Goal: Task Accomplishment & Management: Manage account settings

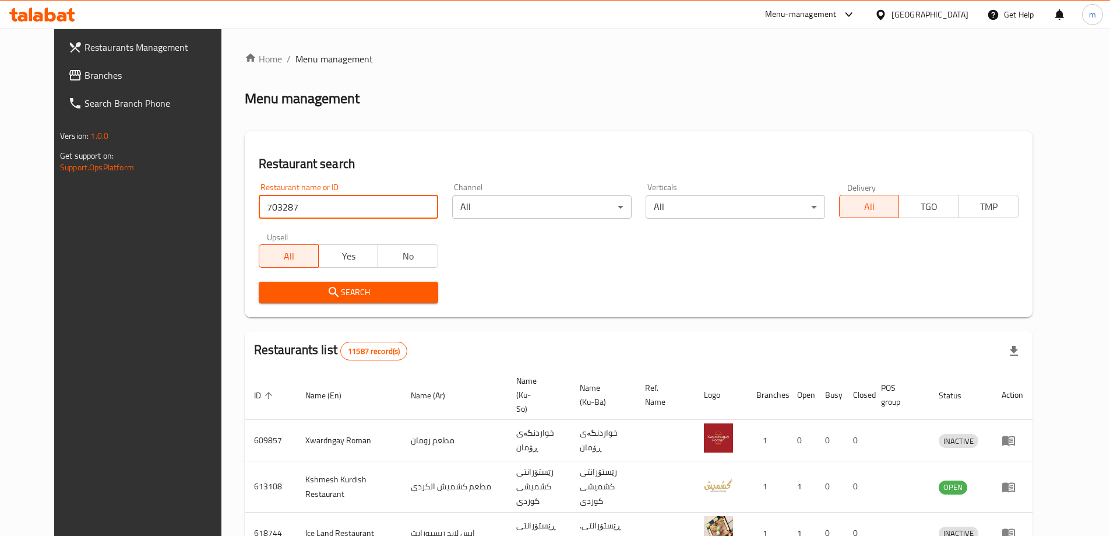
type input "703287"
click button "Search" at bounding box center [349, 293] width 180 height 22
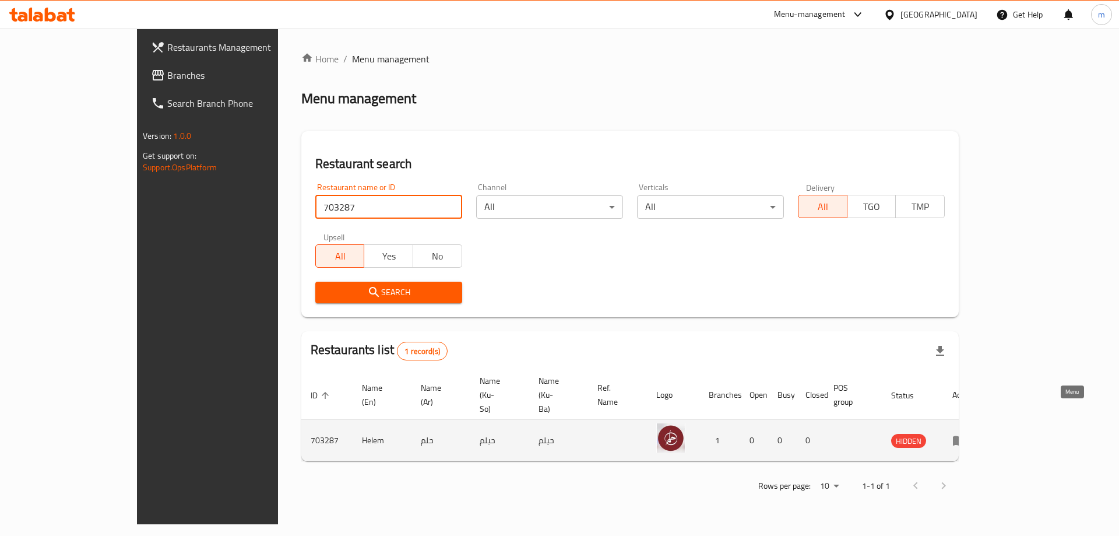
click at [966, 436] on icon "enhanced table" at bounding box center [959, 441] width 13 height 10
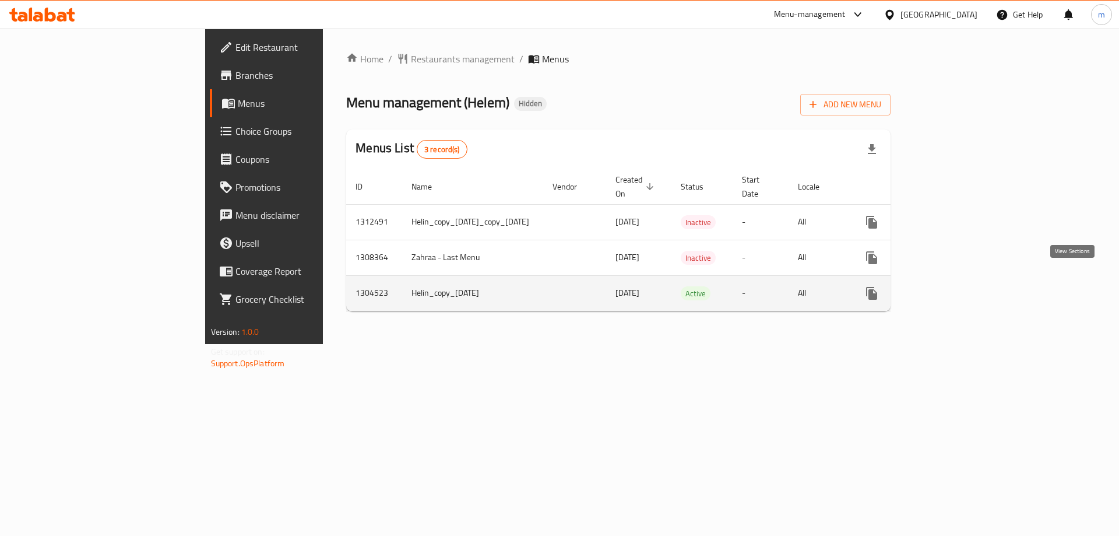
click at [970, 279] on link "enhanced table" at bounding box center [956, 293] width 28 height 28
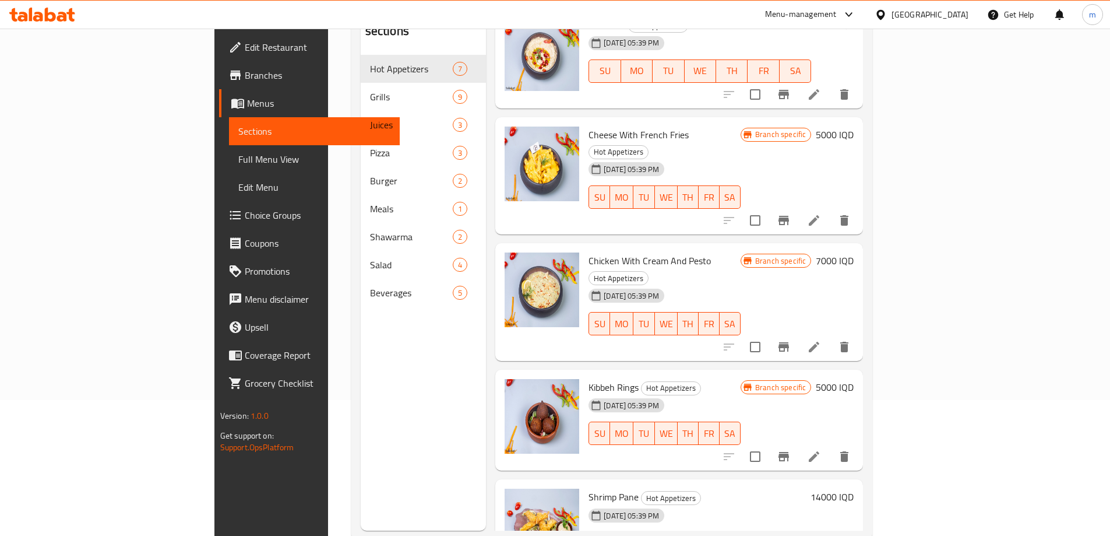
scroll to position [163, 0]
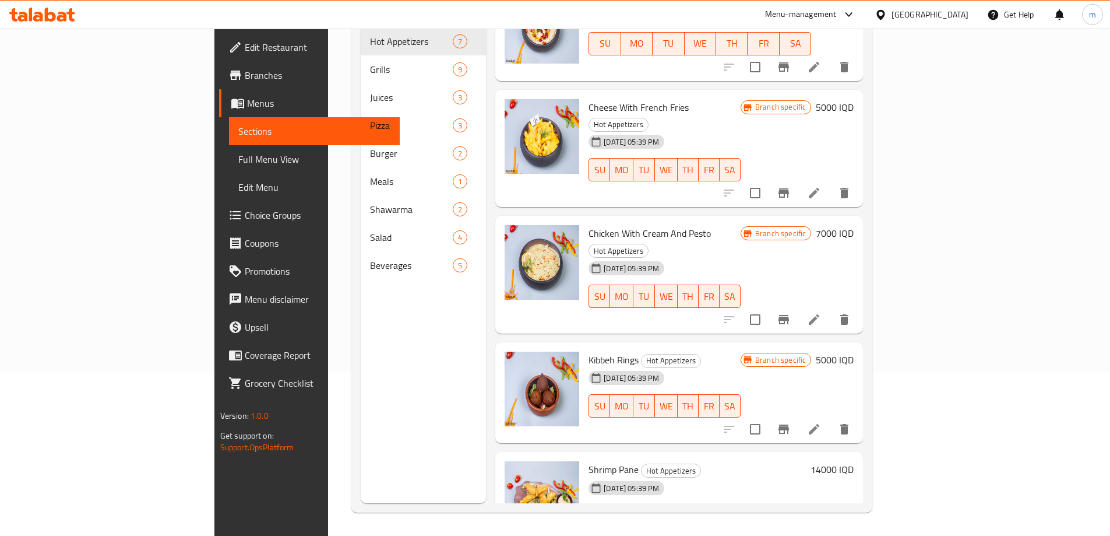
click at [854, 351] on h6 "5000 IQD" at bounding box center [835, 359] width 38 height 16
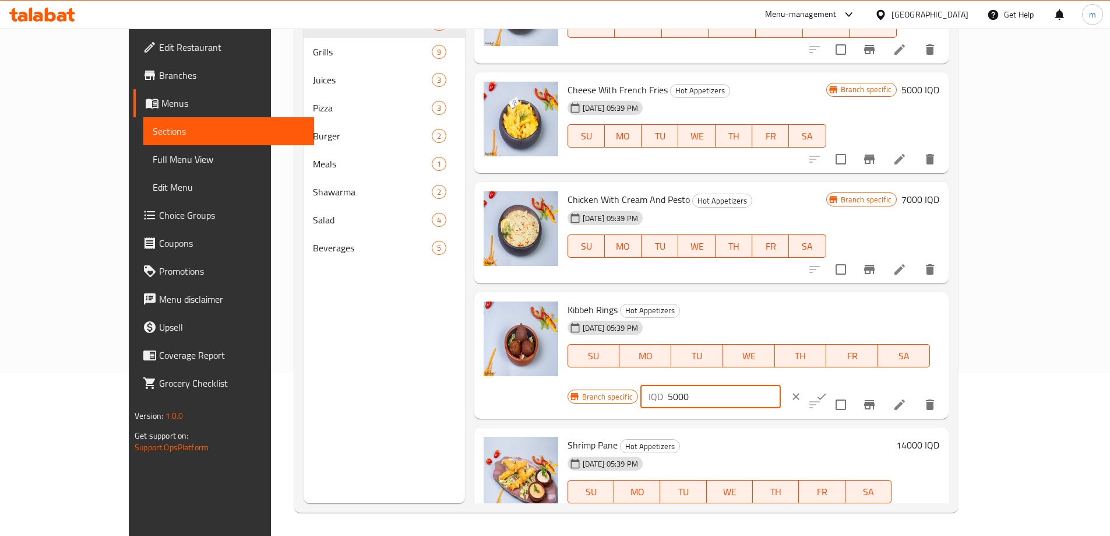
drag, startPoint x: 906, startPoint y: 314, endPoint x: 867, endPoint y: 319, distance: 38.7
click at [852, 383] on div "Branch specific IQD 5000 ​" at bounding box center [710, 396] width 284 height 26
type input "10000"
click at [835, 383] on button "ok" at bounding box center [822, 396] width 26 height 26
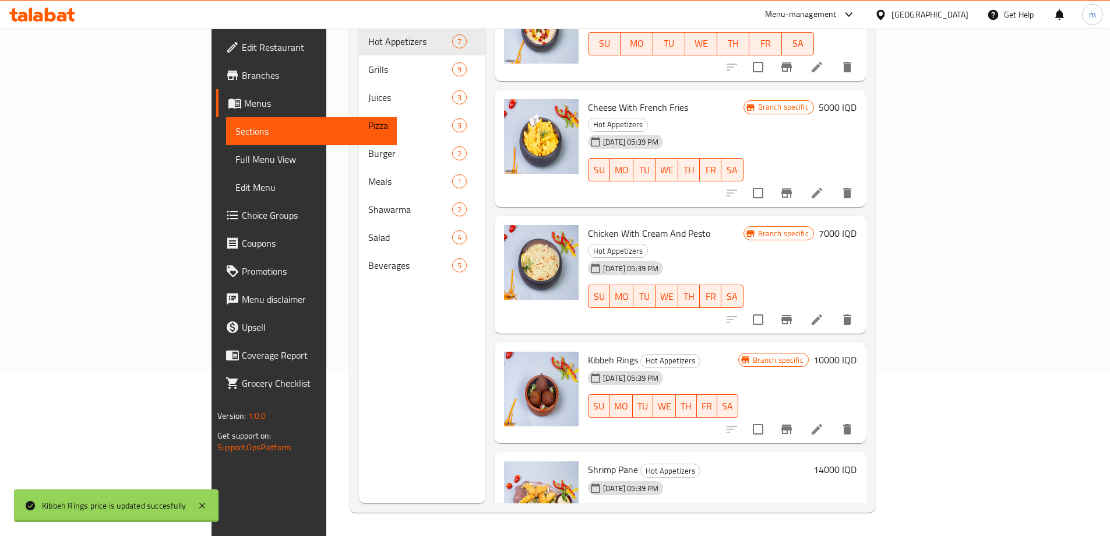
click at [792, 424] on icon "Branch-specific-item" at bounding box center [787, 428] width 10 height 9
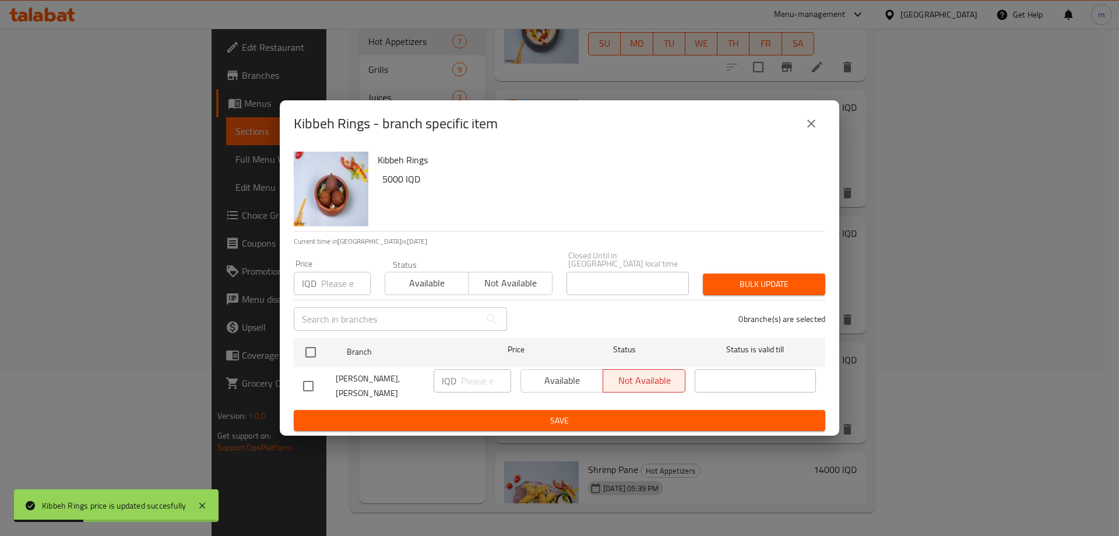
click at [300, 381] on input "checkbox" at bounding box center [308, 386] width 24 height 24
checkbox input "true"
click at [800, 132] on button "close" at bounding box center [811, 124] width 28 height 28
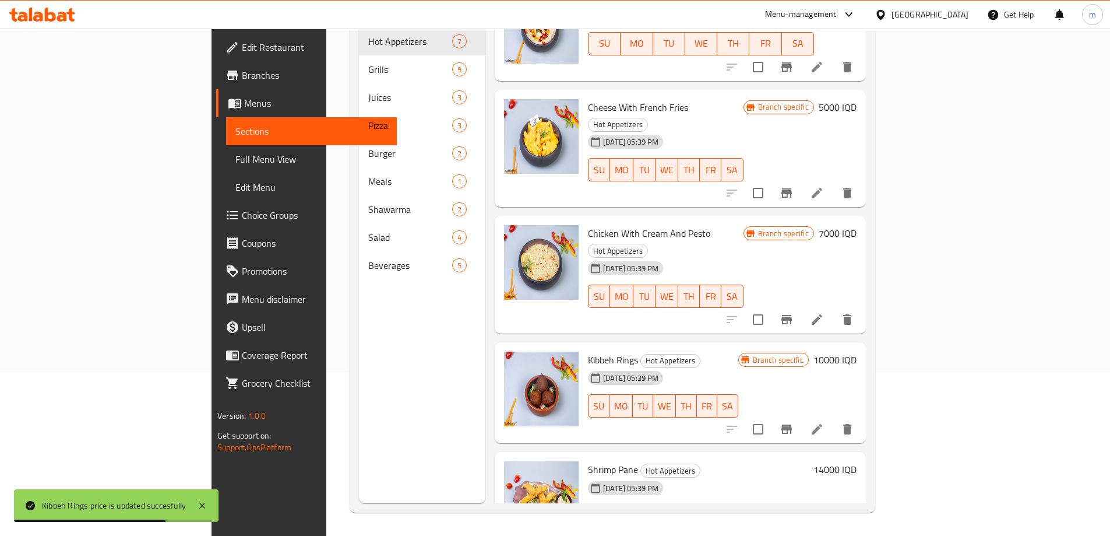
click at [588, 351] on span "Kibbeh Rings" at bounding box center [613, 359] width 50 height 17
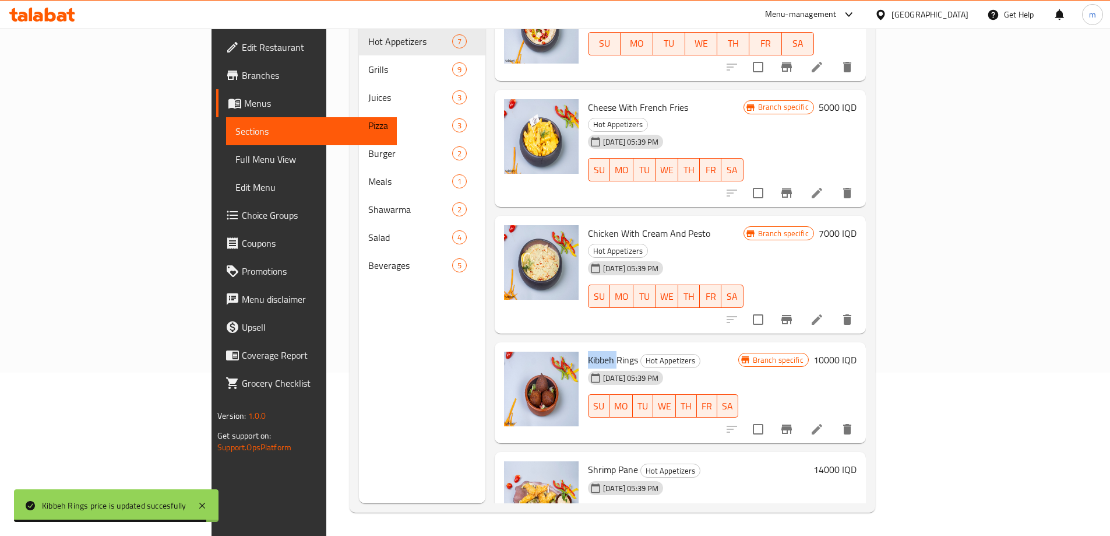
click at [588, 351] on span "Kibbeh Rings" at bounding box center [613, 359] width 50 height 17
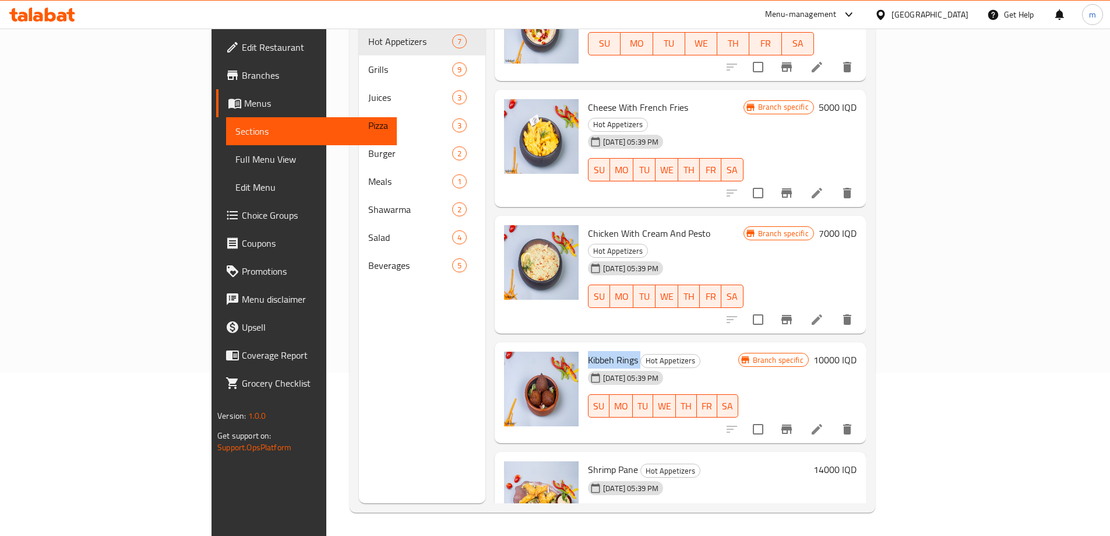
click at [226, 169] on link "Full Menu View" at bounding box center [311, 159] width 171 height 28
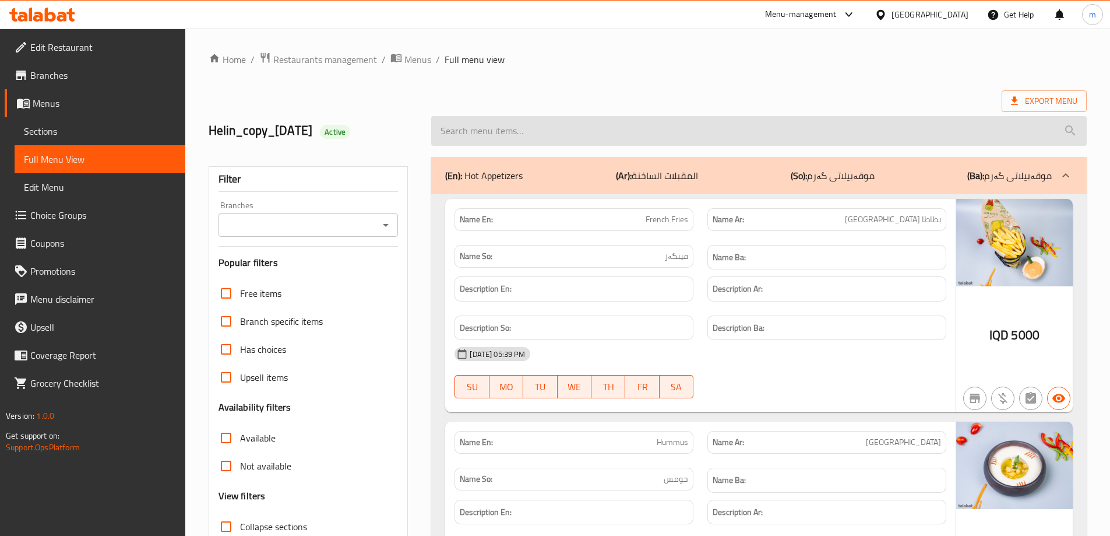
click at [618, 138] on input "search" at bounding box center [759, 131] width 656 height 30
paste input "Kibbeh Rings"
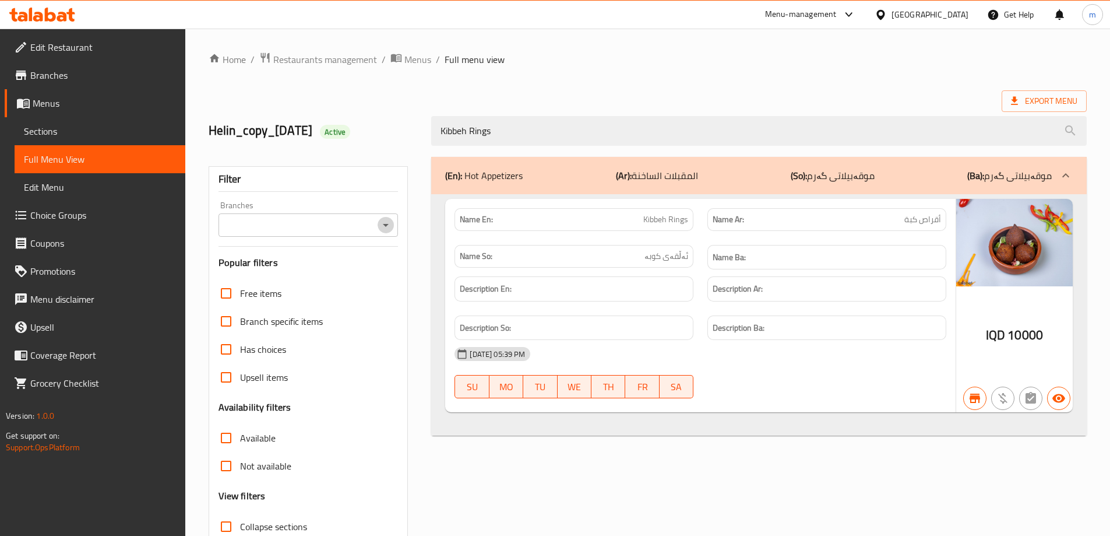
click at [387, 222] on icon "Open" at bounding box center [386, 225] width 14 height 14
type input "Kibbeh Rings"
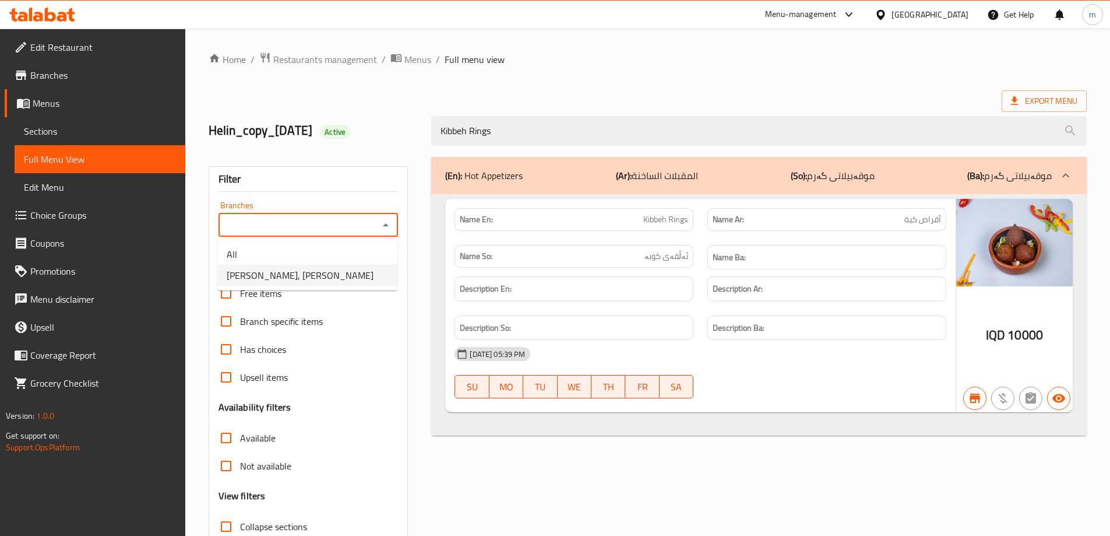
click at [290, 276] on li "Helem, Al Ashar" at bounding box center [307, 275] width 180 height 21
type input "Helem, Al Ashar"
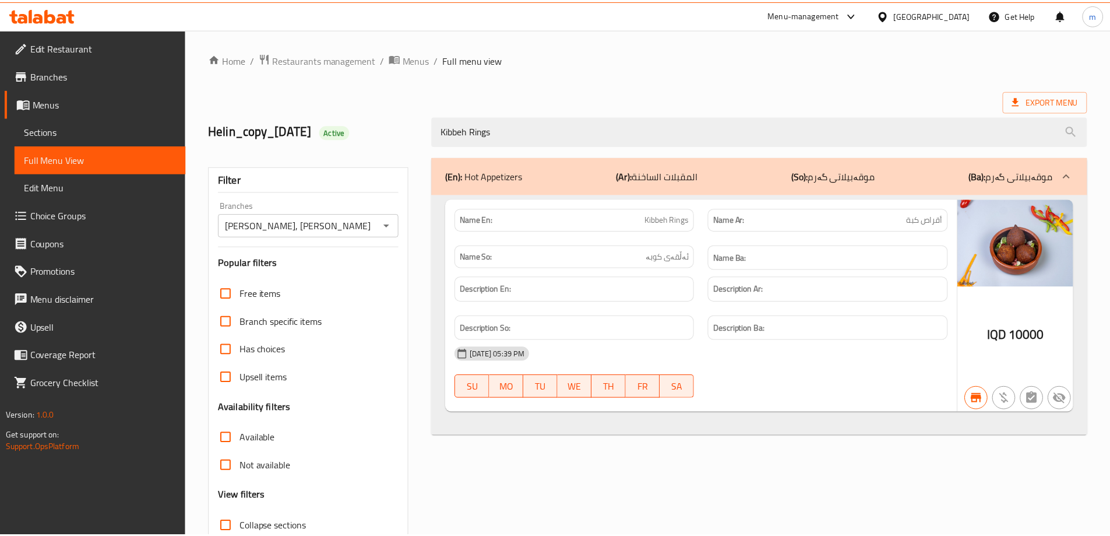
scroll to position [85, 0]
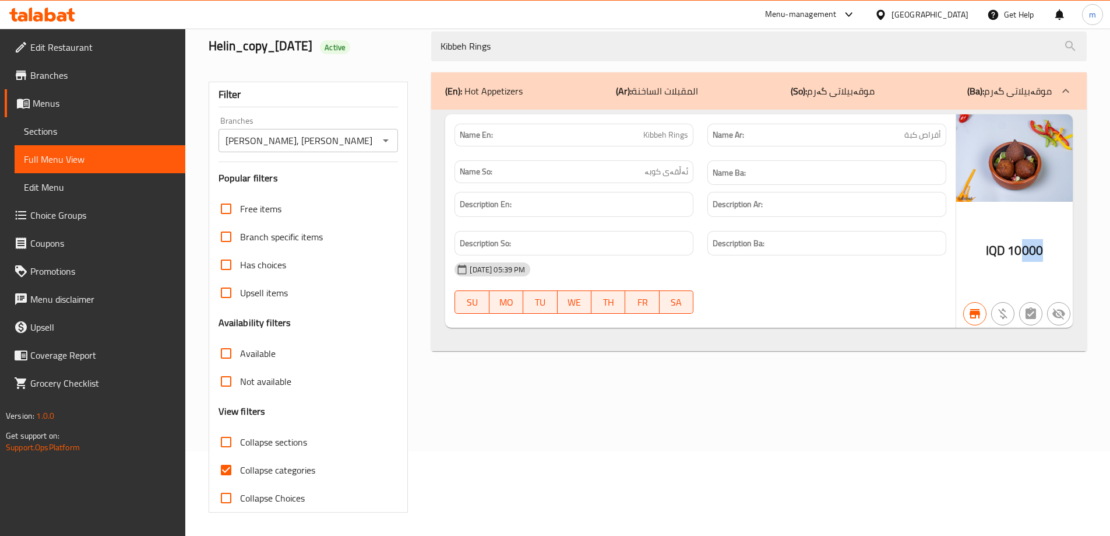
drag, startPoint x: 1021, startPoint y: 255, endPoint x: 1068, endPoint y: 255, distance: 47.8
click at [1068, 255] on div "IQD 10000" at bounding box center [1014, 221] width 117 height 214
click at [48, 13] on icon at bounding box center [50, 15] width 11 height 14
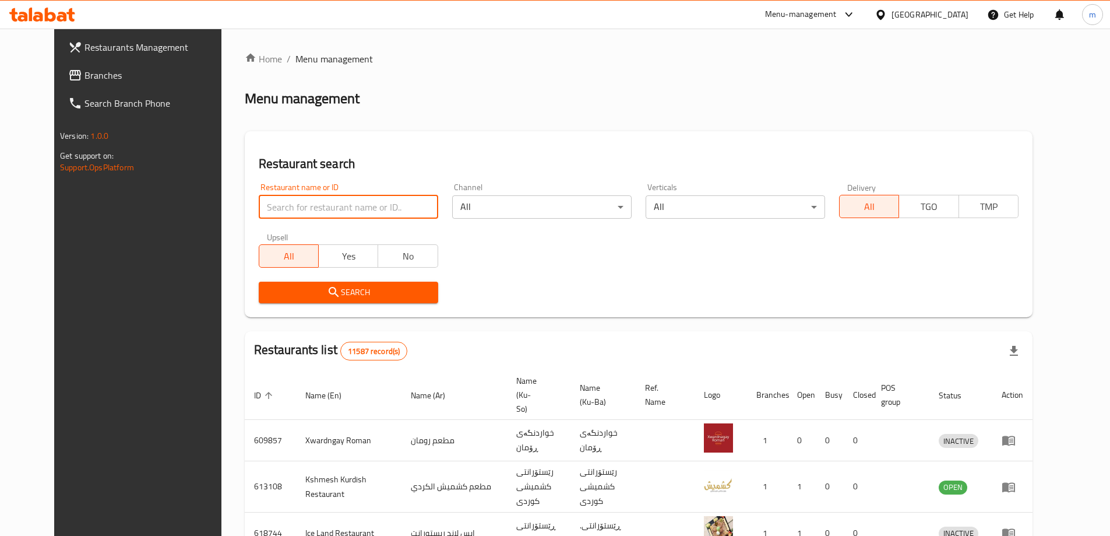
click at [259, 214] on input "search" at bounding box center [349, 206] width 180 height 23
paste input "729253"
type input "729253"
click button "Search" at bounding box center [349, 293] width 180 height 22
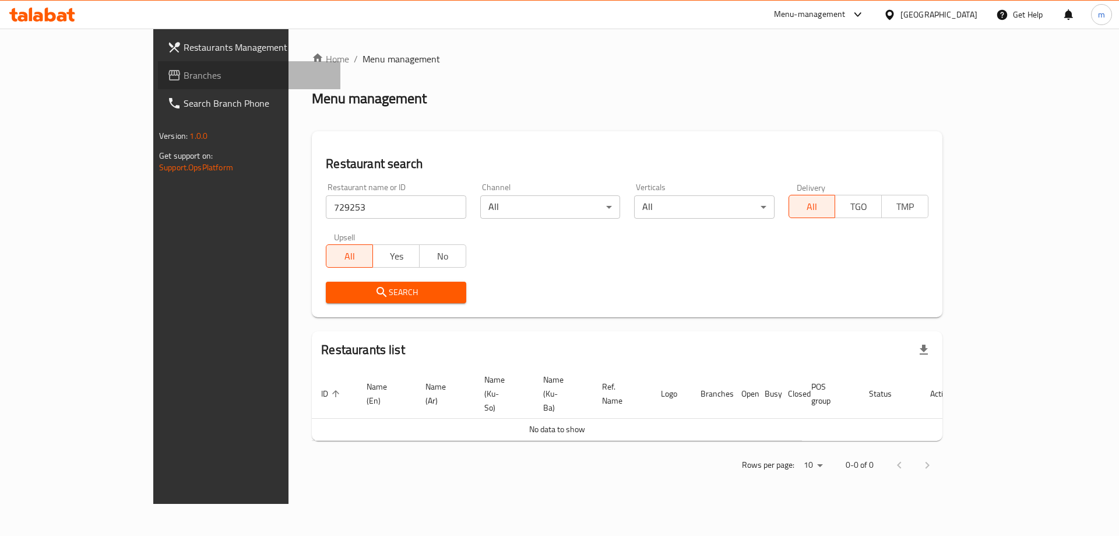
click at [167, 69] on icon at bounding box center [174, 75] width 14 height 14
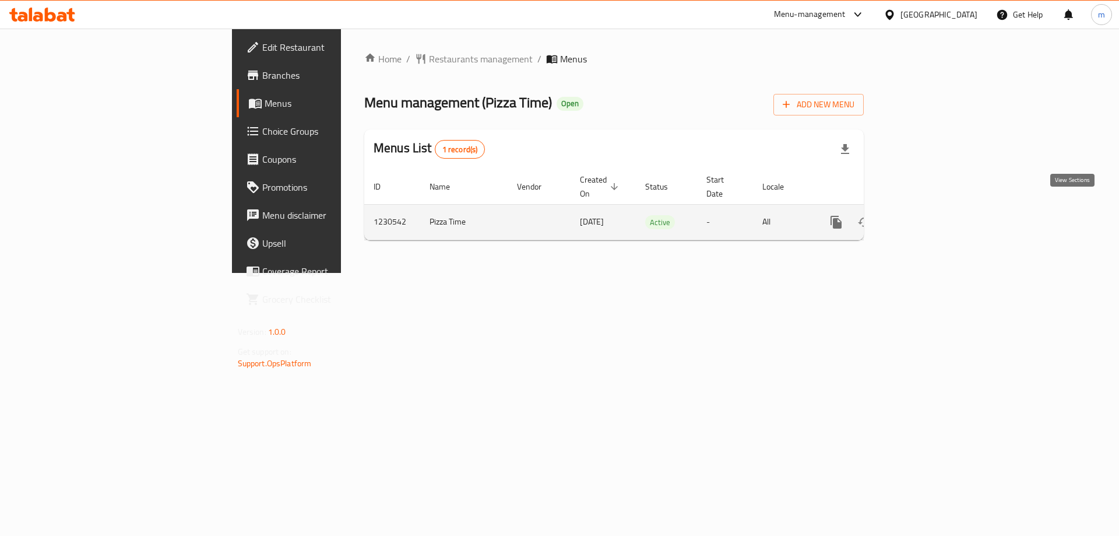
click at [927, 215] on icon "enhanced table" at bounding box center [920, 222] width 14 height 14
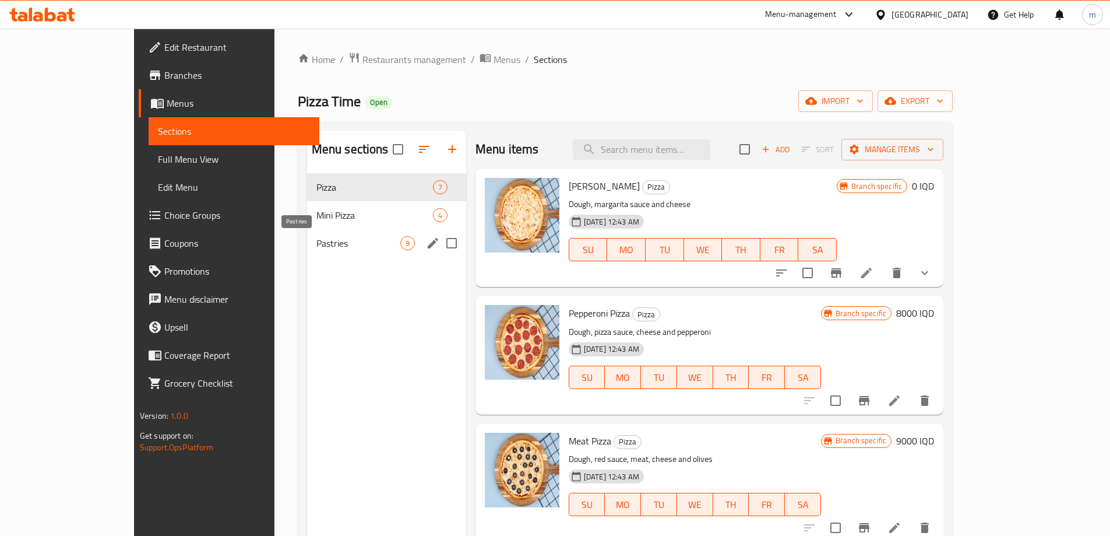
drag, startPoint x: 273, startPoint y: 244, endPoint x: 282, endPoint y: 245, distance: 9.3
click at [316, 245] on span "Pastries" at bounding box center [358, 243] width 84 height 14
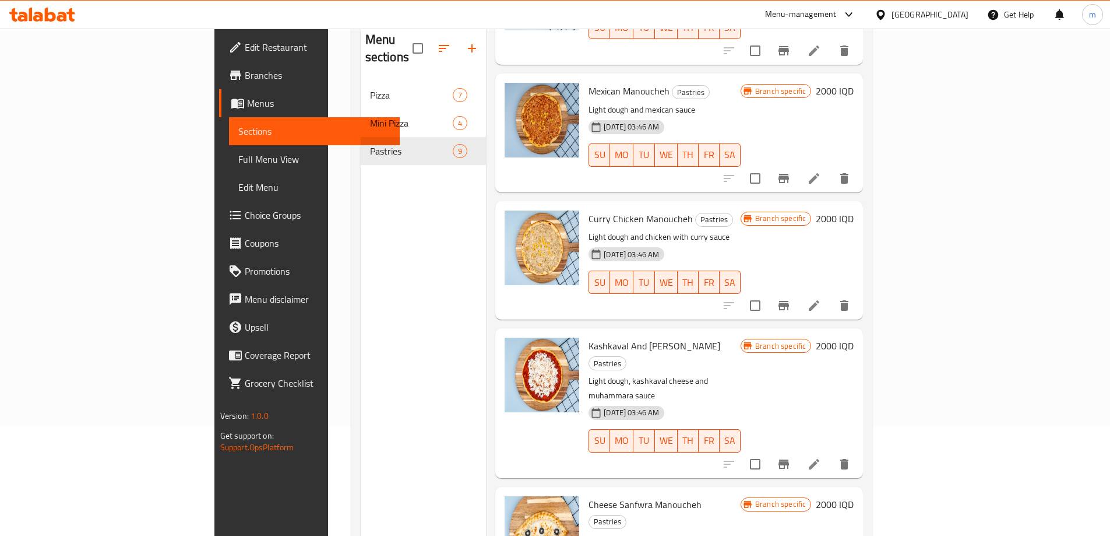
scroll to position [163, 0]
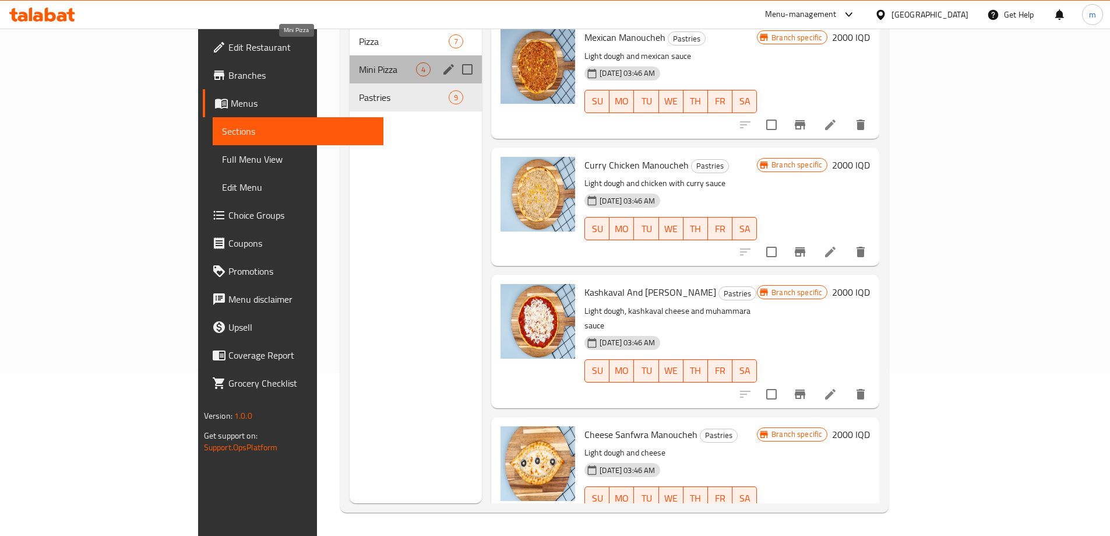
click at [359, 62] on span "Mini Pizza" at bounding box center [387, 69] width 57 height 14
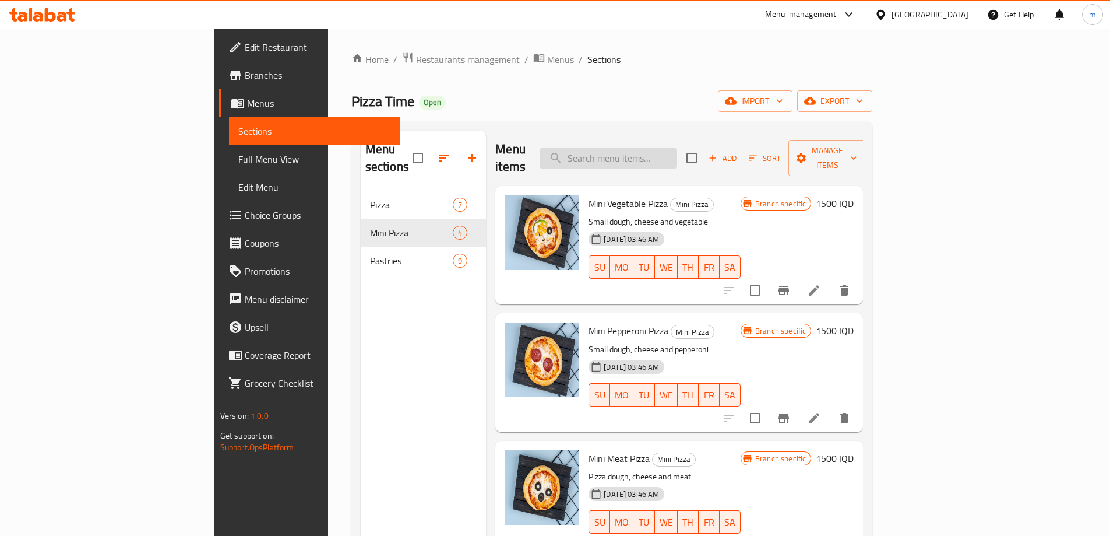
click at [677, 152] on input "search" at bounding box center [609, 158] width 138 height 20
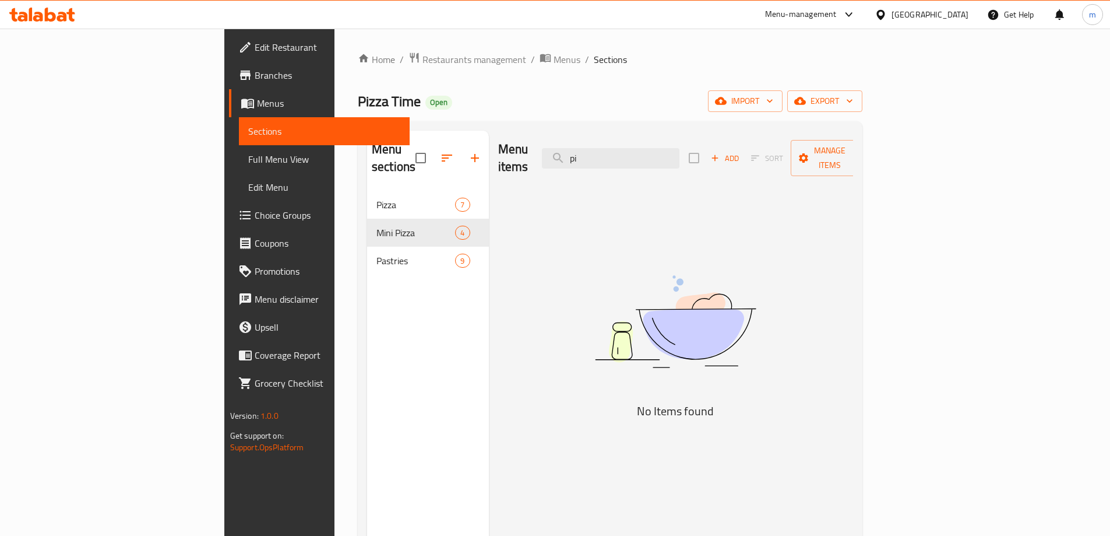
type input "p"
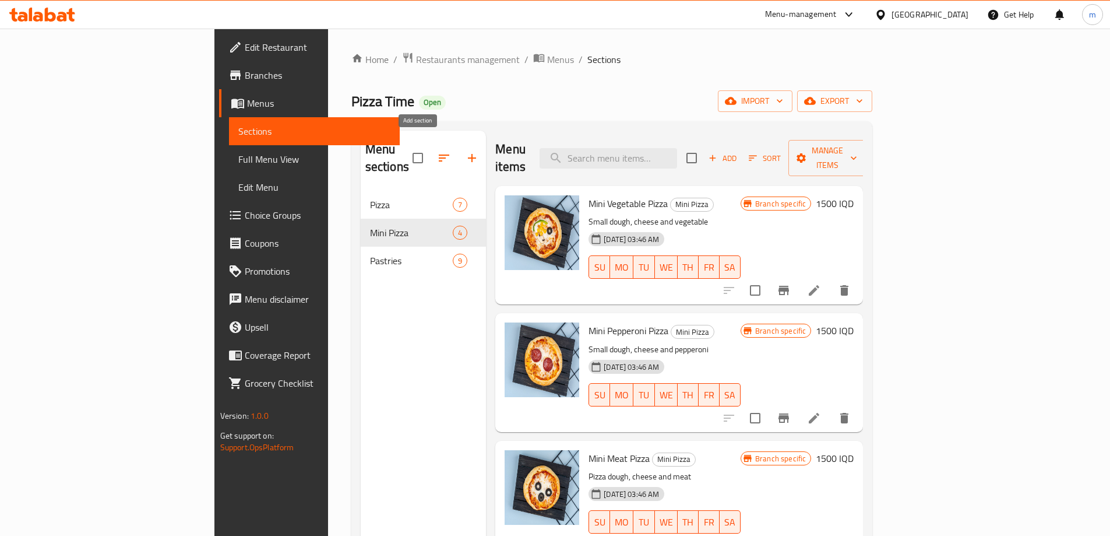
click at [465, 151] on icon "button" at bounding box center [472, 158] width 14 height 14
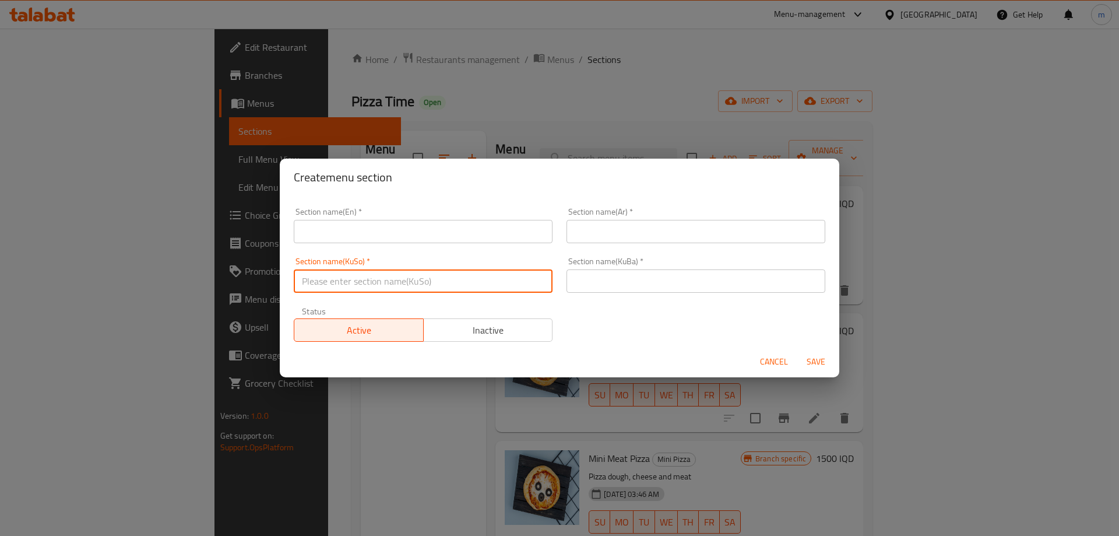
click at [446, 285] on input "text" at bounding box center [423, 280] width 259 height 23
paste input "پیدە / پیدا"
drag, startPoint x: 322, startPoint y: 283, endPoint x: 389, endPoint y: 283, distance: 67.6
click at [389, 283] on input "پیدە / پیدا" at bounding box center [423, 280] width 259 height 23
type input "پیدا"
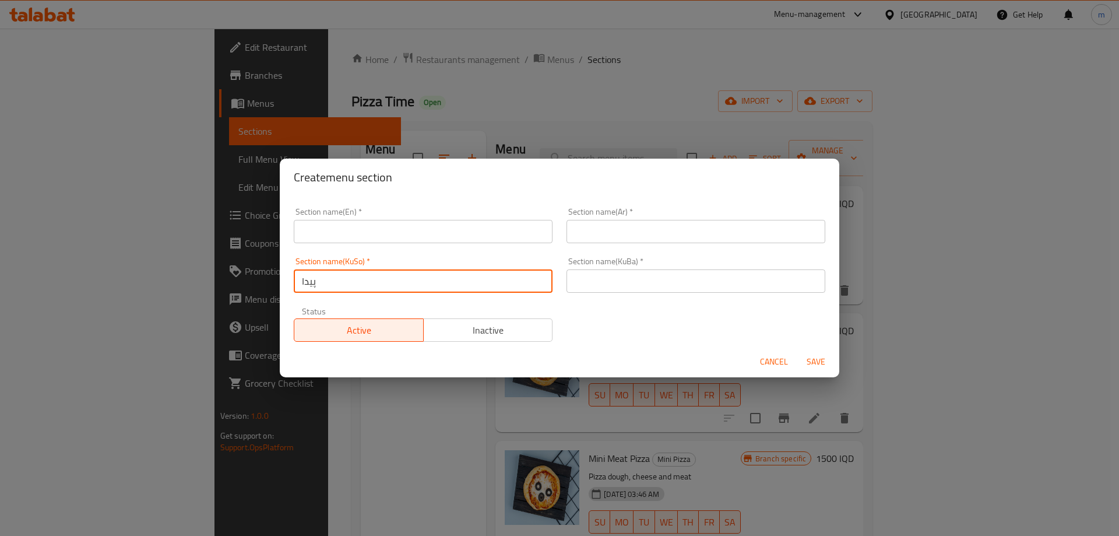
click at [675, 283] on input "text" at bounding box center [696, 280] width 259 height 23
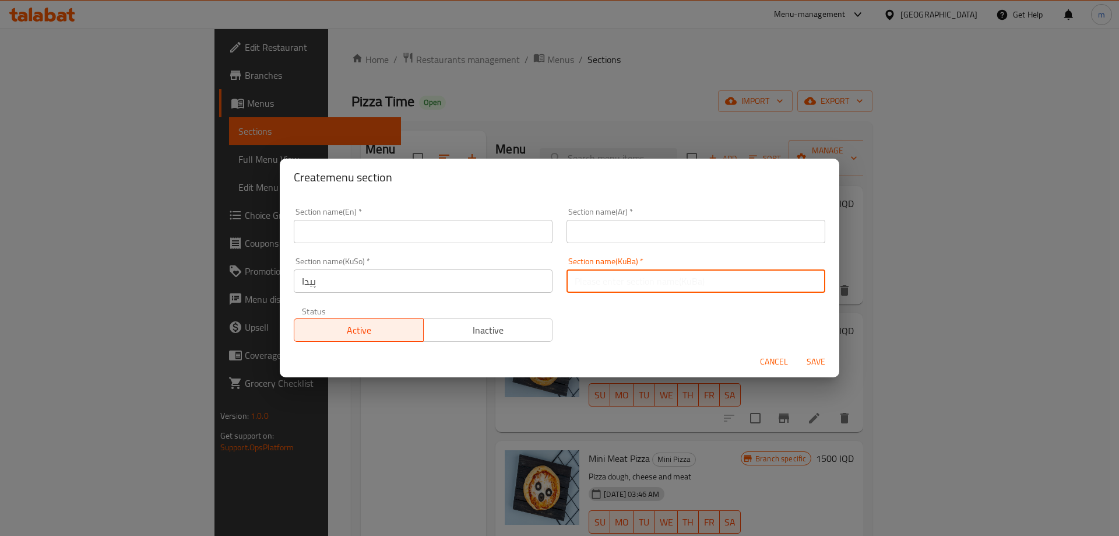
paste input "پیدە / پیدا"
drag, startPoint x: 586, startPoint y: 282, endPoint x: 635, endPoint y: 284, distance: 49.6
click at [635, 284] on input "پیدە / پیدا" at bounding box center [696, 280] width 259 height 23
type input "پیدا"
click at [635, 237] on input "text" at bounding box center [696, 231] width 259 height 23
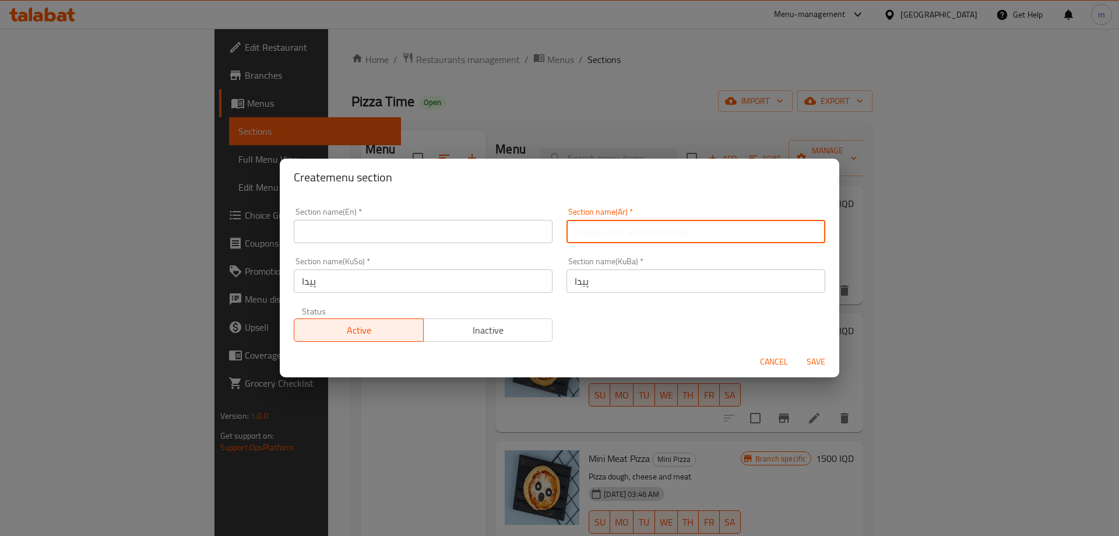
paste input "بيدة / بيدا"
drag, startPoint x: 582, startPoint y: 233, endPoint x: 640, endPoint y: 229, distance: 57.8
click at [640, 229] on input "بيدة / بيدا" at bounding box center [696, 231] width 259 height 23
type input "البيدا"
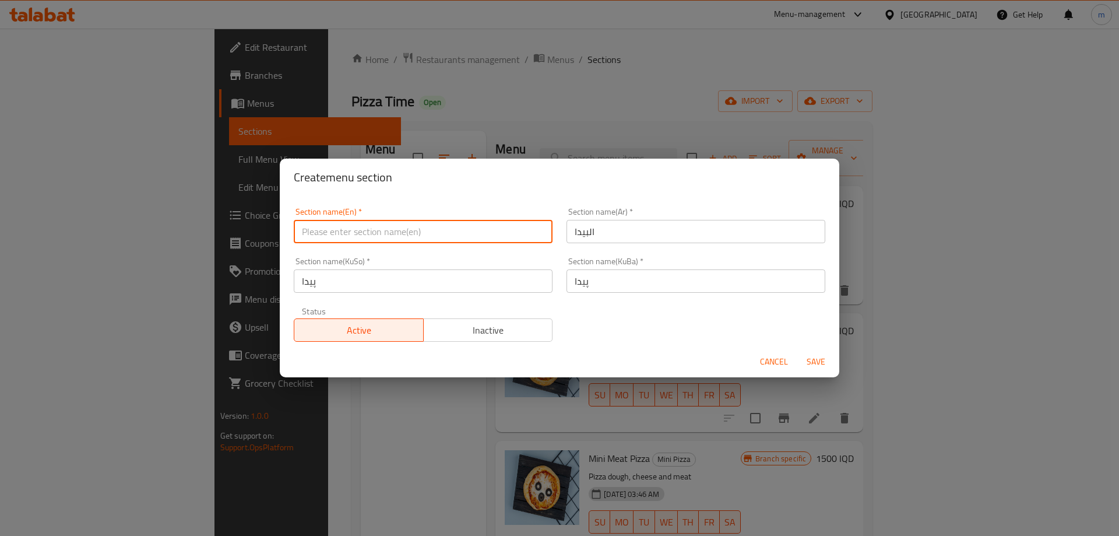
click at [515, 237] on input "text" at bounding box center [423, 231] width 259 height 23
paste input "Pide"
type input "Pide"
click at [818, 358] on span "Save" at bounding box center [816, 361] width 28 height 15
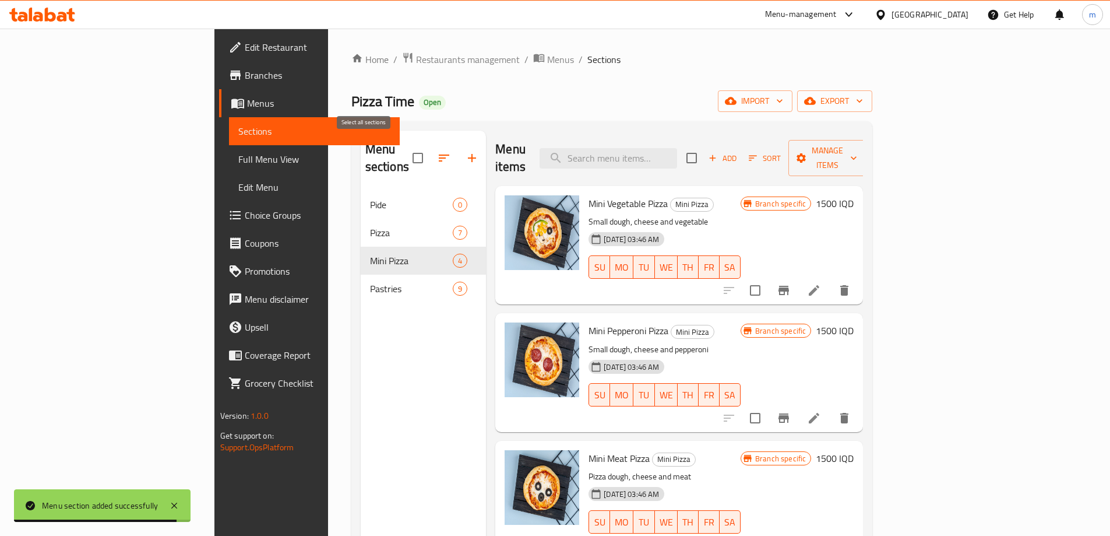
click at [437, 151] on icon "button" at bounding box center [444, 158] width 14 height 14
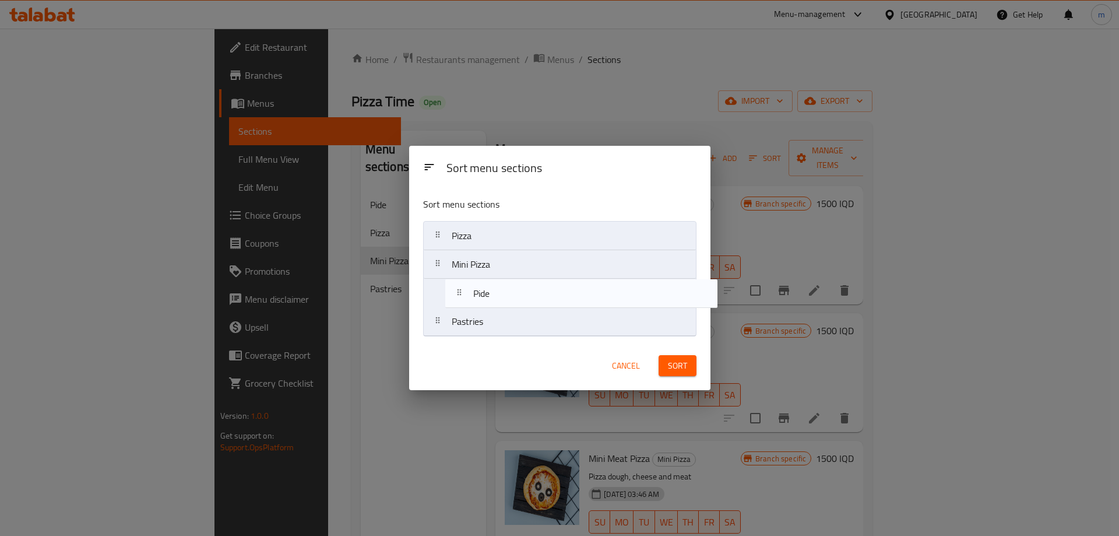
drag, startPoint x: 469, startPoint y: 237, endPoint x: 625, endPoint y: 353, distance: 195.4
click at [491, 297] on nav "Pide Pizza Mini Pizza Pastries" at bounding box center [559, 278] width 273 height 115
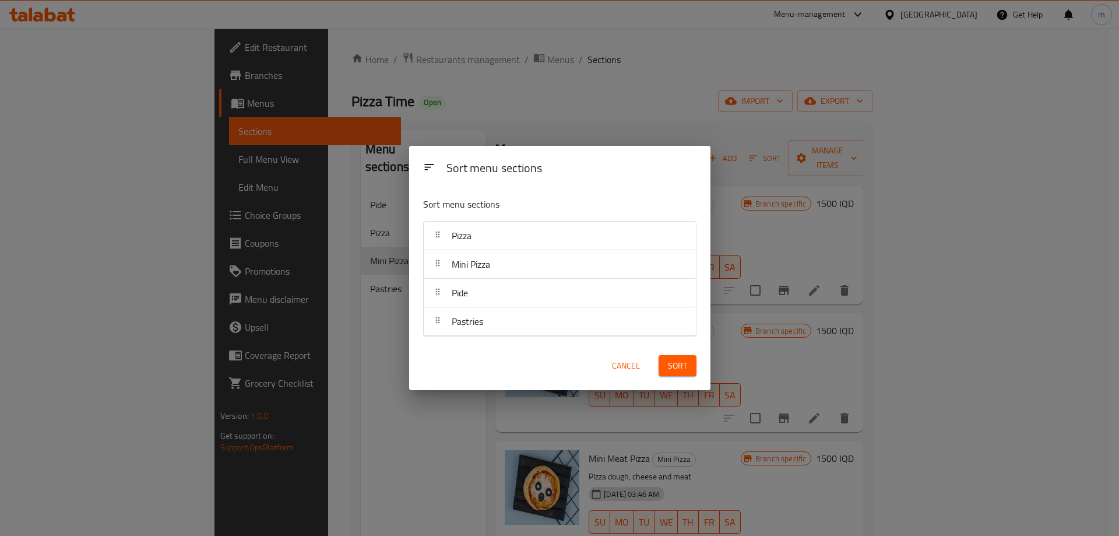
click at [674, 361] on span "Sort" at bounding box center [677, 365] width 19 height 15
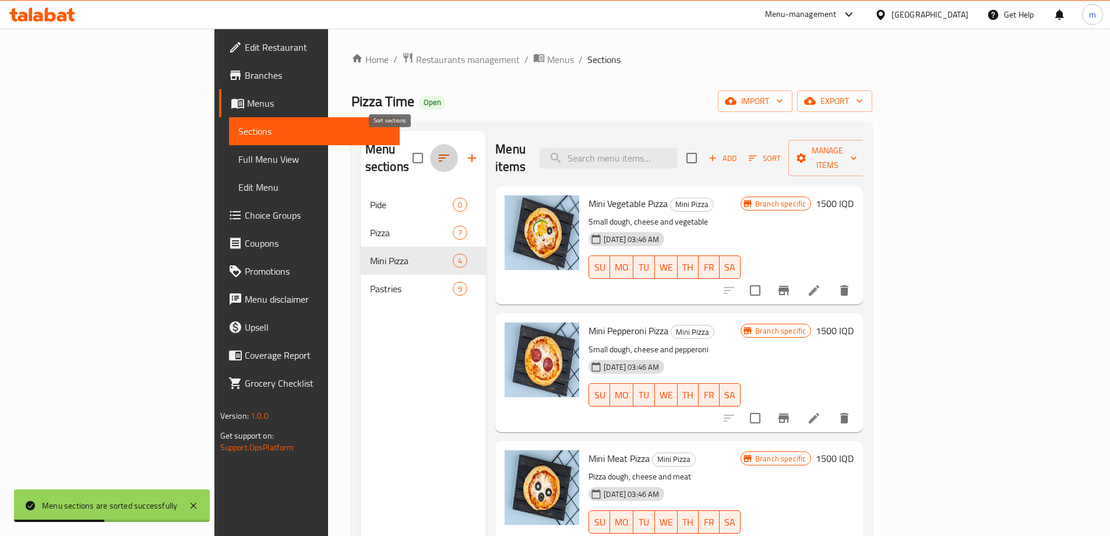
click at [437, 151] on icon "button" at bounding box center [444, 158] width 14 height 14
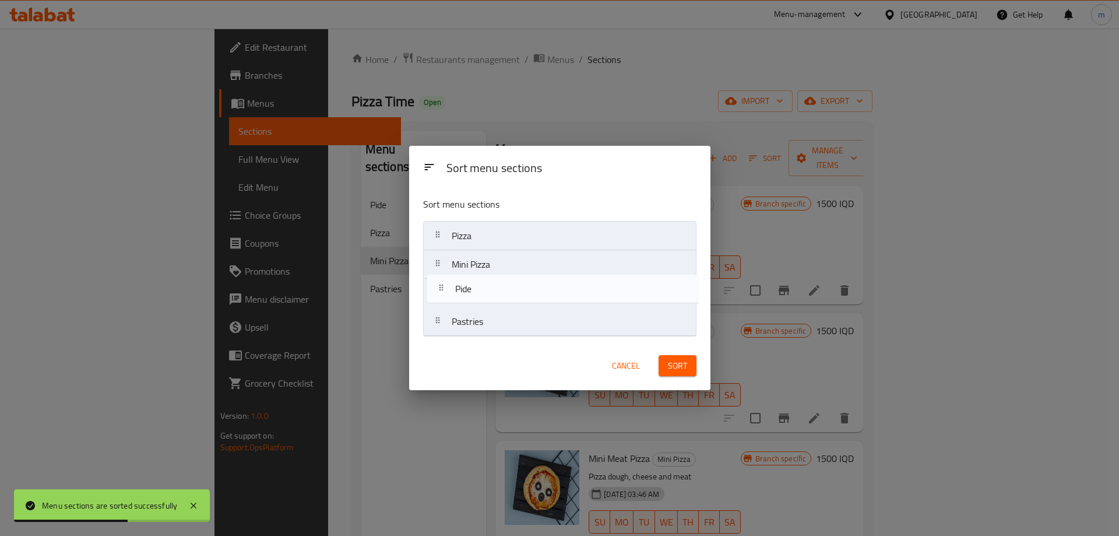
drag, startPoint x: 488, startPoint y: 236, endPoint x: 572, endPoint y: 305, distance: 108.5
click at [491, 293] on nav "Pide Pizza Mini Pizza Pastries" at bounding box center [559, 278] width 273 height 115
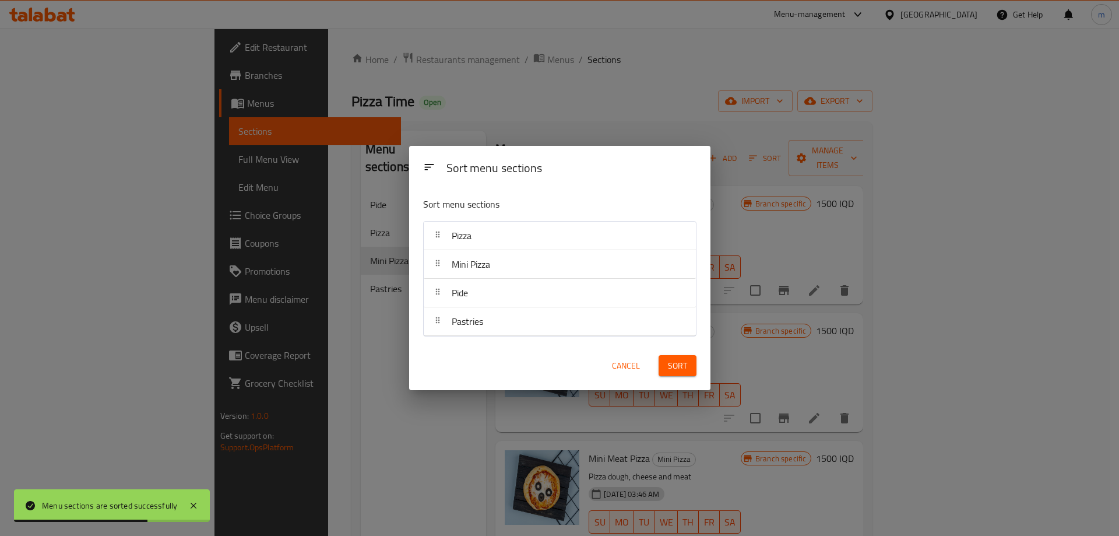
click at [678, 367] on span "Sort" at bounding box center [677, 365] width 19 height 15
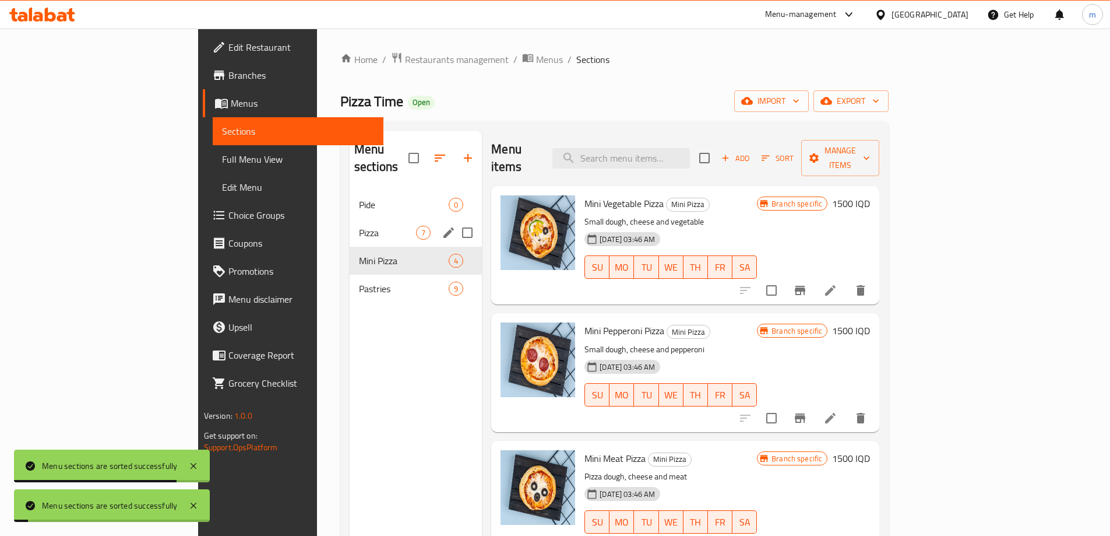
click at [350, 219] on div "Pizza 7" at bounding box center [416, 233] width 132 height 28
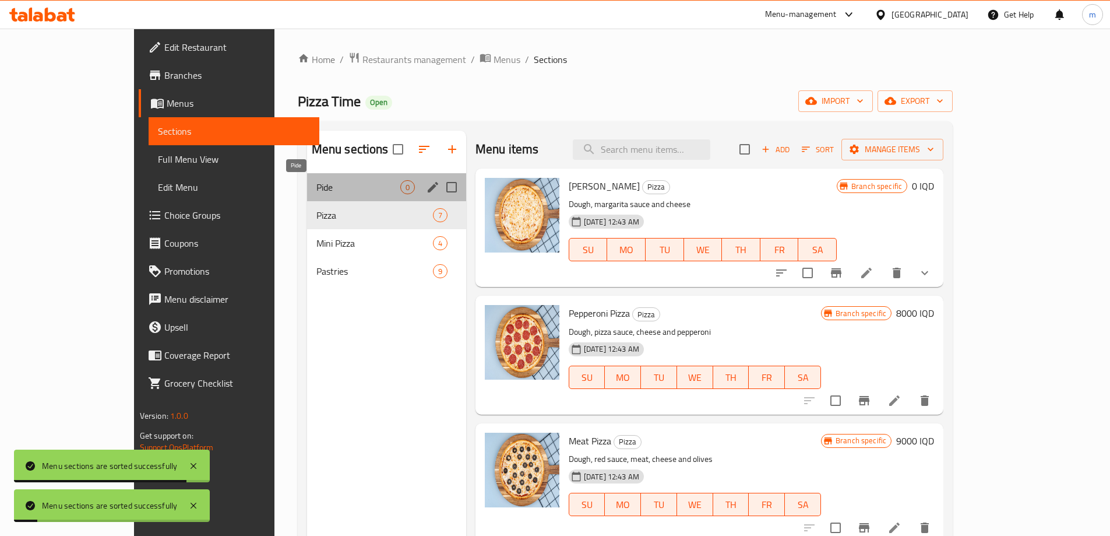
click at [316, 191] on span "Pide" at bounding box center [358, 187] width 84 height 14
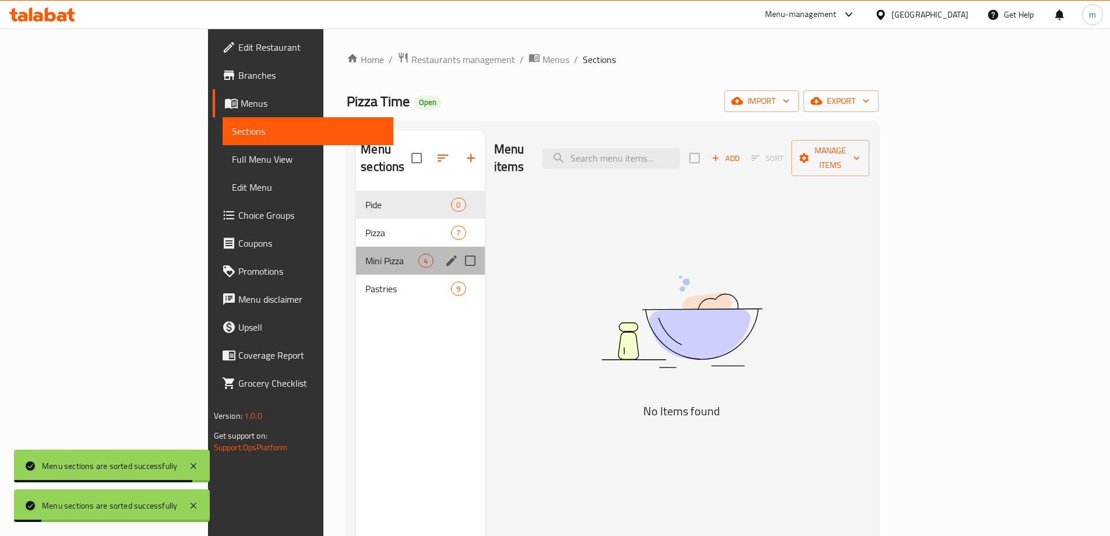
click at [356, 247] on div "Mini Pizza 4" at bounding box center [420, 261] width 128 height 28
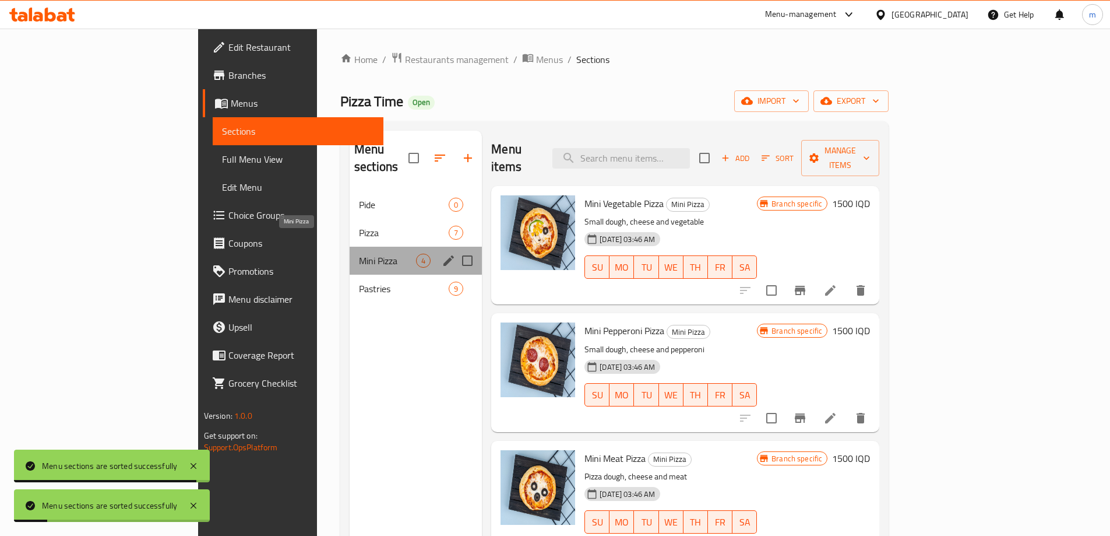
click at [359, 254] on span "Mini Pizza" at bounding box center [387, 261] width 57 height 14
click at [350, 247] on div "Mini Pizza 4" at bounding box center [416, 261] width 132 height 28
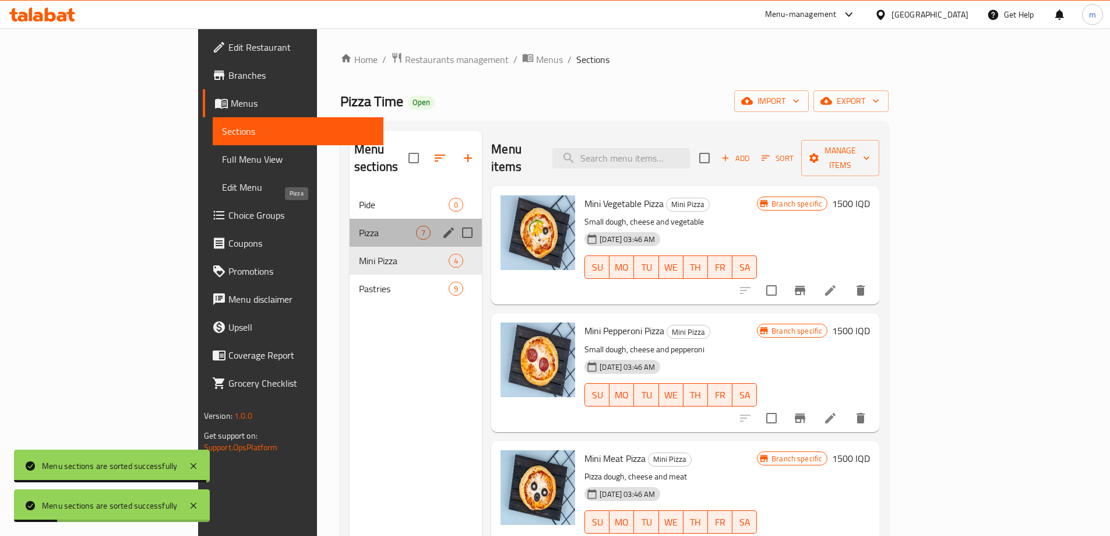
drag, startPoint x: 279, startPoint y: 220, endPoint x: 280, endPoint y: 206, distance: 14.0
click at [359, 226] on span "Pizza" at bounding box center [387, 233] width 57 height 14
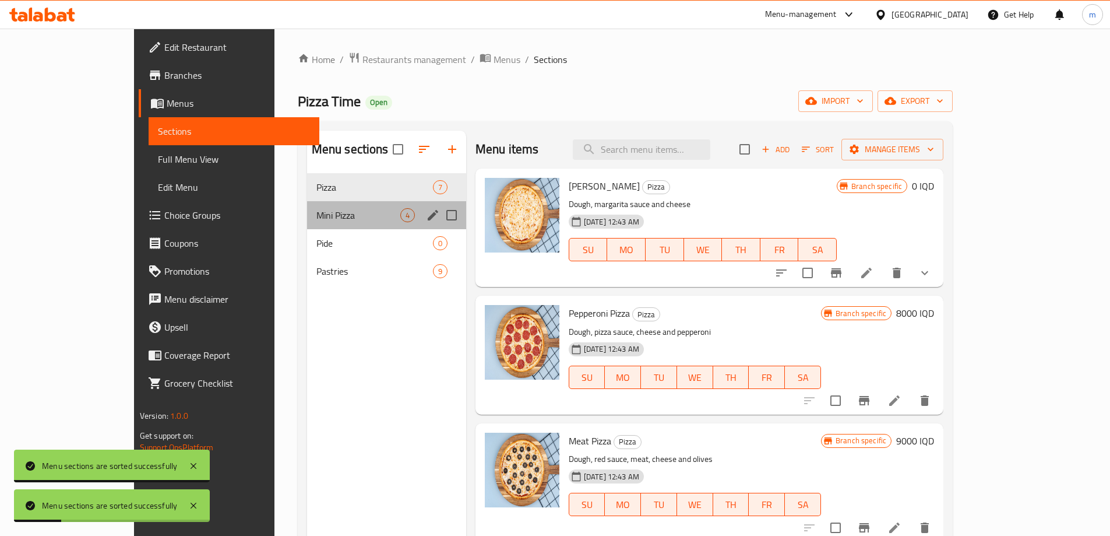
drag, startPoint x: 280, startPoint y: 206, endPoint x: 280, endPoint y: 188, distance: 17.5
click at [307, 206] on div "Mini Pizza 4" at bounding box center [386, 215] width 159 height 28
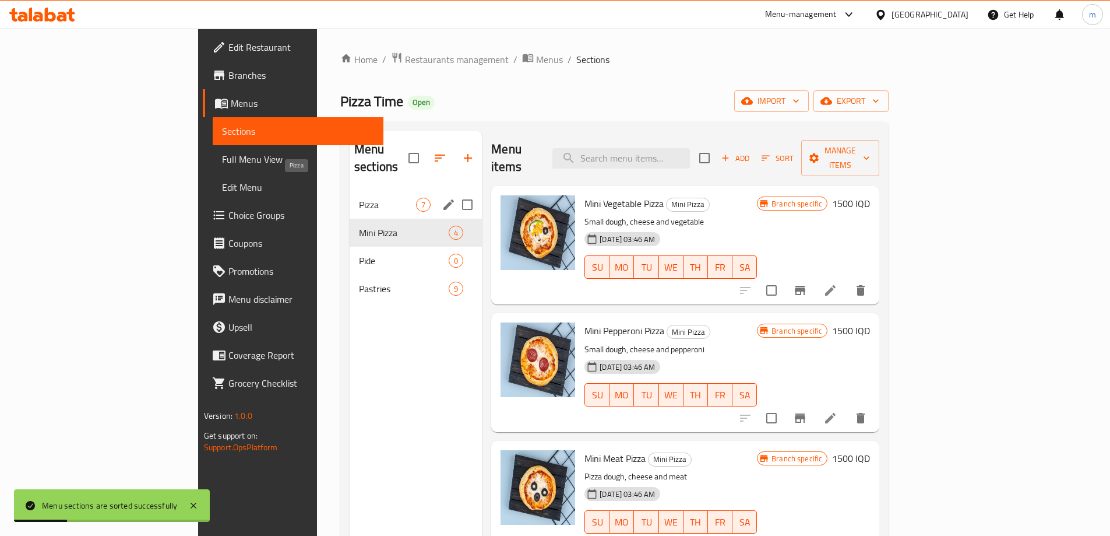
click at [359, 198] on span "Pizza" at bounding box center [387, 205] width 57 height 14
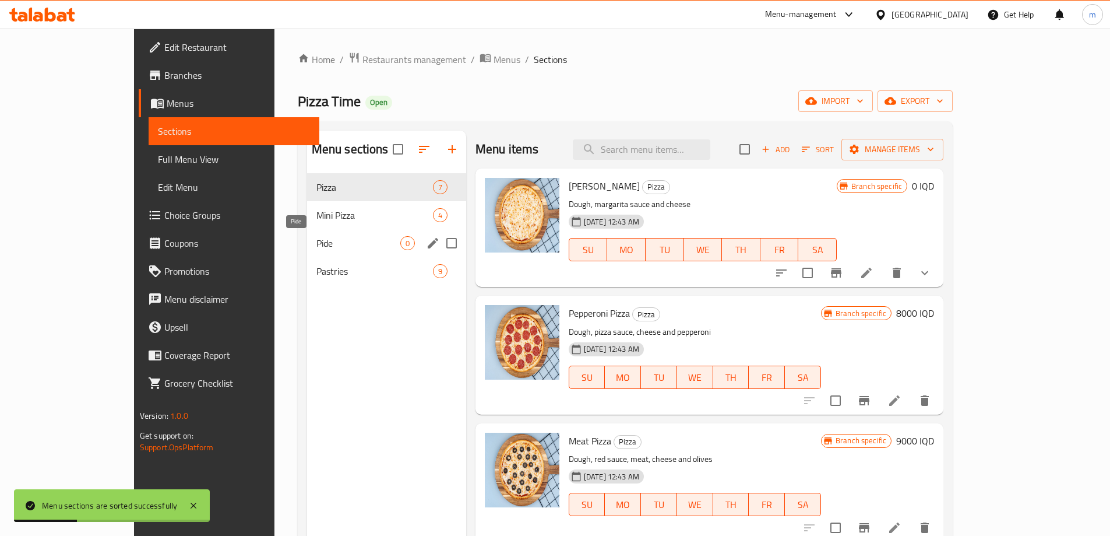
click at [307, 252] on div "Pide 0" at bounding box center [386, 243] width 159 height 28
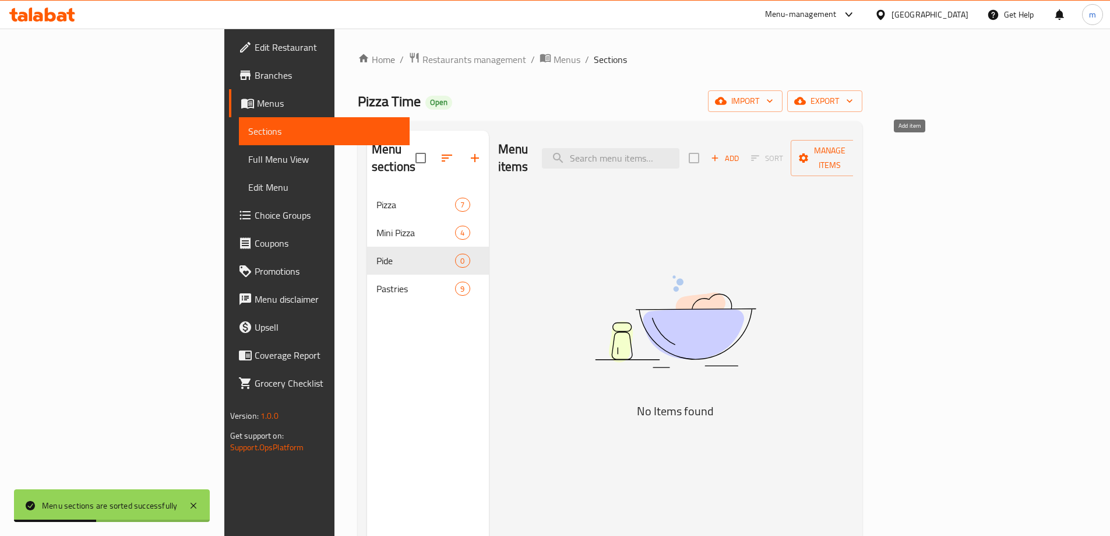
click at [741, 153] on span "Add" at bounding box center [724, 158] width 31 height 13
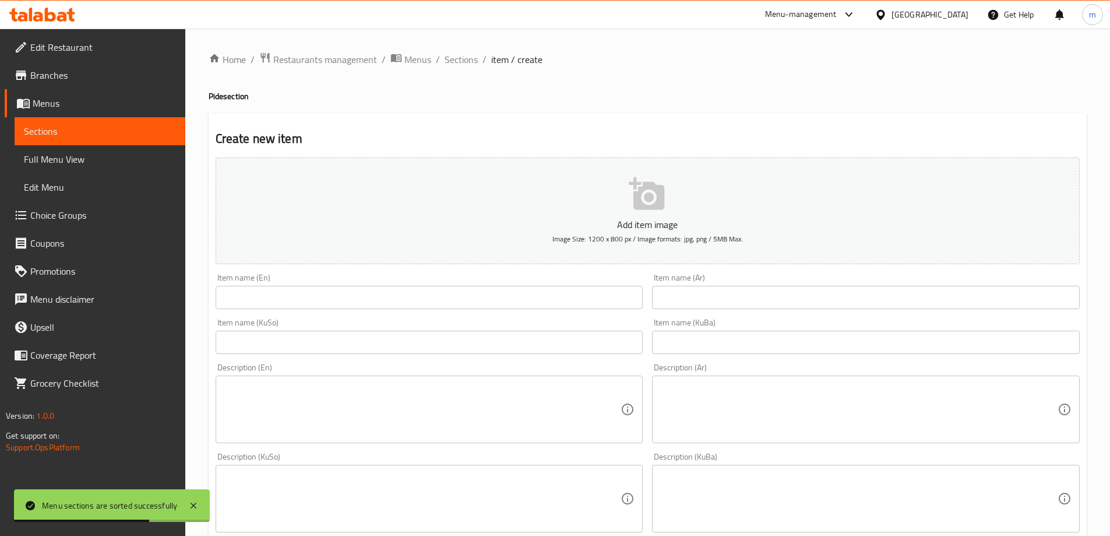
click at [709, 284] on div "Item name (Ar) Item name (Ar)" at bounding box center [866, 291] width 428 height 36
drag, startPoint x: 695, startPoint y: 298, endPoint x: 668, endPoint y: 304, distance: 27.6
click at [695, 300] on input "text" at bounding box center [866, 297] width 428 height 23
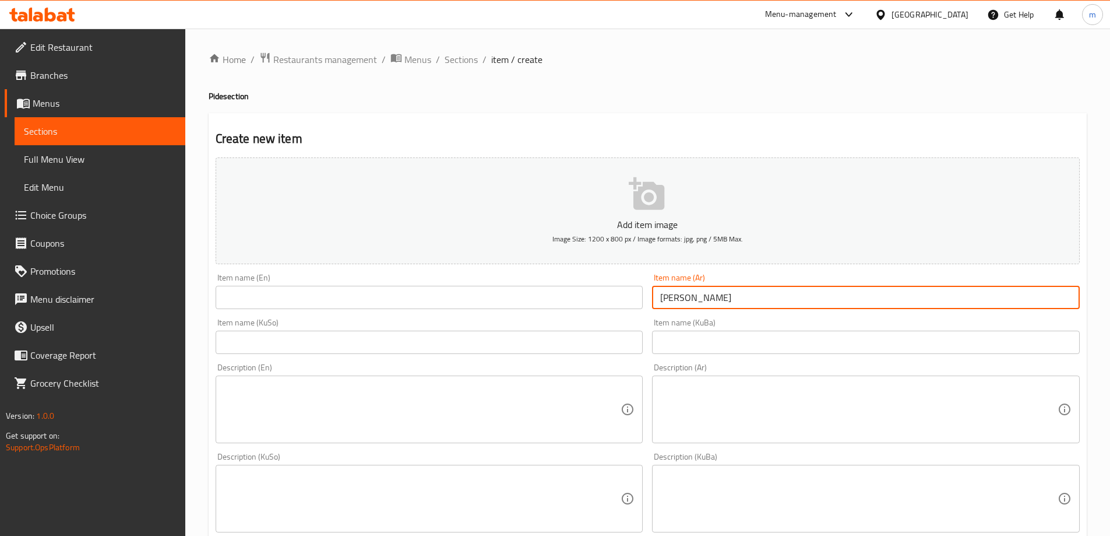
type input "بيدا جبن"
click at [567, 301] on input "text" at bounding box center [430, 297] width 428 height 23
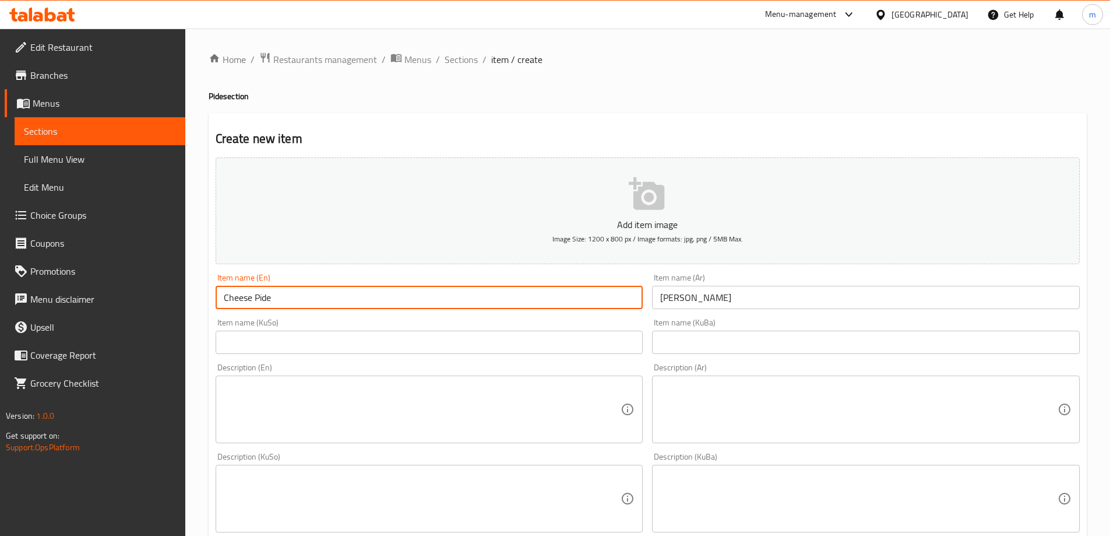
type input "Cheese Pide"
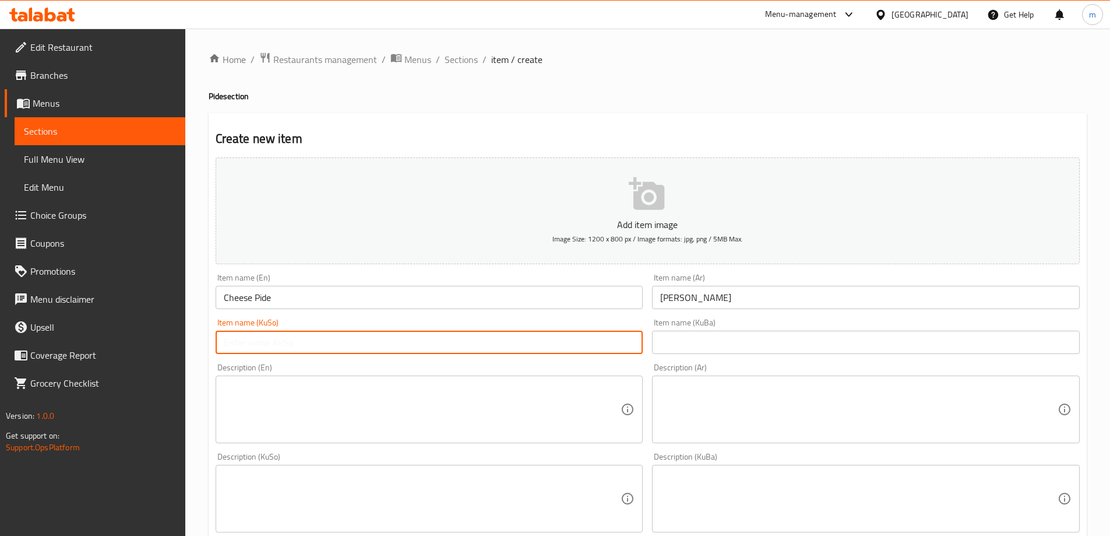
click at [575, 342] on input "text" at bounding box center [430, 341] width 428 height 23
click at [575, 339] on input "پیدای پەنیر" at bounding box center [430, 341] width 428 height 23
click at [576, 339] on input "پیدای پەنیر" at bounding box center [430, 341] width 428 height 23
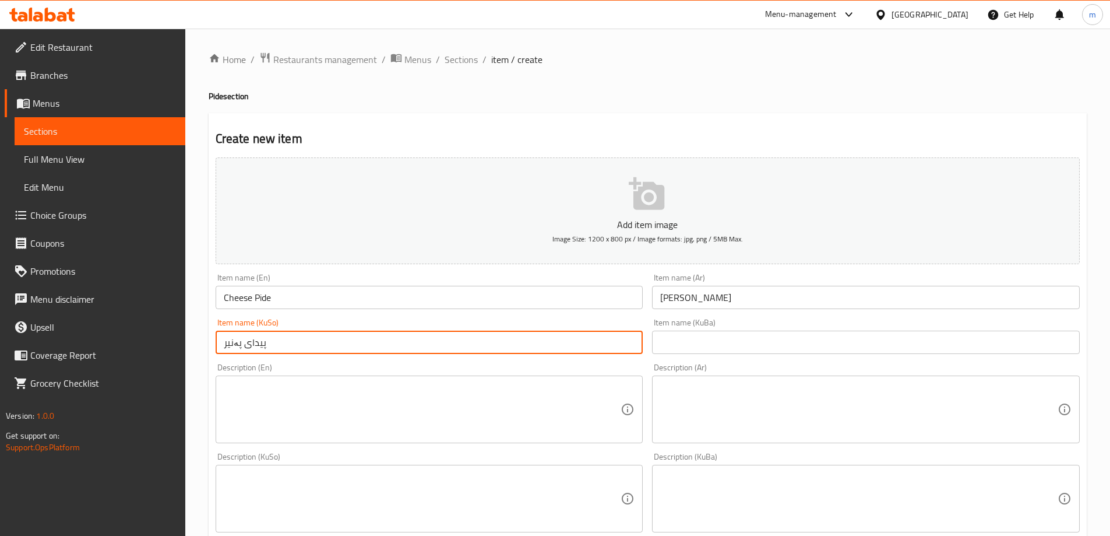
type input "پیدای پەنیر"
click at [738, 338] on input "text" at bounding box center [866, 341] width 428 height 23
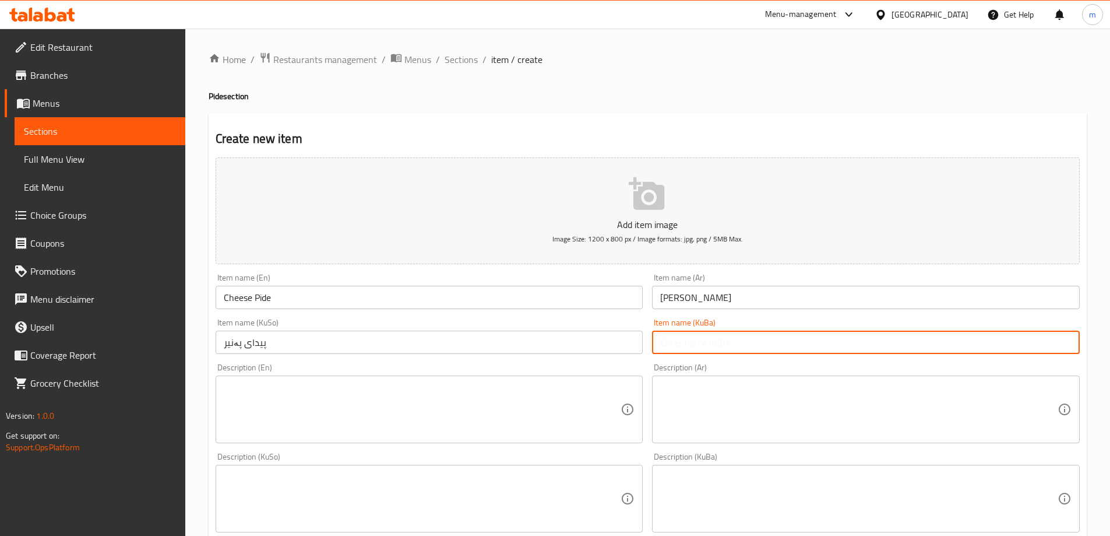
paste input "پیدای پەنیر"
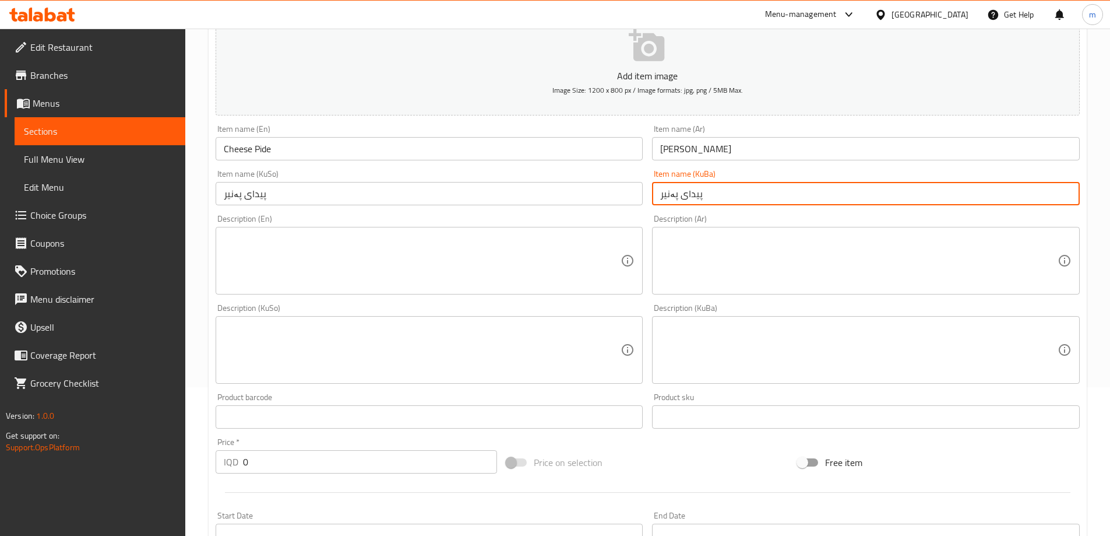
scroll to position [422, 0]
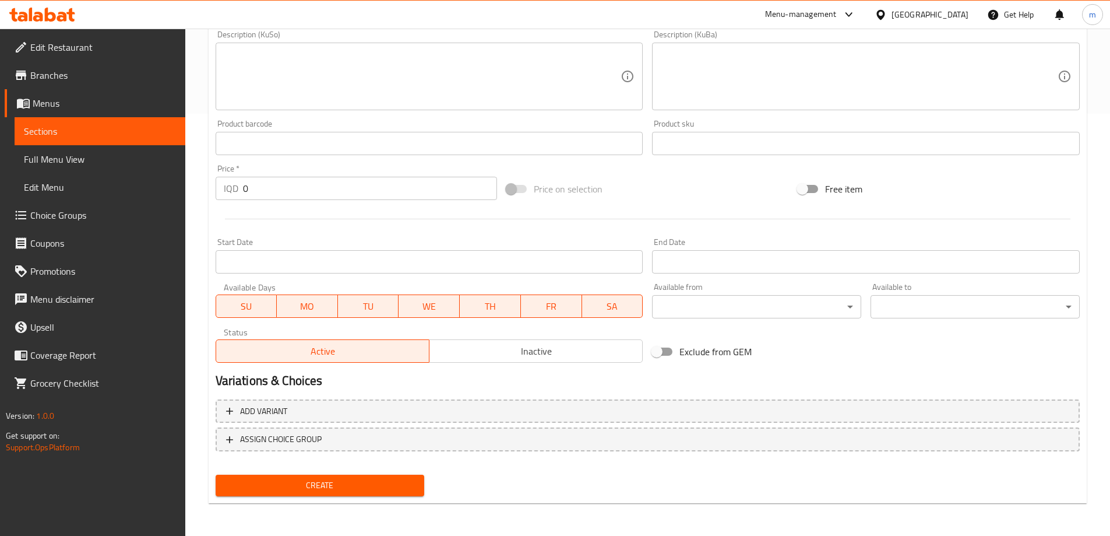
type input "پیدای پەنیر"
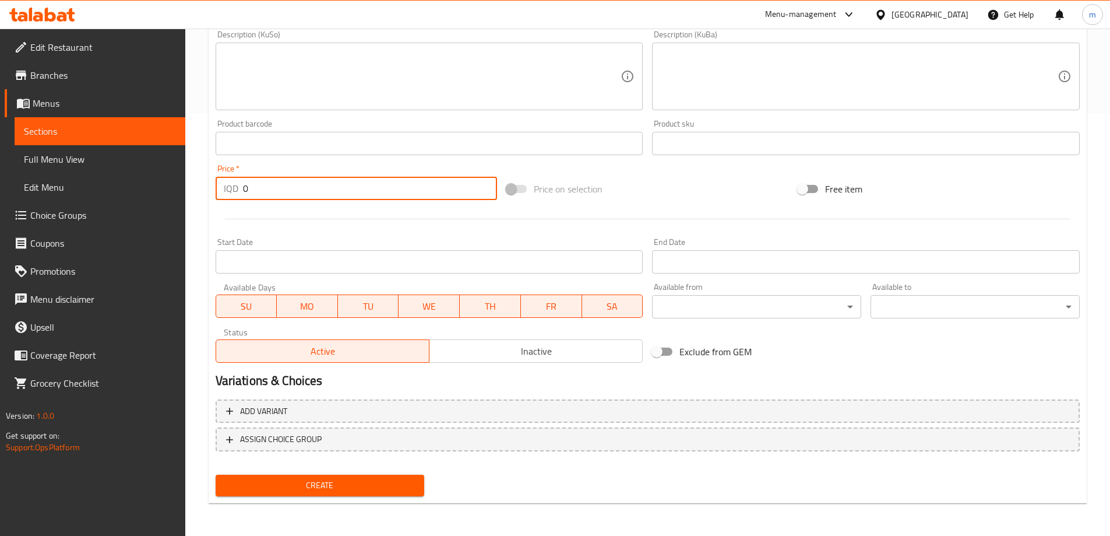
drag, startPoint x: 256, startPoint y: 187, endPoint x: 228, endPoint y: 189, distance: 27.5
click at [228, 189] on div "IQD 0 Price *" at bounding box center [357, 188] width 282 height 23
type input "9000"
click at [280, 490] on span "Create" at bounding box center [320, 485] width 191 height 15
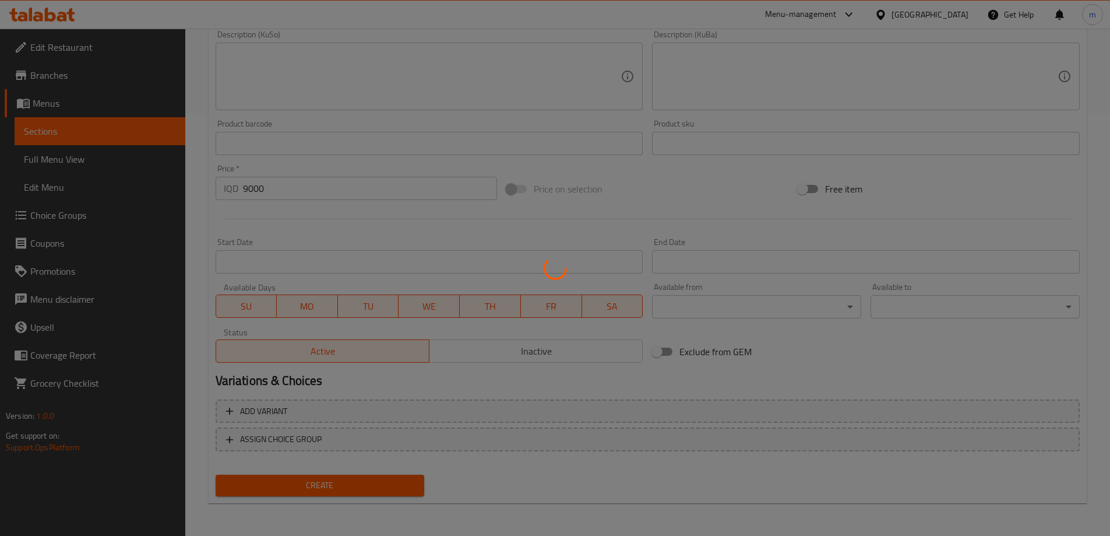
type input "0"
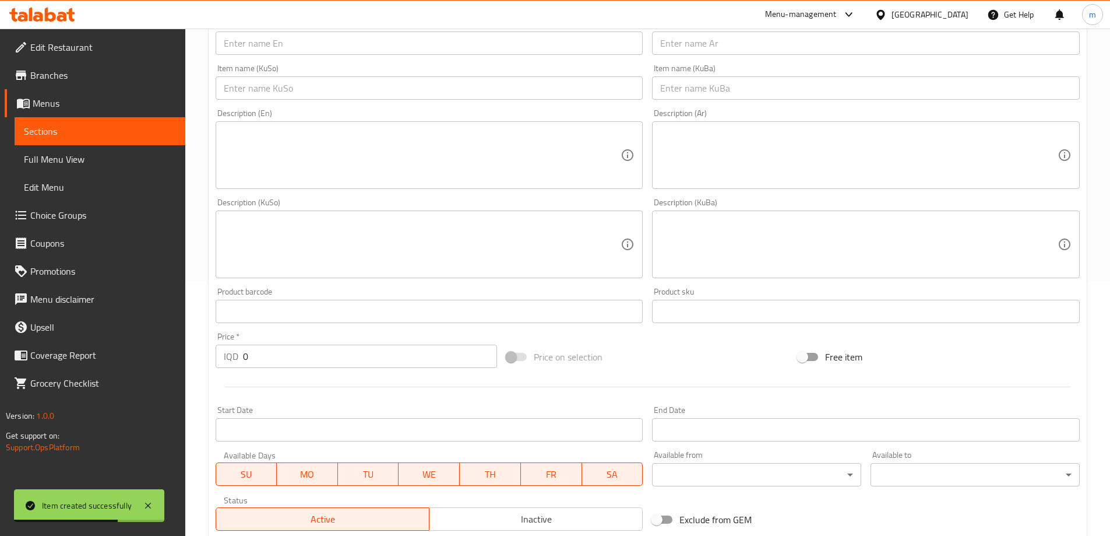
scroll to position [14, 0]
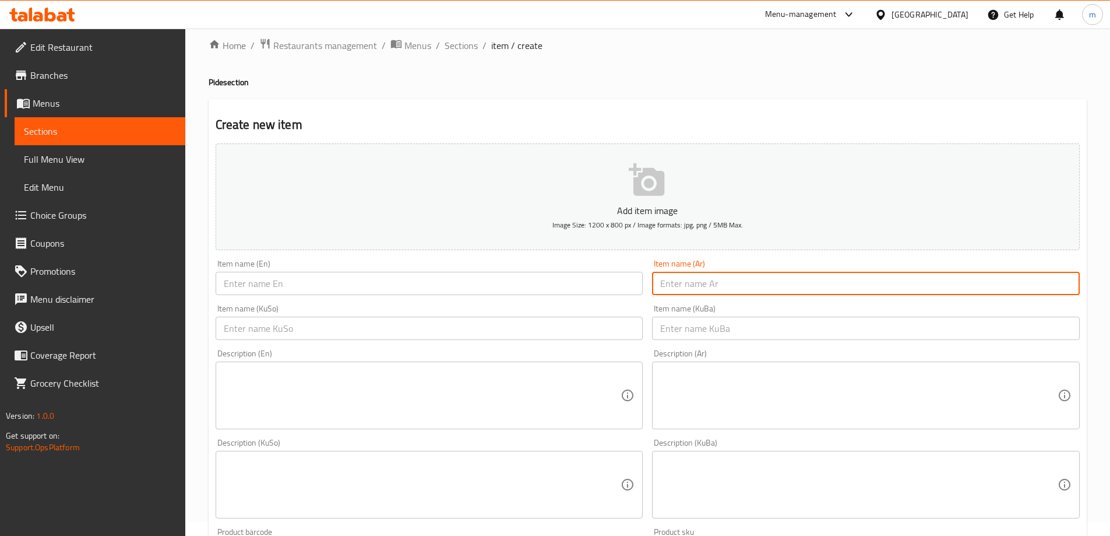
click at [698, 273] on input "text" at bounding box center [866, 283] width 428 height 23
click at [544, 287] on input "text" at bounding box center [430, 283] width 428 height 23
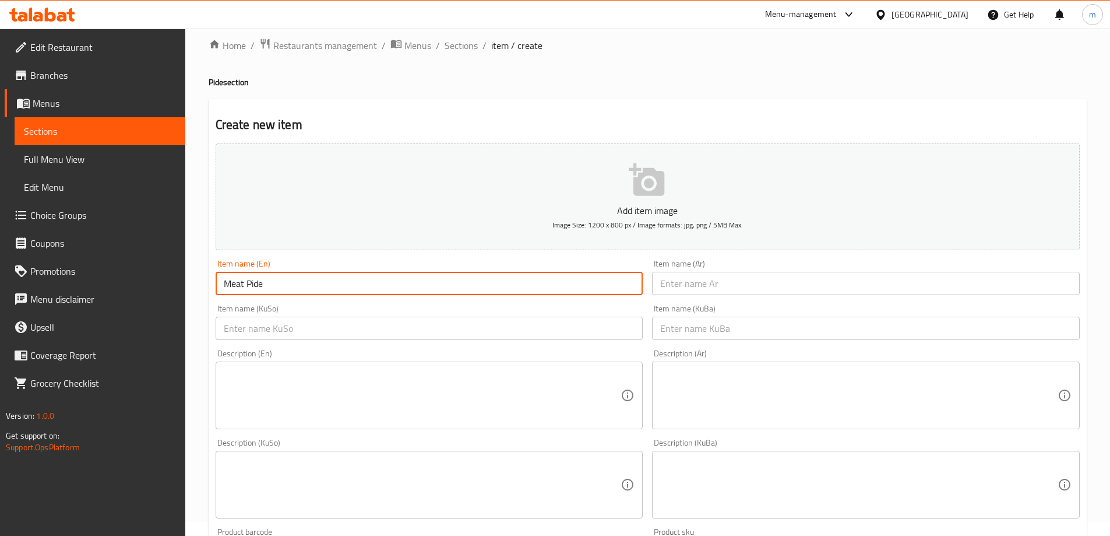
type input "Meat Pide"
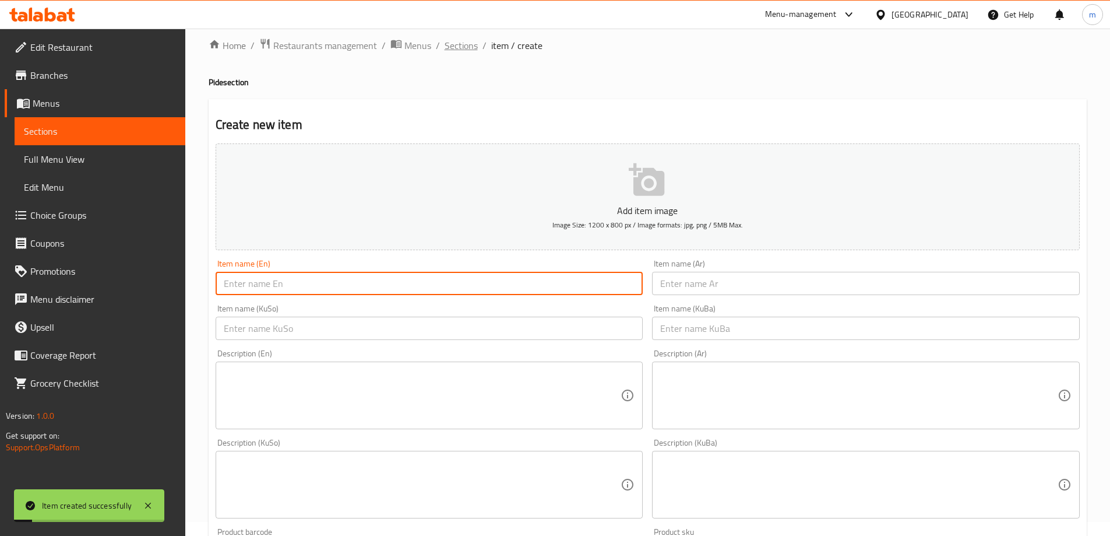
click at [455, 46] on span "Sections" at bounding box center [461, 45] width 33 height 14
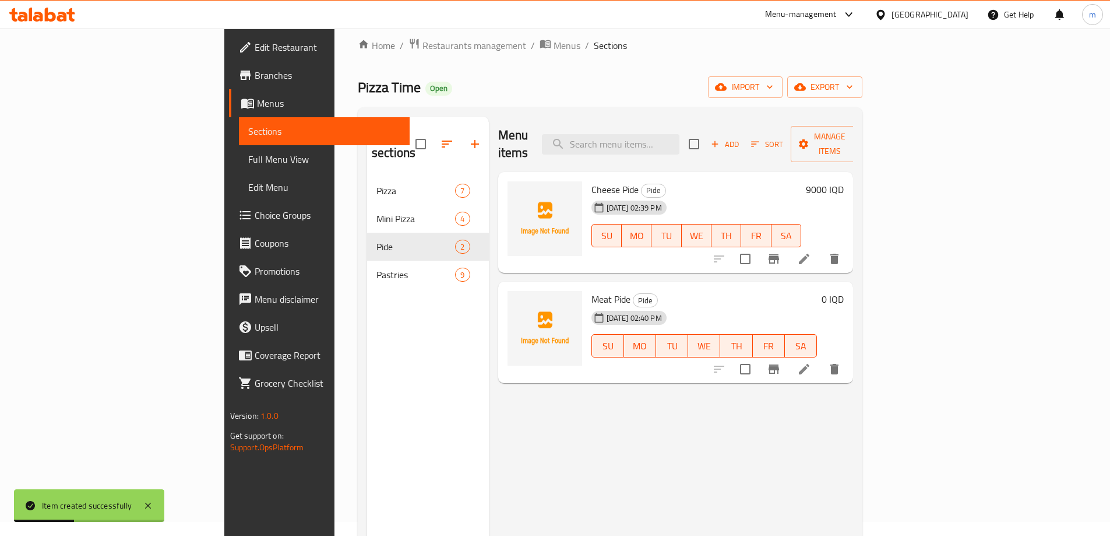
click at [811, 362] on icon at bounding box center [804, 369] width 14 height 14
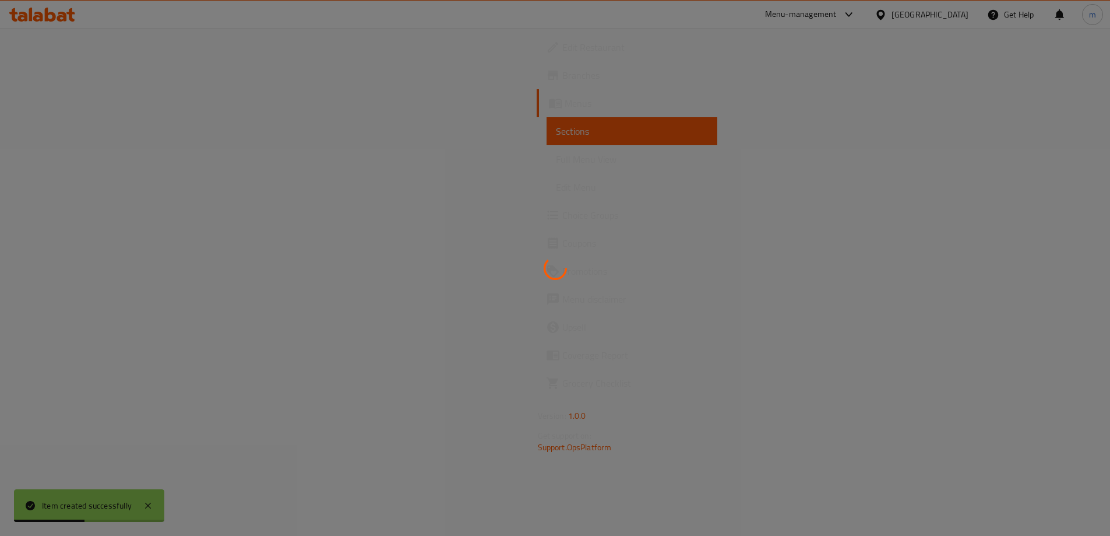
drag, startPoint x: 1118, startPoint y: 306, endPoint x: 1111, endPoint y: 297, distance: 11.7
click at [1110, 328] on html "Item created successfully ​ Menu-management Iraq Get Help m Edit Restaurant Bra…" at bounding box center [555, 268] width 1110 height 536
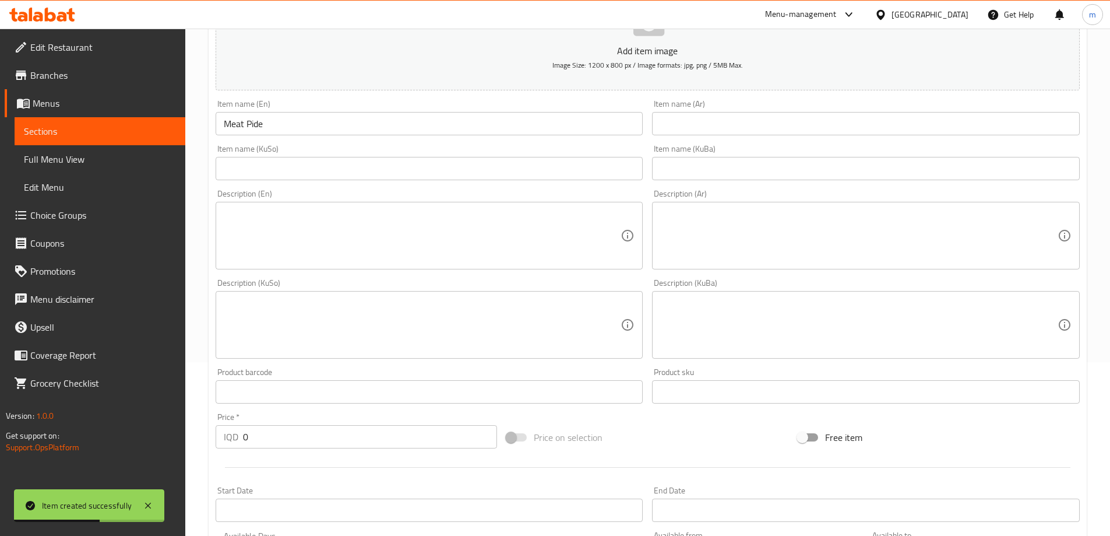
scroll to position [422, 0]
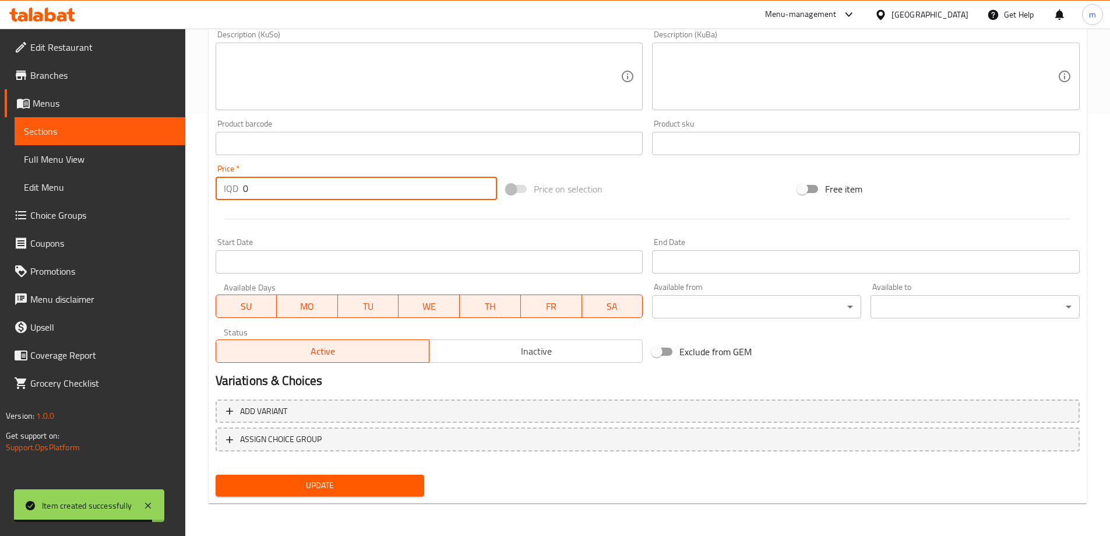
drag, startPoint x: 255, startPoint y: 184, endPoint x: 211, endPoint y: 188, distance: 44.0
click at [211, 188] on div "Price   * IQD 0 Price *" at bounding box center [356, 182] width 291 height 45
type input "13000"
click at [317, 488] on span "Update" at bounding box center [320, 485] width 191 height 15
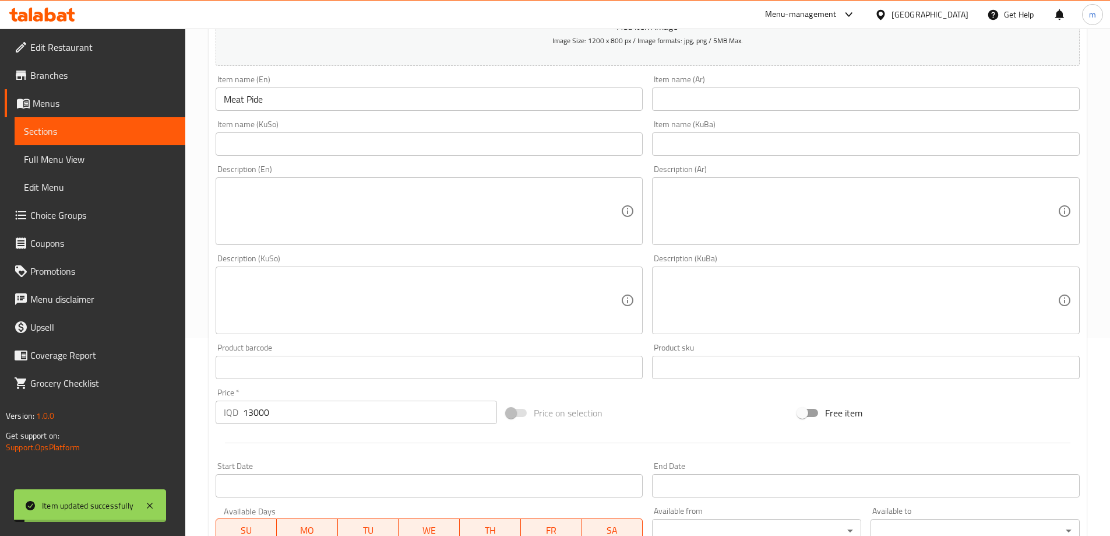
scroll to position [14, 0]
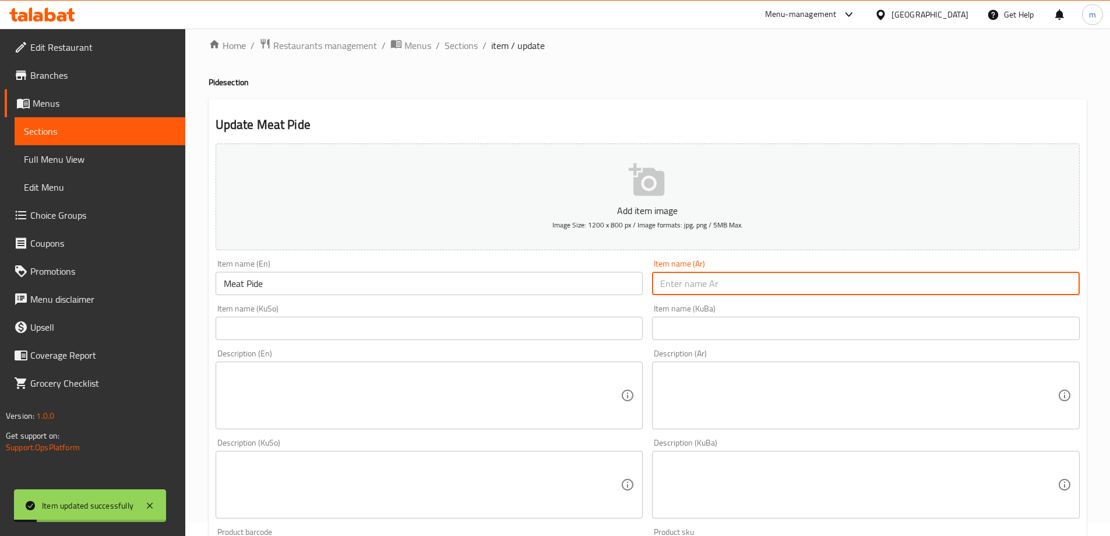
click at [750, 290] on input "text" at bounding box center [866, 283] width 428 height 23
type input "بيدا لحم"
click at [541, 349] on div "Description (En) Description (En)" at bounding box center [429, 388] width 437 height 89
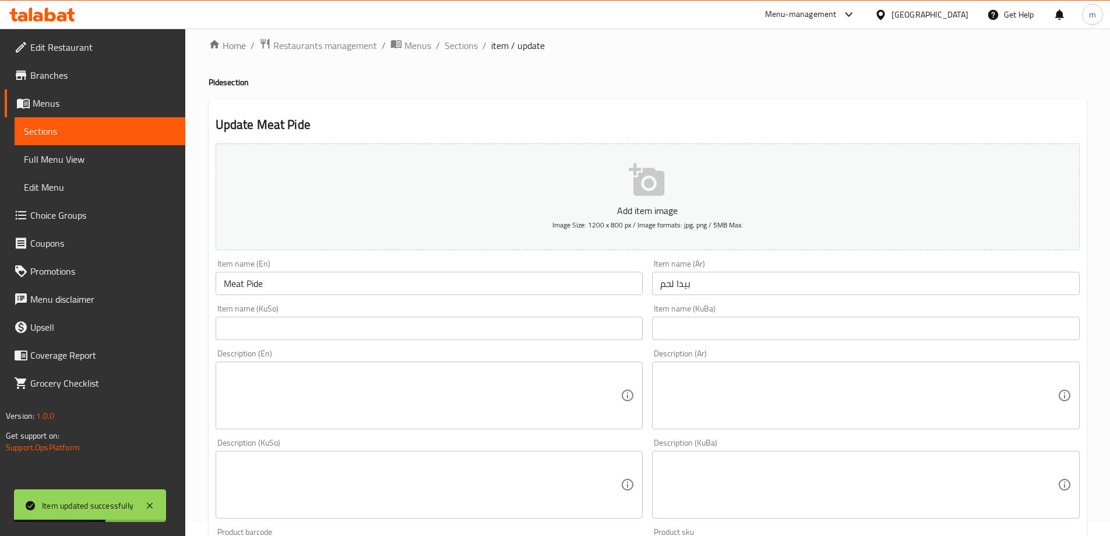
click at [541, 335] on input "text" at bounding box center [430, 327] width 428 height 23
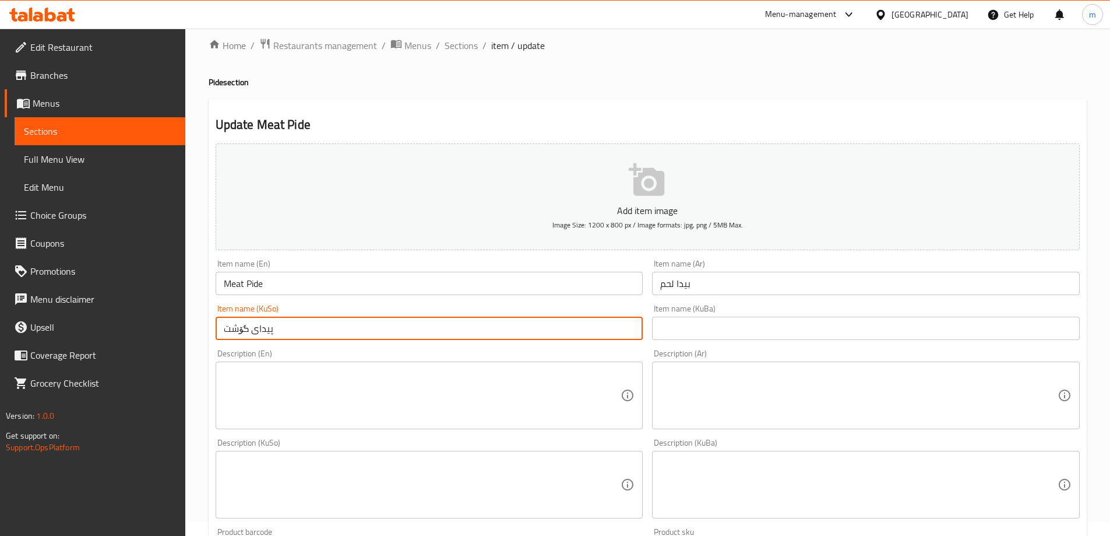
click at [544, 335] on input "پیدای گۆشت" at bounding box center [430, 327] width 428 height 23
type input "پیدای گۆشت"
click at [755, 328] on input "text" at bounding box center [866, 327] width 428 height 23
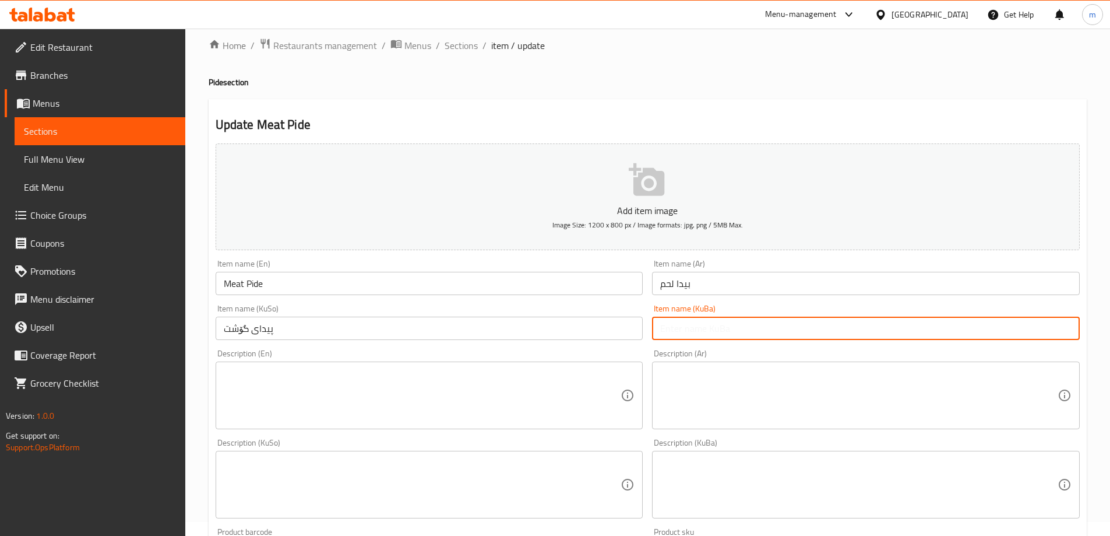
paste input "پیدای گۆشت"
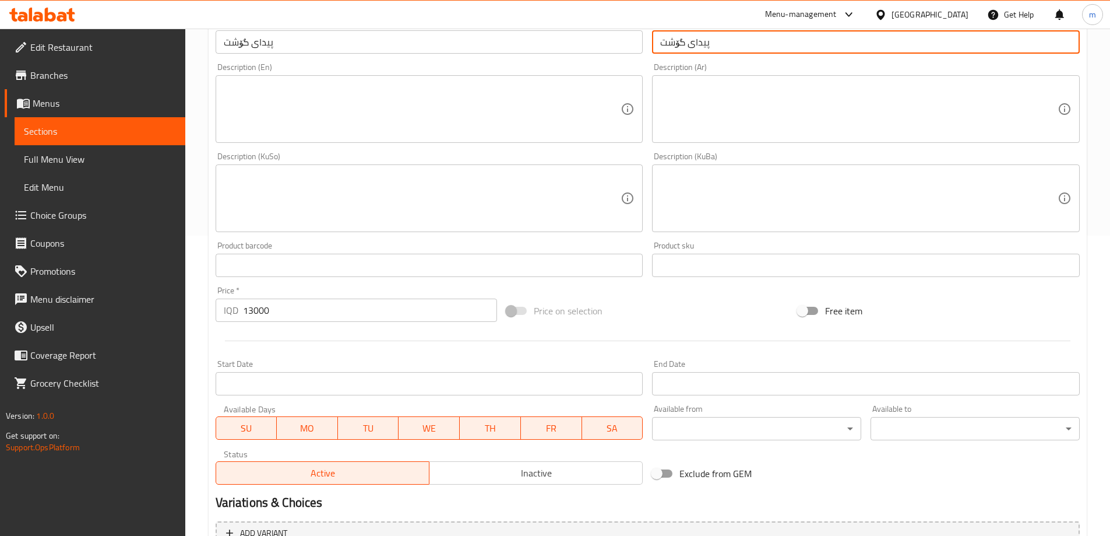
scroll to position [422, 0]
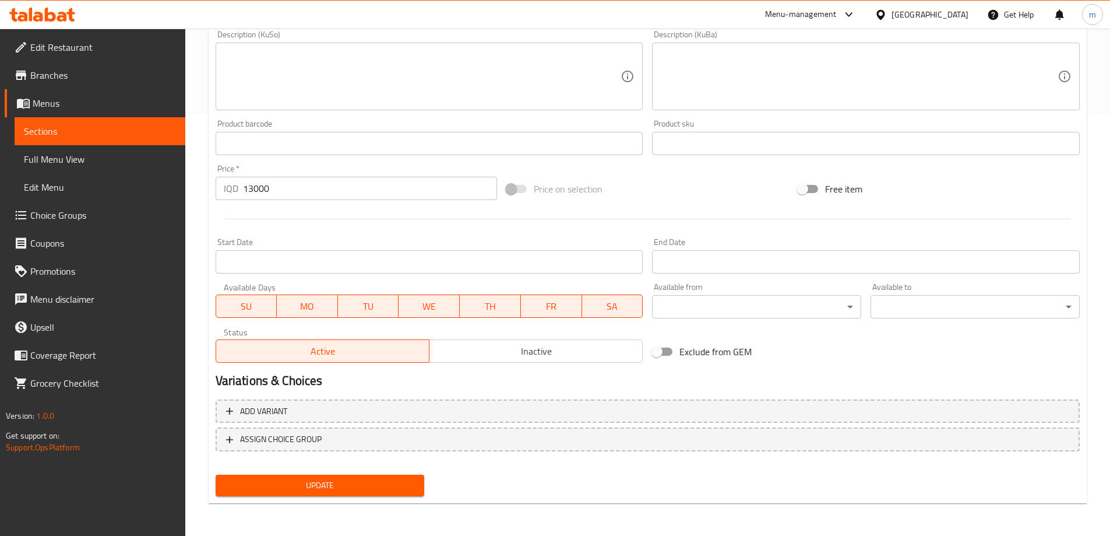
type input "پیدای گۆشت"
click at [263, 486] on span "Update" at bounding box center [320, 485] width 191 height 15
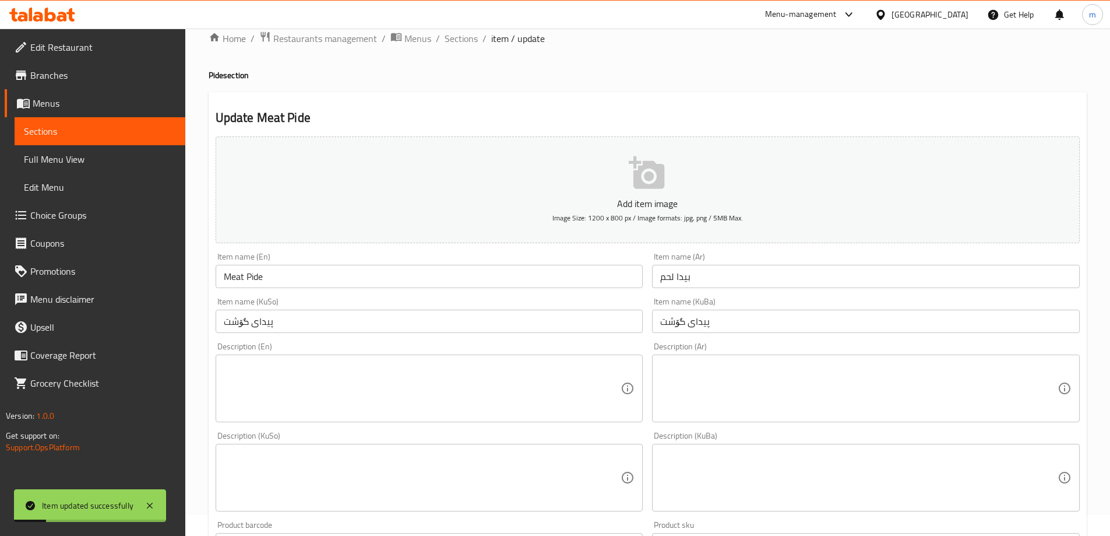
scroll to position [14, 0]
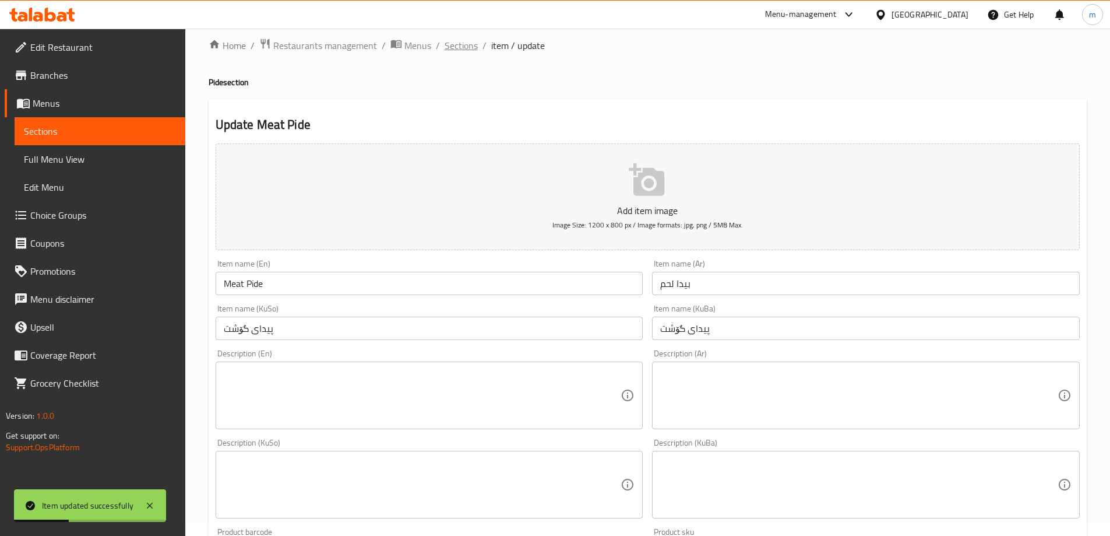
click at [472, 52] on span "Sections" at bounding box center [461, 45] width 33 height 14
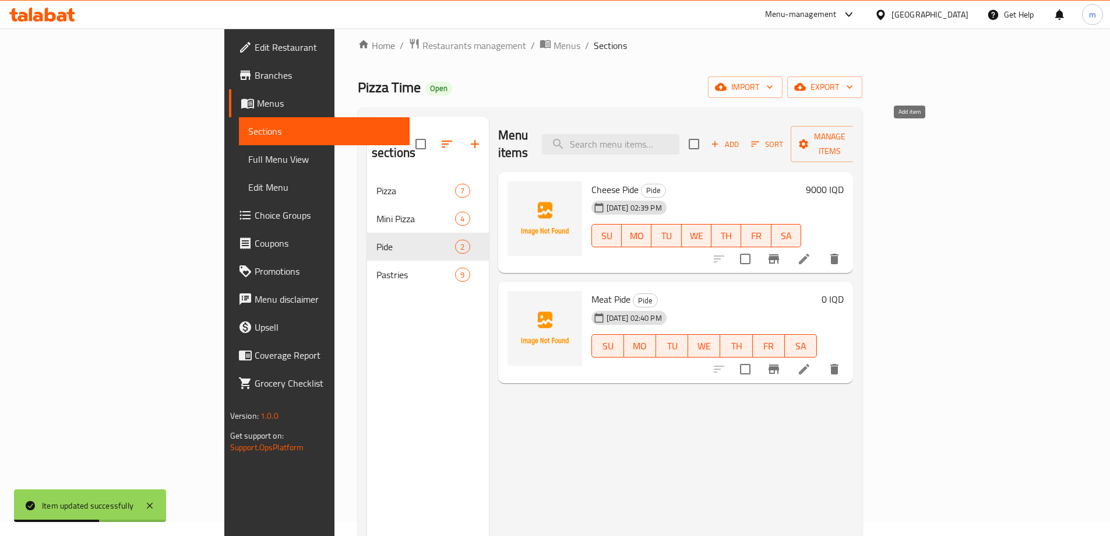
click at [720, 139] on icon "button" at bounding box center [715, 144] width 10 height 10
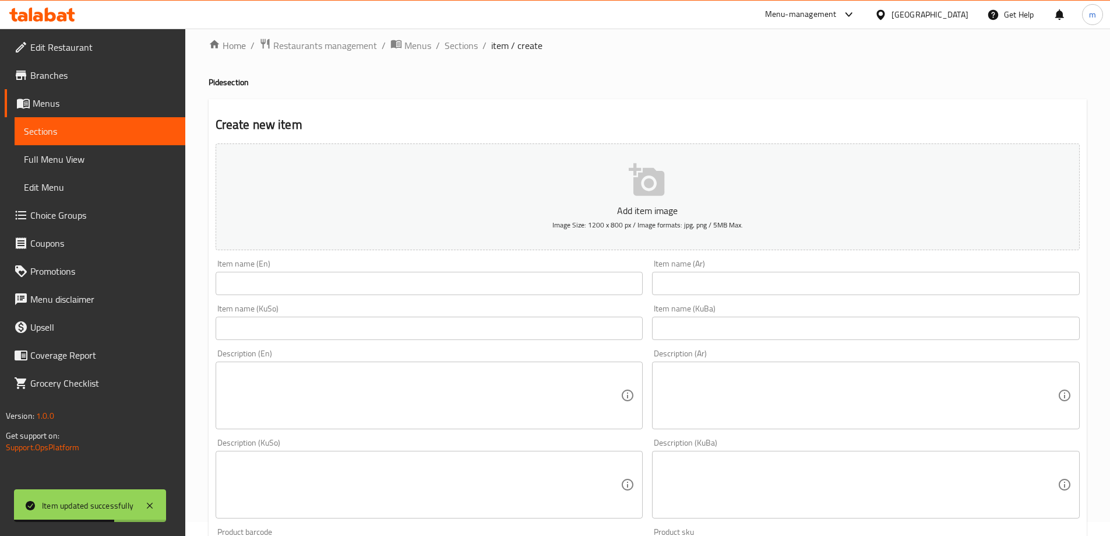
click at [559, 323] on input "text" at bounding box center [430, 327] width 428 height 23
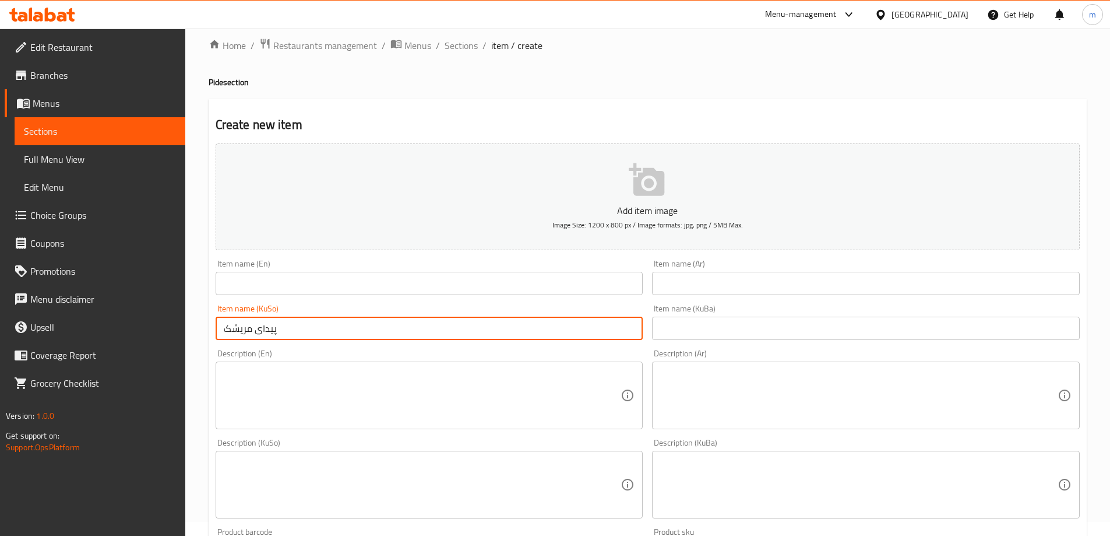
click at [556, 320] on input "پیدای مریشک" at bounding box center [430, 327] width 428 height 23
type input "پیدای مریشک"
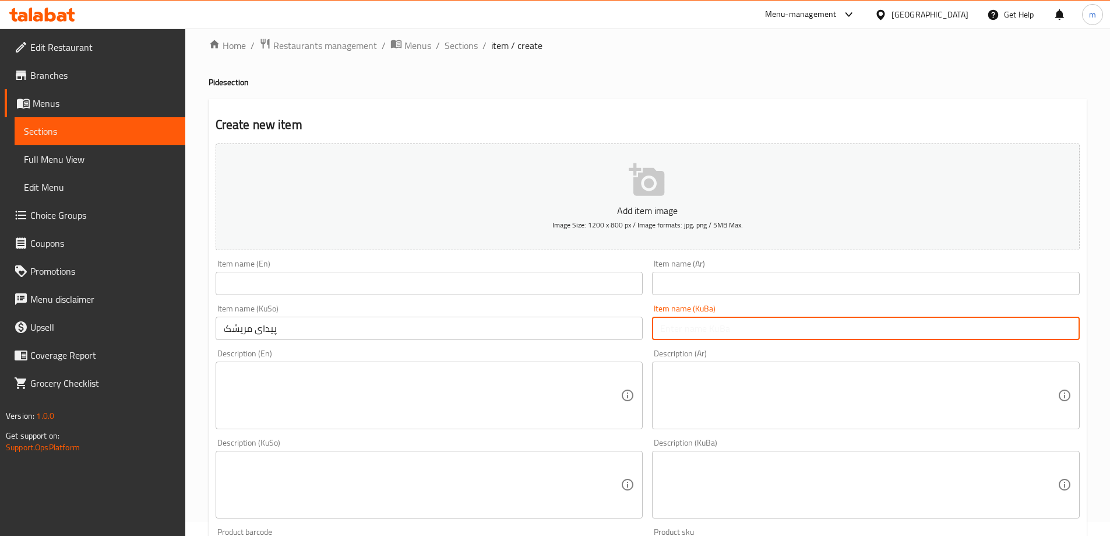
click at [727, 335] on input "text" at bounding box center [866, 327] width 428 height 23
paste input "پیدای مریشک"
type input "پیدای مریشک"
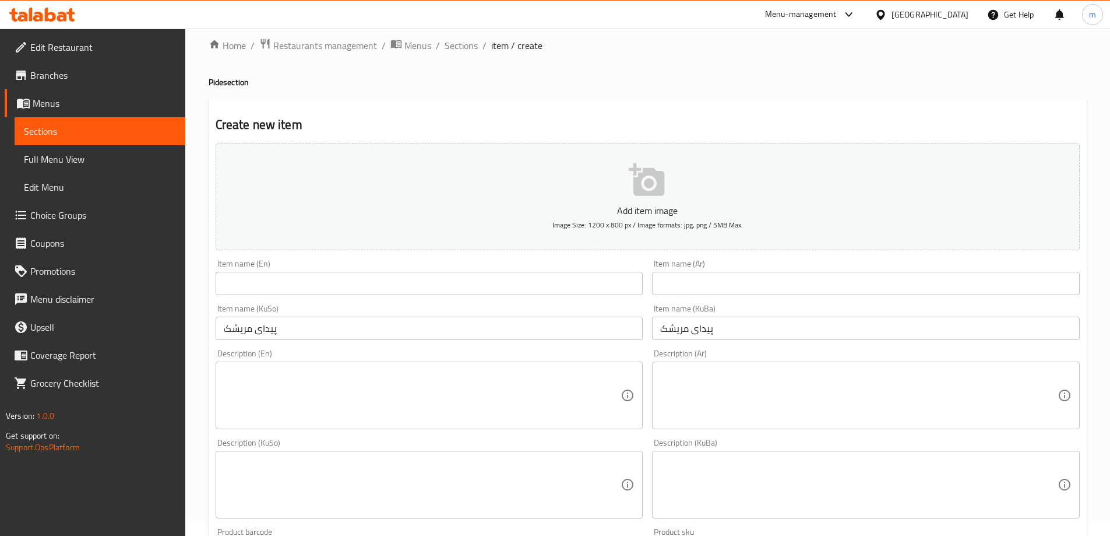
click at [572, 266] on div "Item name (En) Item name (En)" at bounding box center [430, 277] width 428 height 36
click at [574, 276] on input "text" at bounding box center [430, 283] width 428 height 23
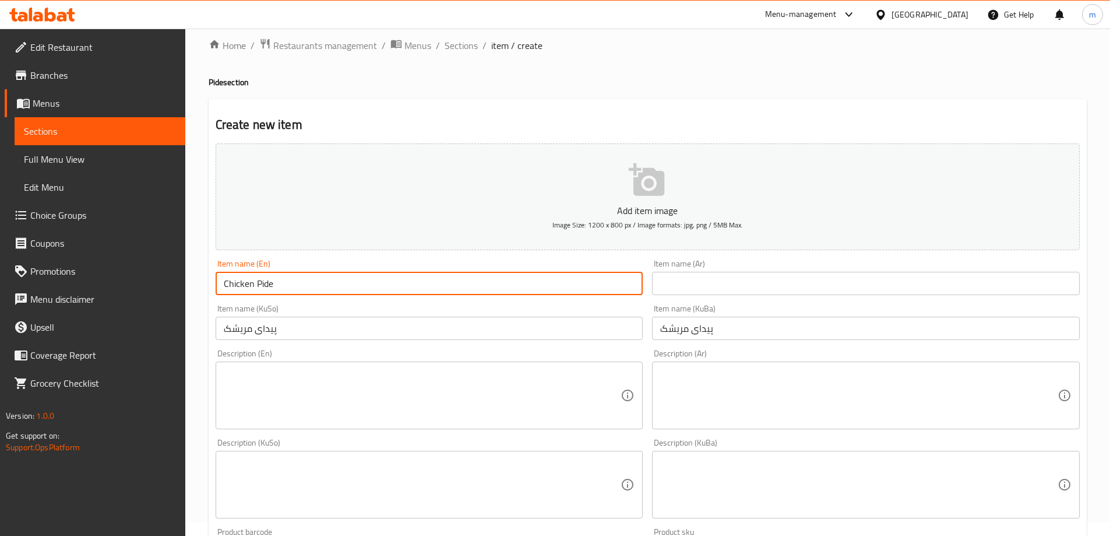
type input "Chicken Pide"
click at [715, 287] on input "text" at bounding box center [866, 283] width 428 height 23
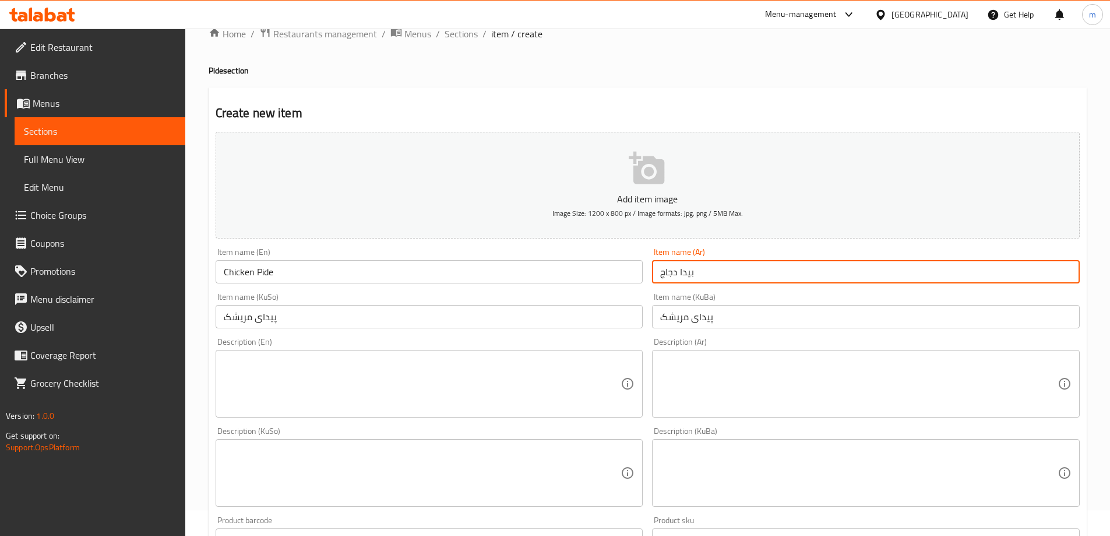
scroll to position [422, 0]
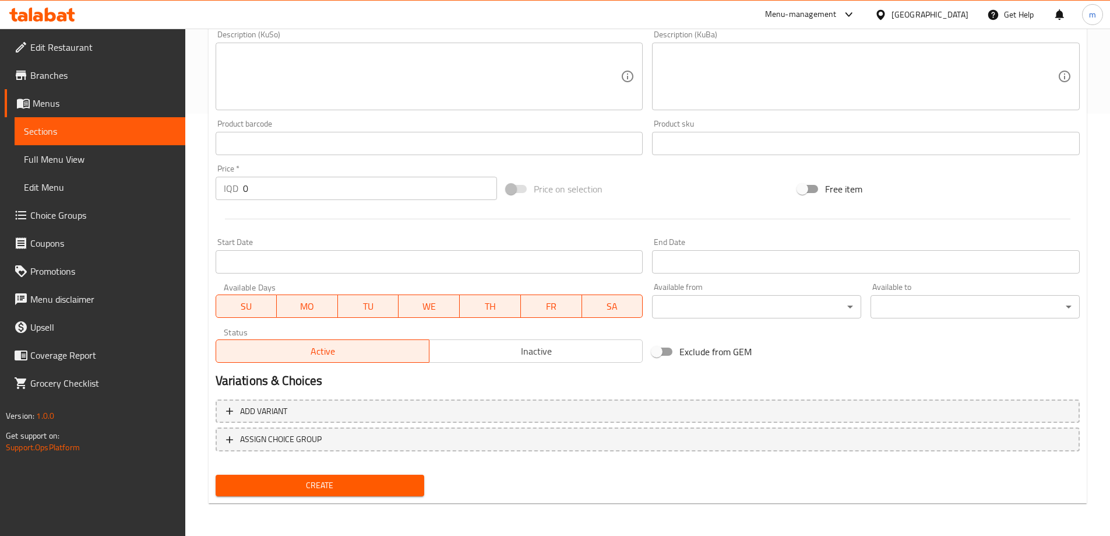
type input "بيدا دجاج"
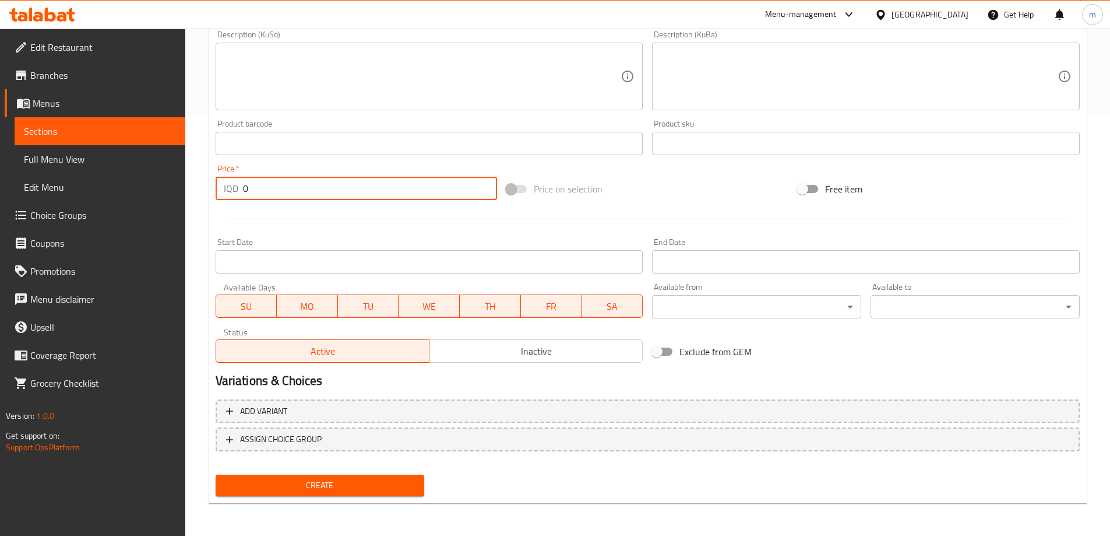
click at [199, 196] on div "Home / Restaurants management / Menus / Sections / item / create Pide section C…" at bounding box center [647, 71] width 925 height 929
type input "12000"
click at [216, 474] on button "Create" at bounding box center [320, 485] width 209 height 22
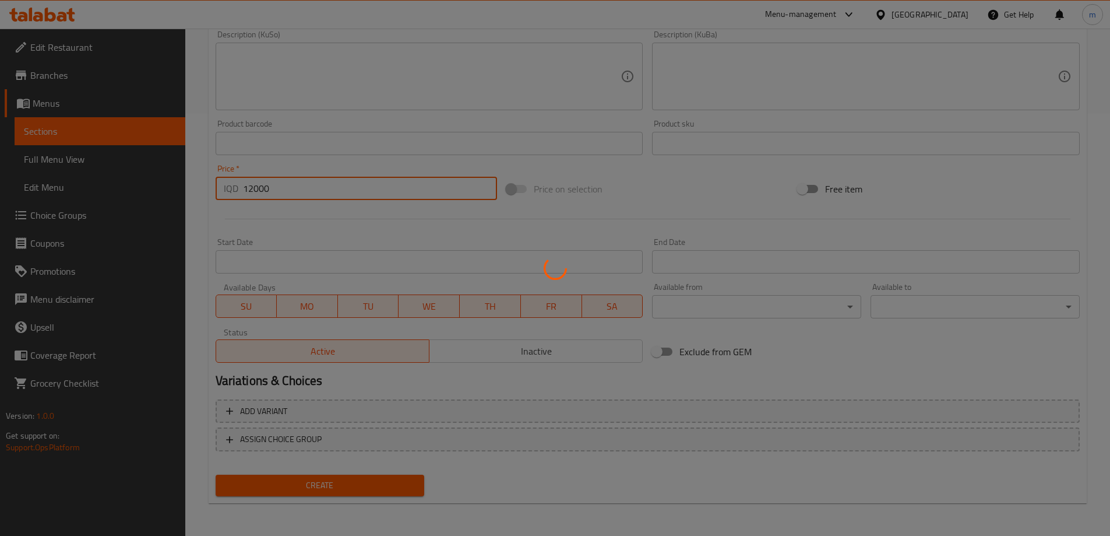
type input "0"
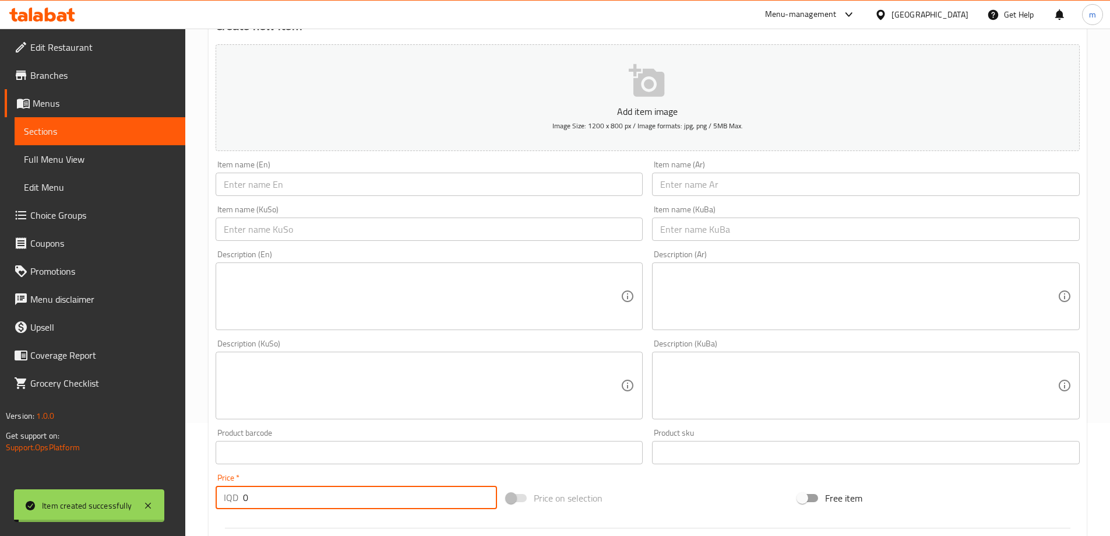
scroll to position [0, 0]
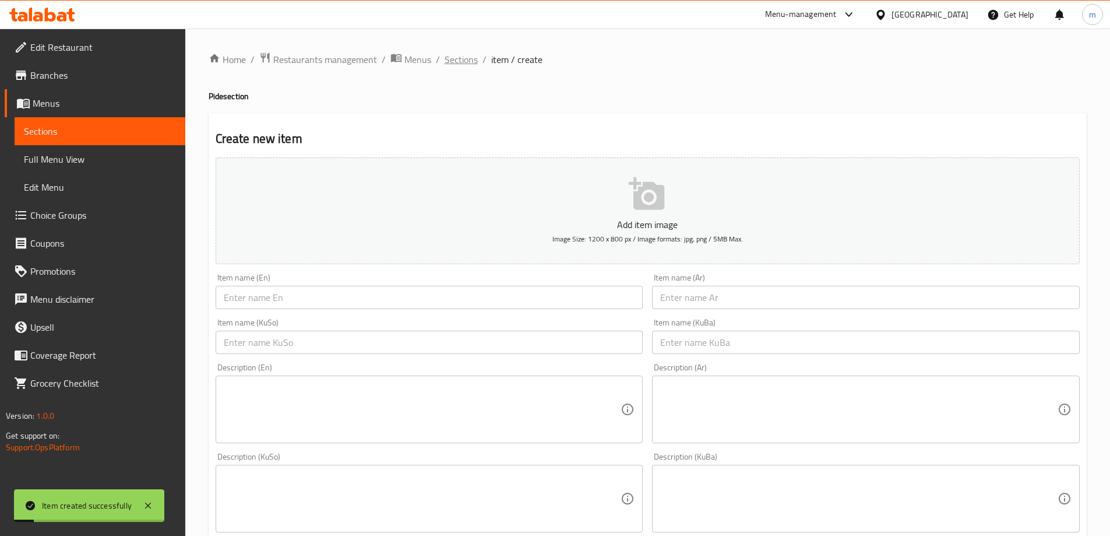
click at [465, 60] on span "Sections" at bounding box center [461, 59] width 33 height 14
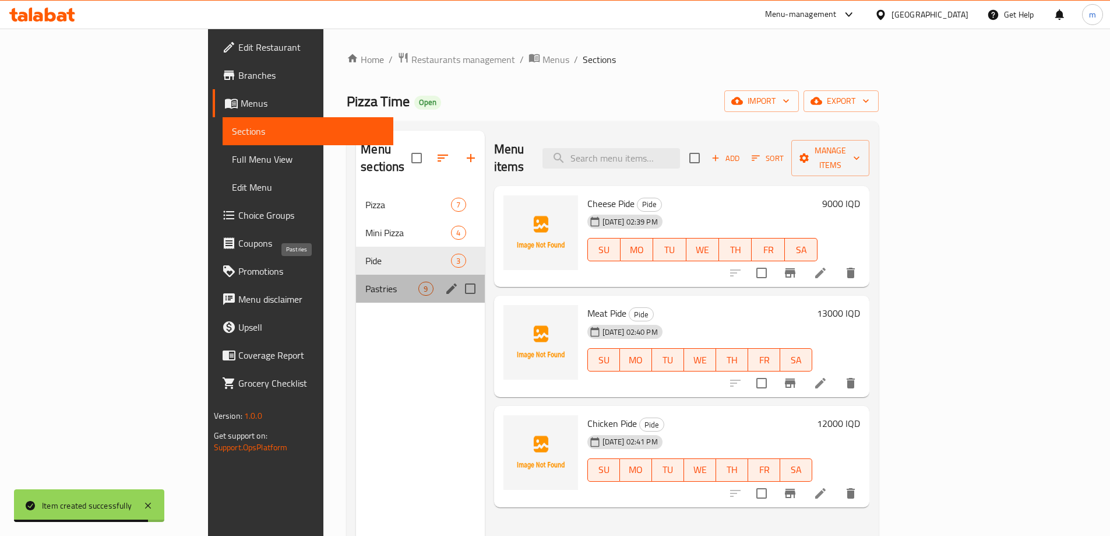
click at [365, 282] on span "Pastries" at bounding box center [391, 289] width 53 height 14
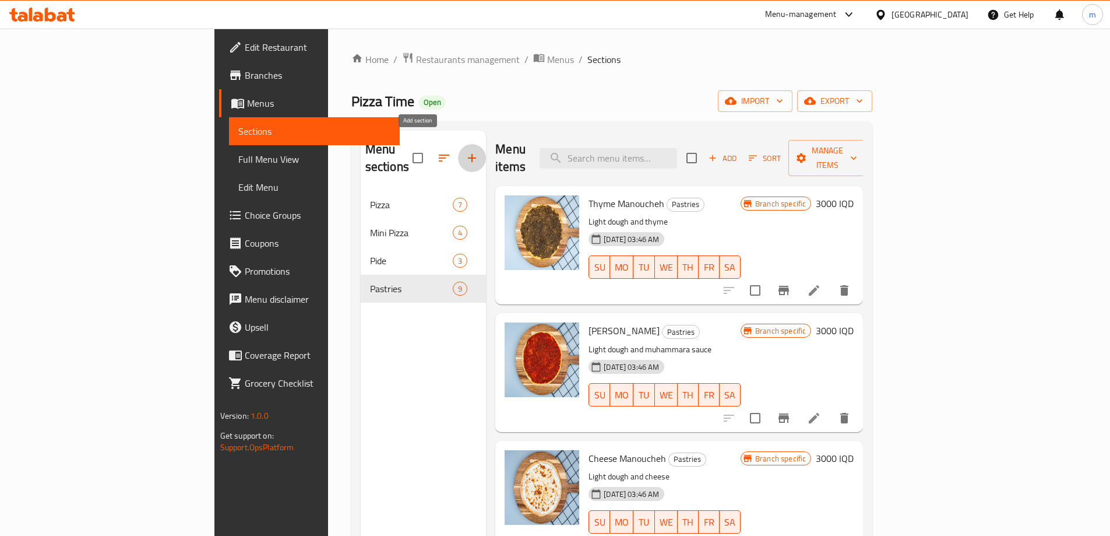
click at [465, 156] on icon "button" at bounding box center [472, 158] width 14 height 14
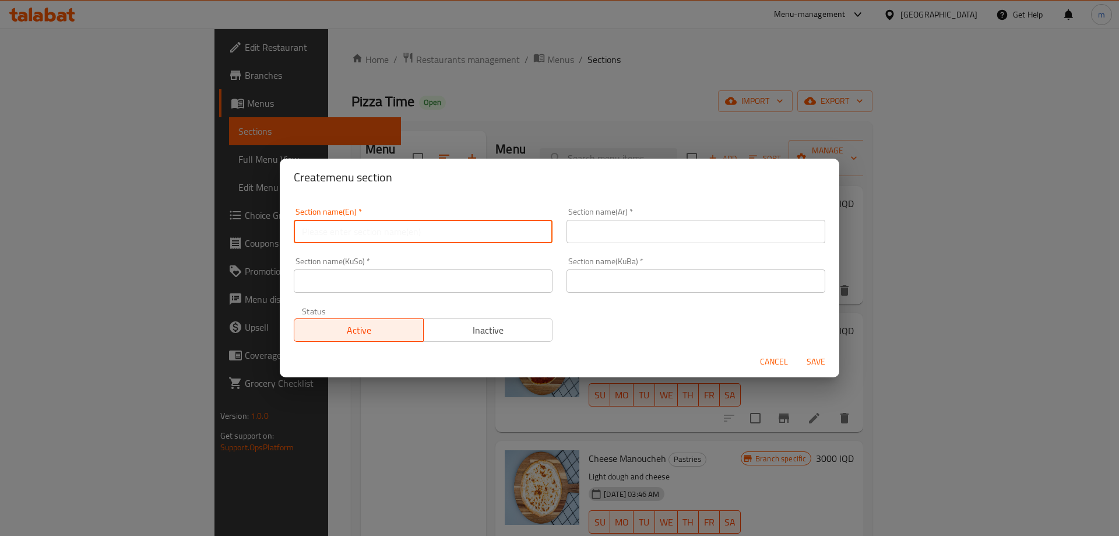
click at [493, 230] on input "text" at bounding box center [423, 231] width 259 height 23
click at [662, 274] on div "Section name(KuBa)   * Section name(KuBa) *" at bounding box center [696, 275] width 259 height 36
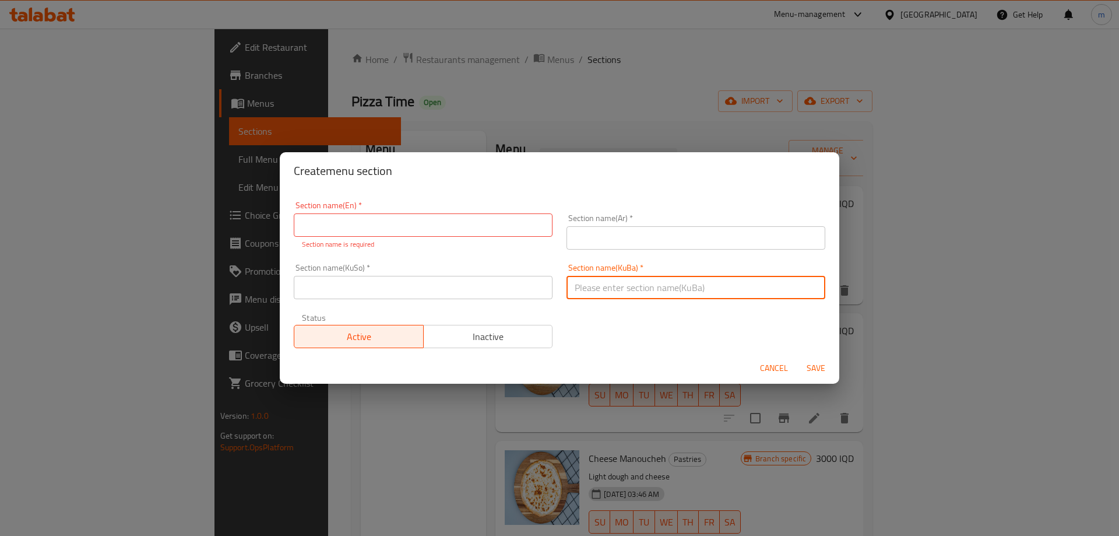
click at [658, 242] on input "text" at bounding box center [696, 237] width 259 height 23
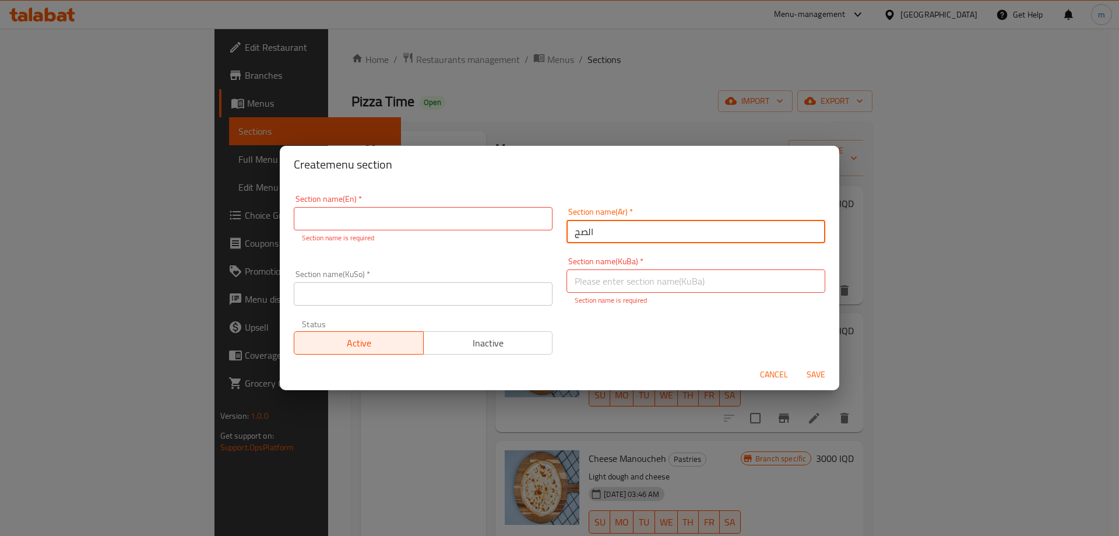
click at [577, 233] on input "الصج" at bounding box center [696, 231] width 259 height 23
type input "الصاج"
click at [454, 302] on input "text" at bounding box center [423, 293] width 259 height 23
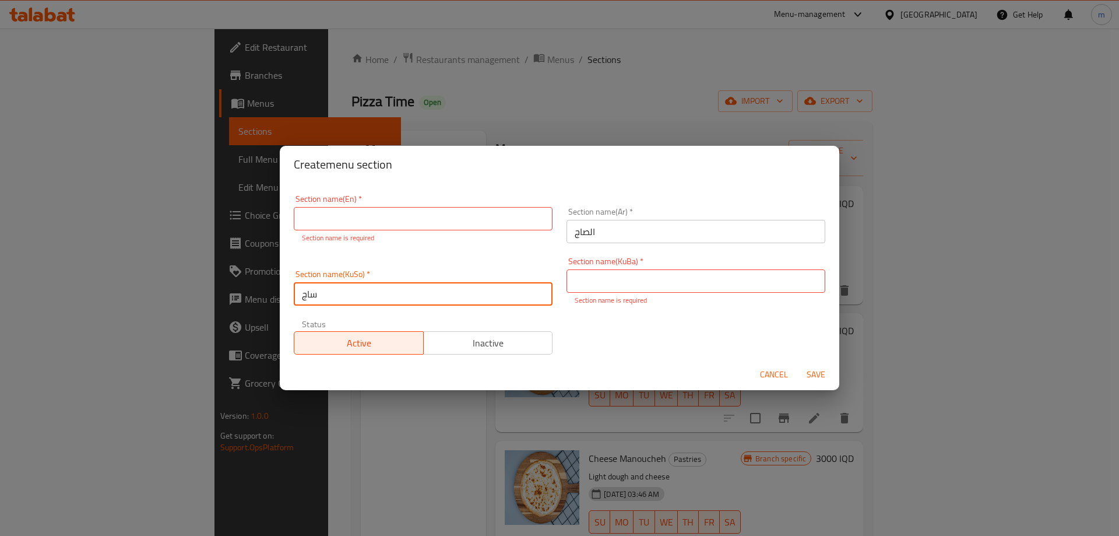
click at [462, 293] on input "ساج" at bounding box center [423, 293] width 259 height 23
type input "ساج"
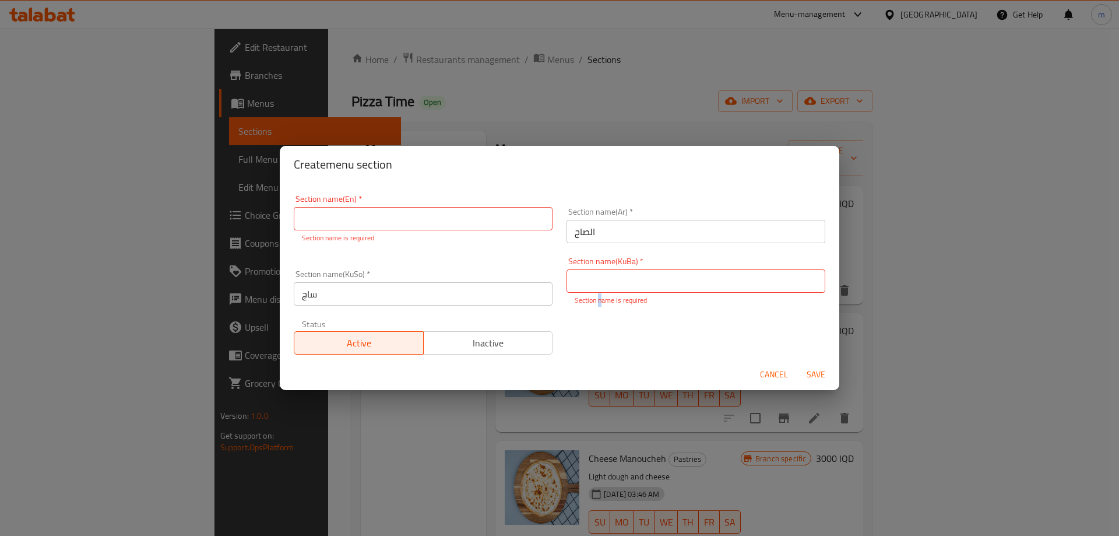
click at [596, 296] on p "Section name is required" at bounding box center [696, 300] width 242 height 10
click at [580, 265] on div "Section name(KuBa)   * Section name(KuBa) * Section name is required" at bounding box center [696, 281] width 259 height 48
click at [582, 275] on input "text" at bounding box center [696, 280] width 259 height 23
paste input "ساج"
type input "ساج"
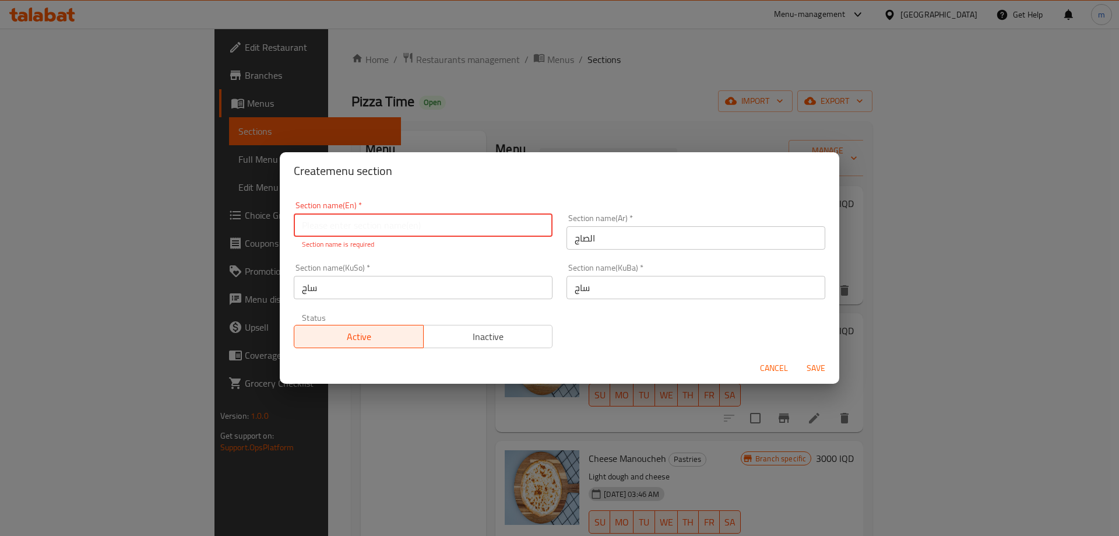
click at [499, 219] on input "text" at bounding box center [423, 224] width 259 height 23
type input "Saj"
click at [822, 361] on span "Save" at bounding box center [816, 368] width 28 height 15
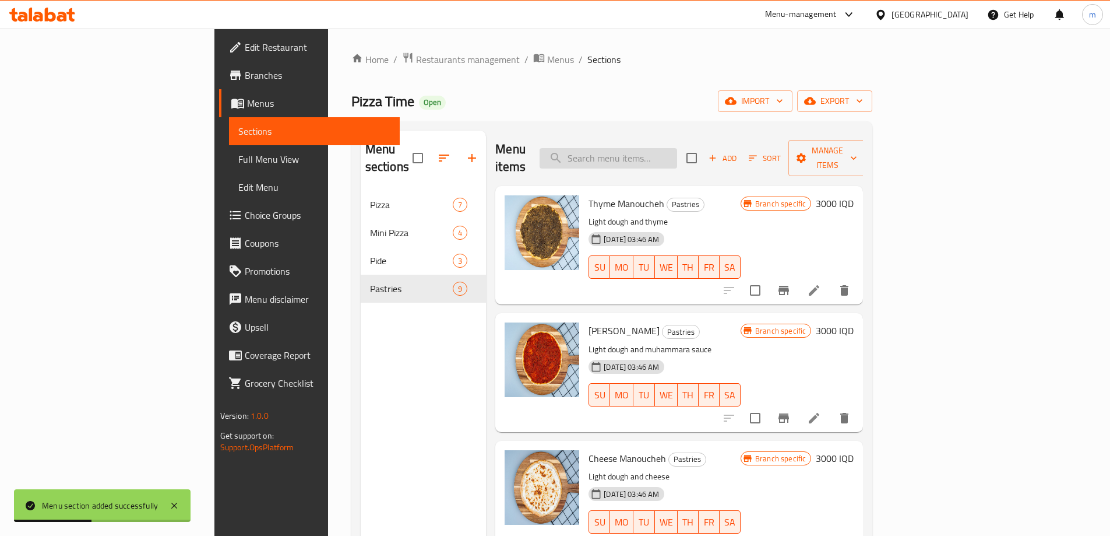
click at [677, 149] on input "search" at bounding box center [609, 158] width 138 height 20
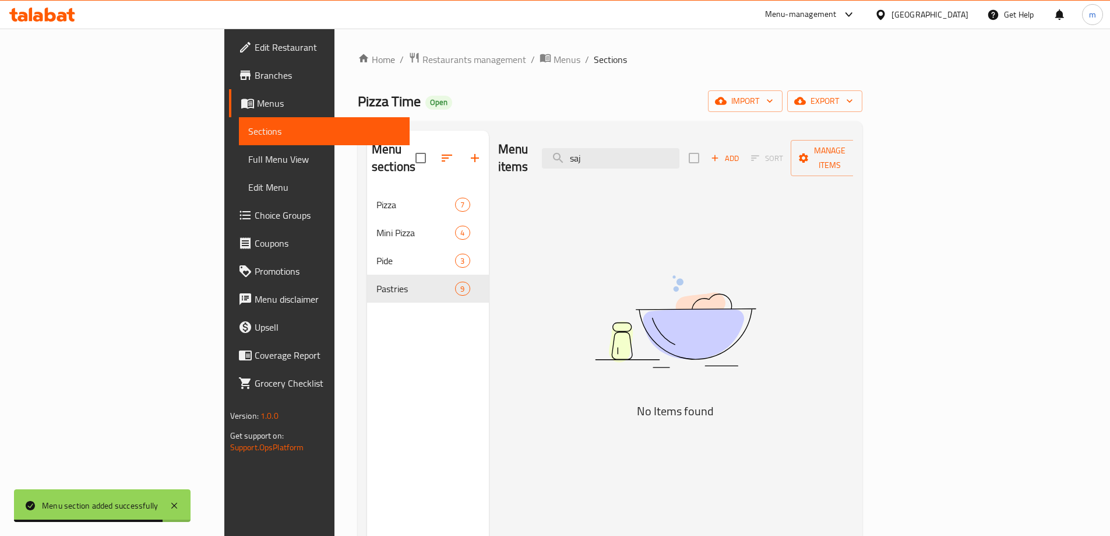
type input "saj"
click at [531, 310] on div "Menu items saj Add Sort Manage items No Items found" at bounding box center [671, 399] width 365 height 536
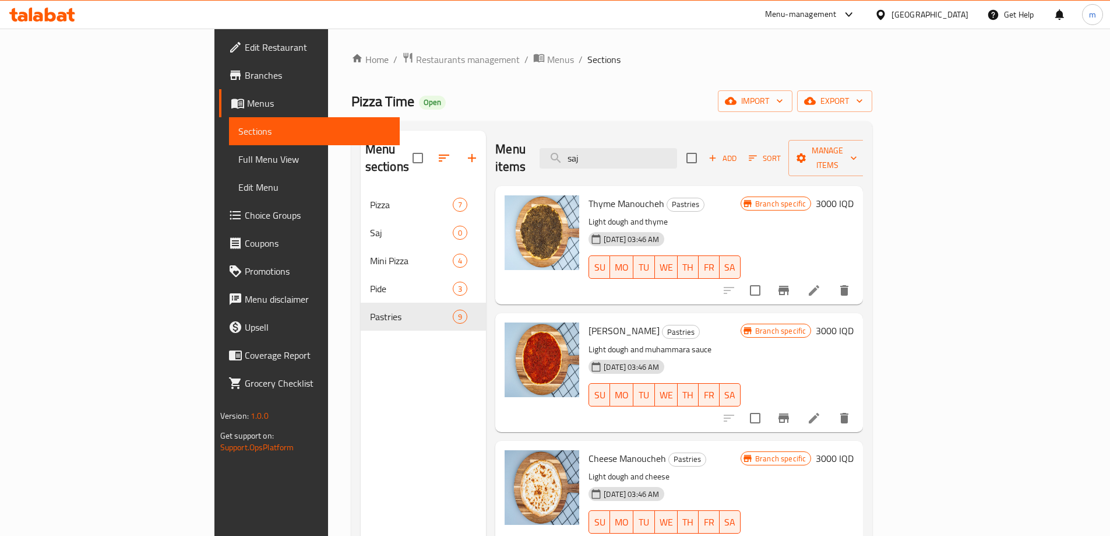
click at [430, 144] on button "button" at bounding box center [444, 158] width 28 height 28
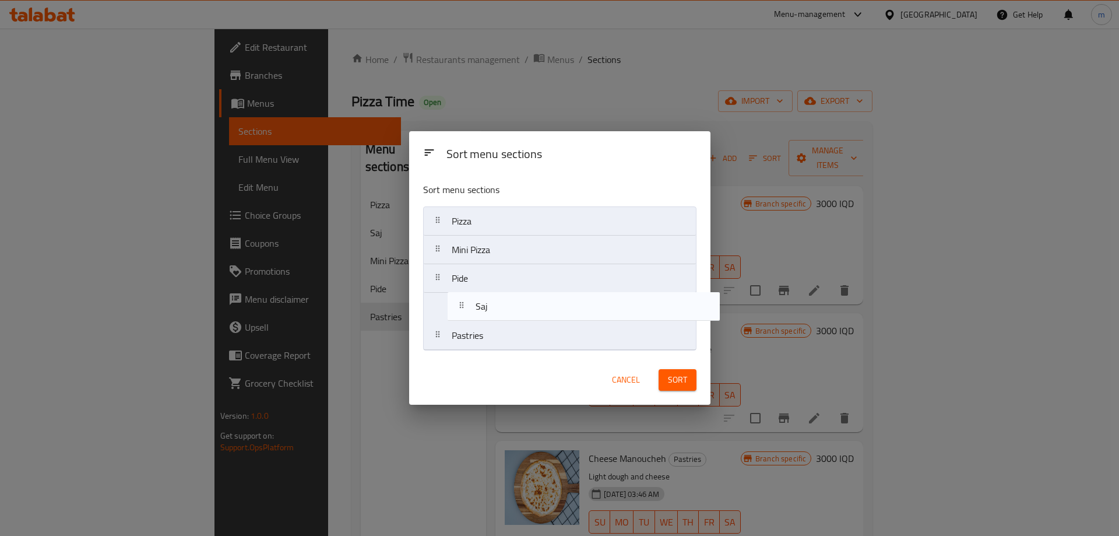
drag, startPoint x: 495, startPoint y: 247, endPoint x: 547, endPoint y: 311, distance: 82.0
click at [521, 308] on nav "Pizza Saj Mini Pizza Pide Pastries" at bounding box center [559, 278] width 273 height 144
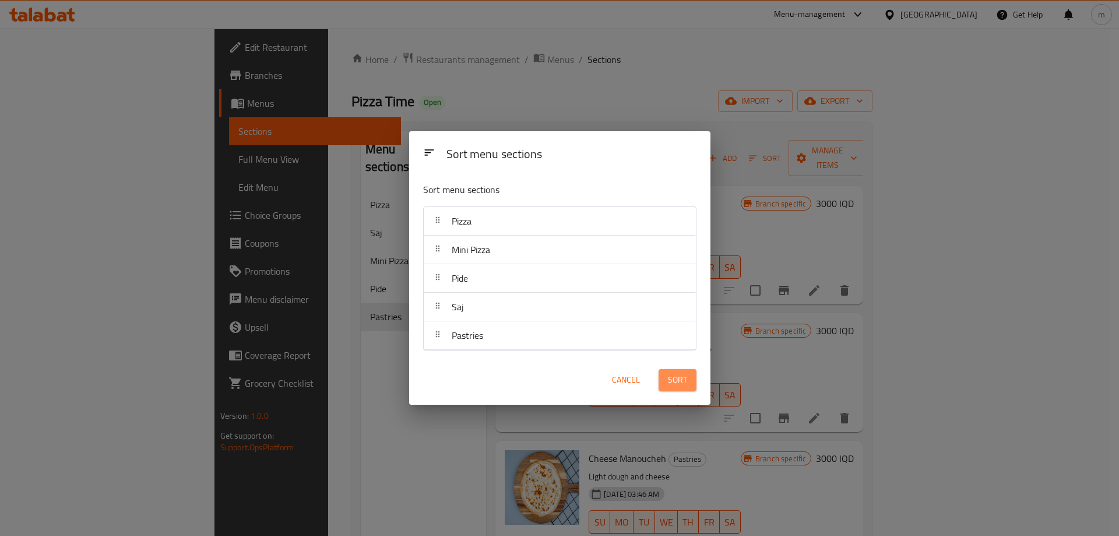
click at [679, 375] on span "Sort" at bounding box center [677, 379] width 19 height 15
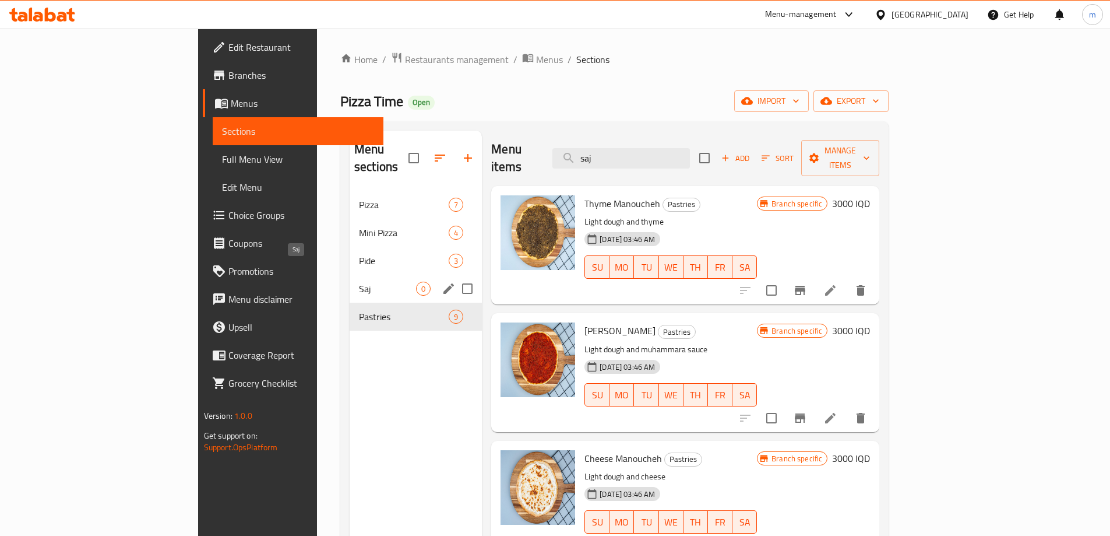
click at [359, 282] on span "Saj" at bounding box center [387, 289] width 57 height 14
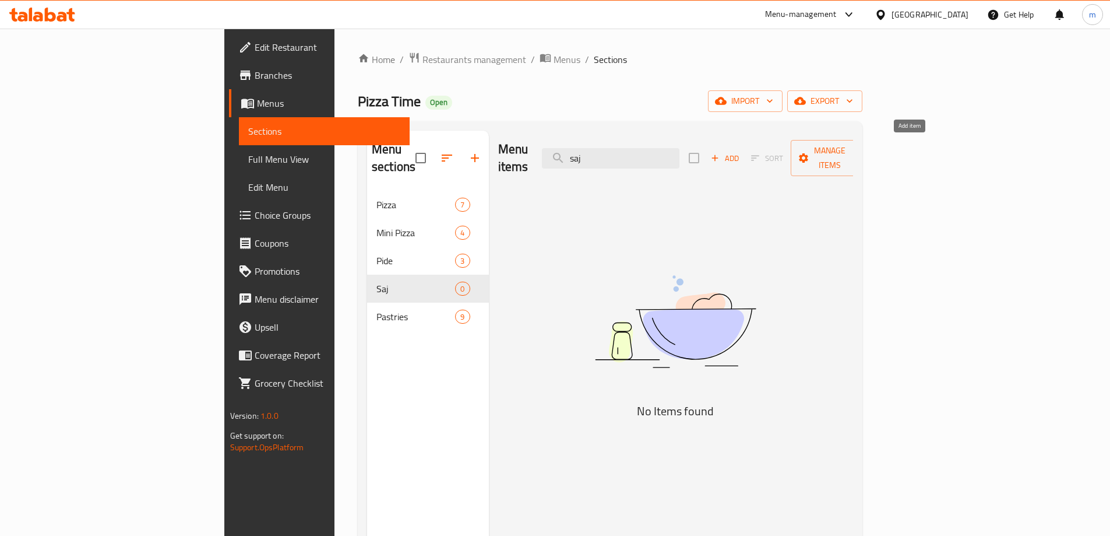
click at [741, 153] on span "Add" at bounding box center [724, 158] width 31 height 13
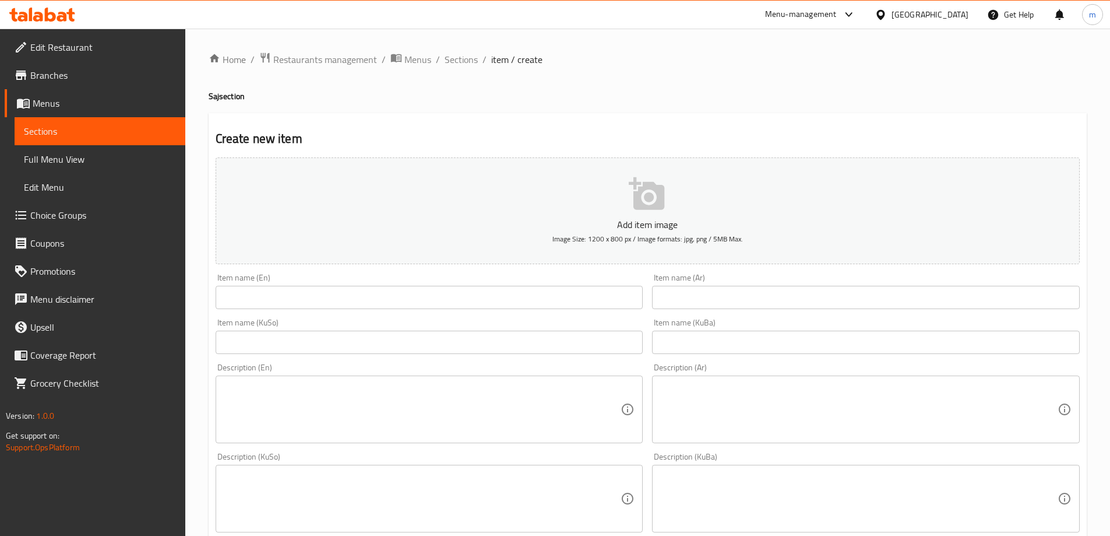
drag, startPoint x: 685, startPoint y: 311, endPoint x: 683, endPoint y: 298, distance: 12.4
click at [685, 310] on div "Item name (Ar) Item name (Ar)" at bounding box center [866, 291] width 437 height 45
click at [683, 297] on input "text" at bounding box center [866, 297] width 428 height 23
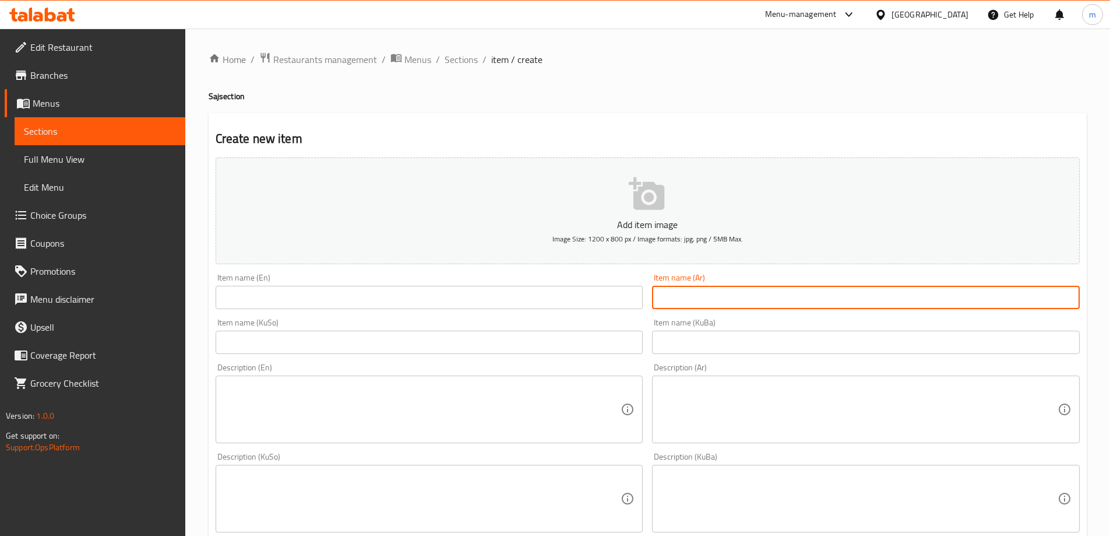
paste input "صاج ايطالي دجاج"
type input "صاج ايطالي دجاج"
click at [305, 308] on input "text" at bounding box center [430, 297] width 428 height 23
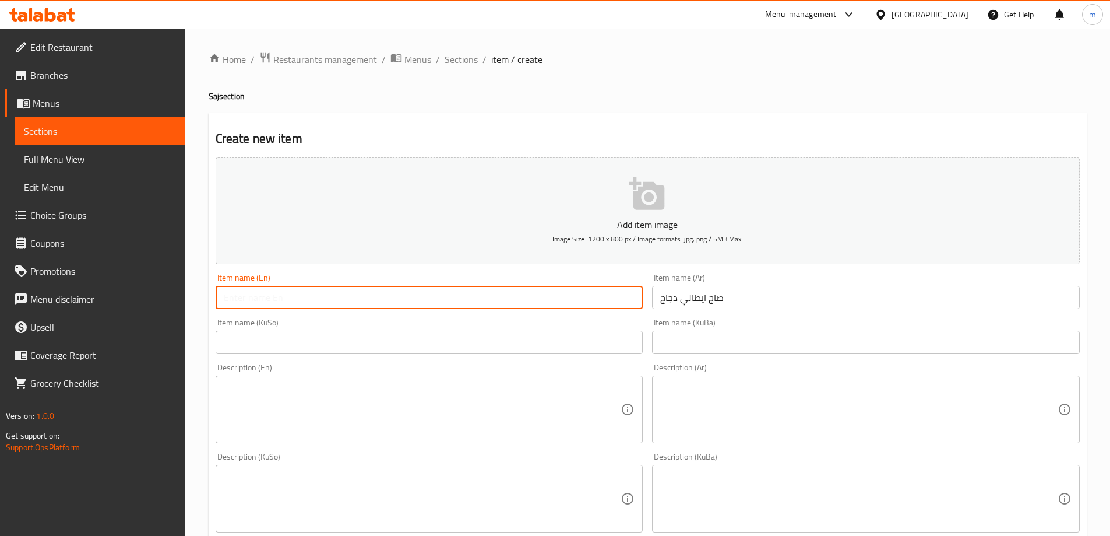
paste input "Italian chicken saj"
type input "Italian Chicken Saj"
click at [414, 334] on input "text" at bounding box center [430, 341] width 428 height 23
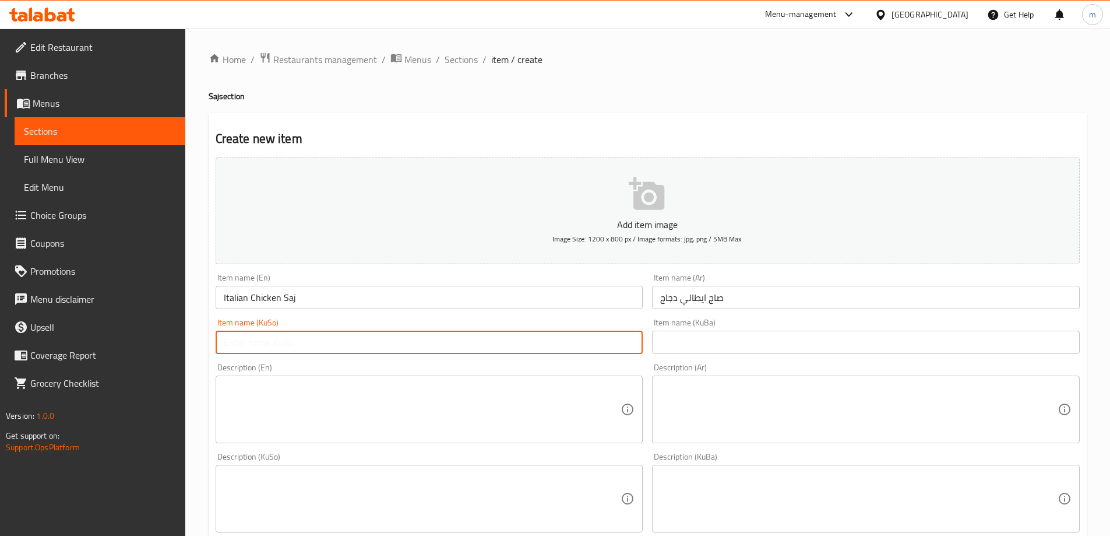
paste input "ساجی مریشکی ئیتاڵی"
click at [240, 343] on input "ساجی مریشکی ئیتاڵی" at bounding box center [430, 341] width 428 height 23
click at [263, 342] on input "ساجی مریشکی" at bounding box center [430, 341] width 428 height 23
paste input "ئیتاڵی"
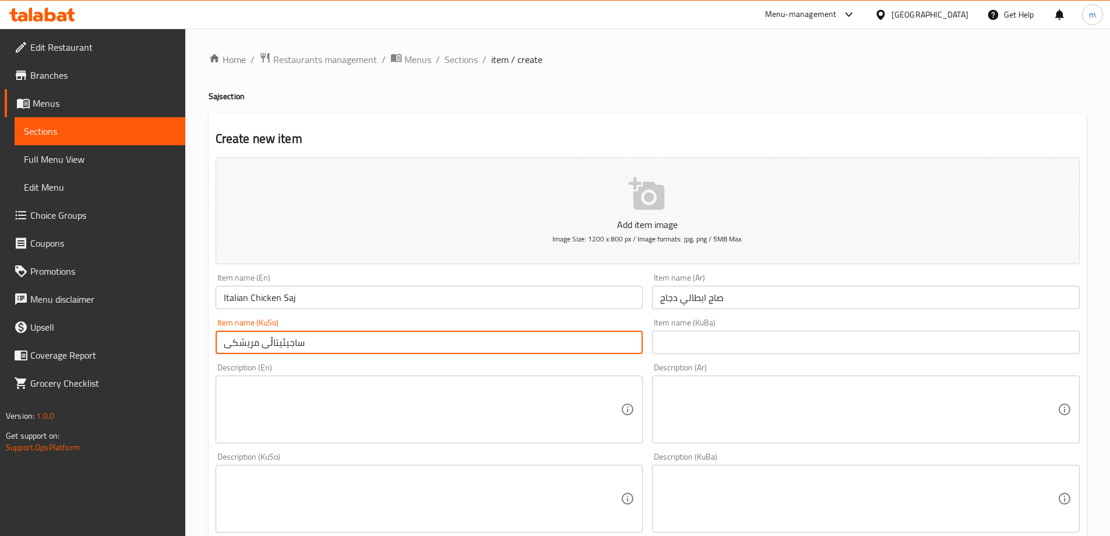
click at [286, 346] on input "ساجیئیتاڵی مریشکی" at bounding box center [430, 341] width 428 height 23
drag, startPoint x: 228, startPoint y: 343, endPoint x: 207, endPoint y: 345, distance: 21.6
click at [207, 345] on div "Home / Restaurants management / Menus / Sections / item / create Saj section Cr…" at bounding box center [647, 493] width 925 height 929
click at [241, 349] on input "ساجی ئیتاڵی مریشک" at bounding box center [430, 341] width 428 height 23
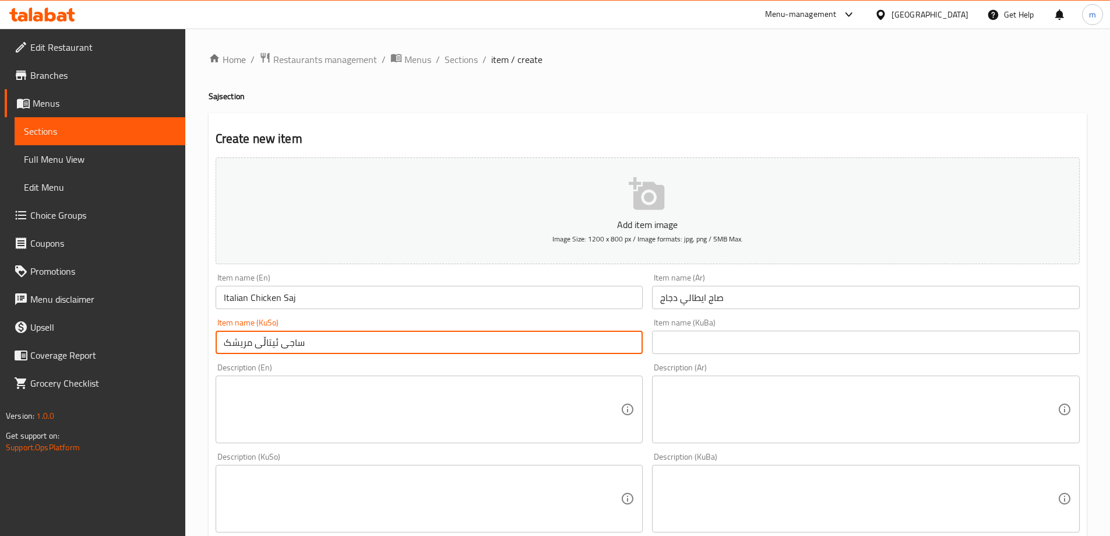
click at [241, 349] on input "ساجی ئیتاڵی مریشک" at bounding box center [430, 341] width 428 height 23
type input "ساجی ئیتاڵی مریشک"
click at [718, 330] on div "Item name (KuBa) Item name (KuBa)" at bounding box center [866, 336] width 428 height 36
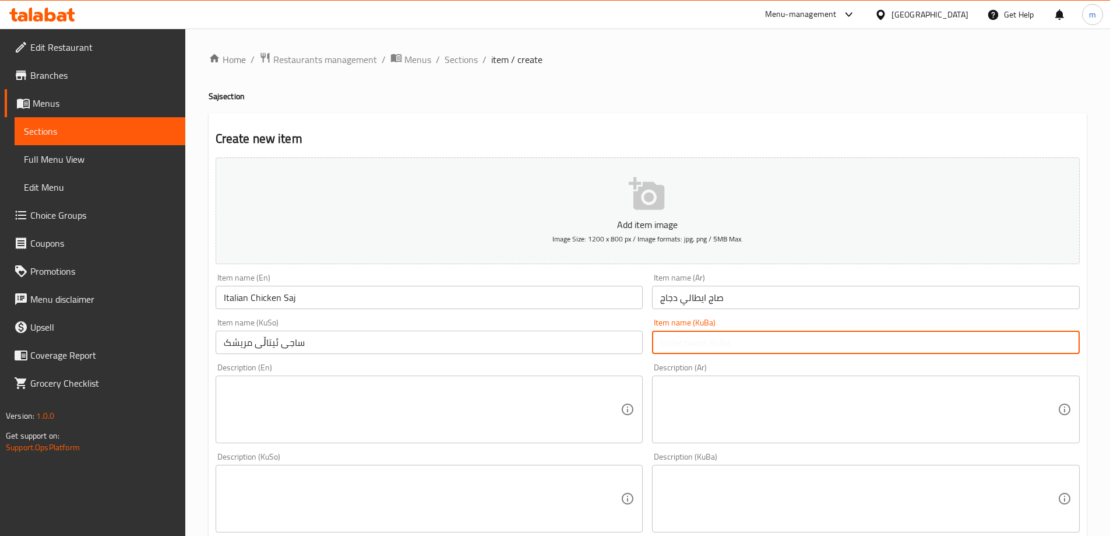
paste input "ساجی ئیتاڵی مریشک"
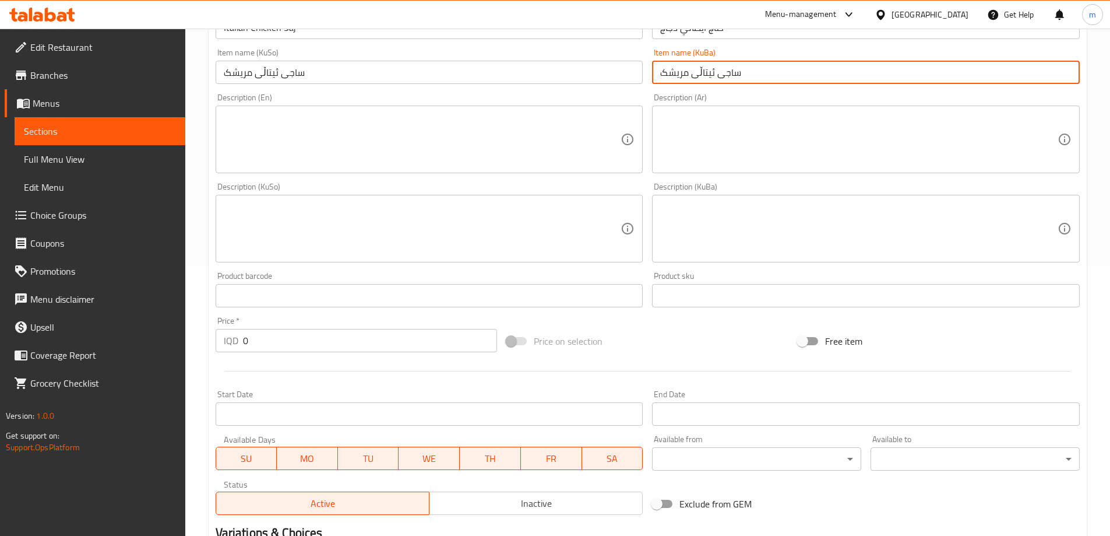
scroll to position [422, 0]
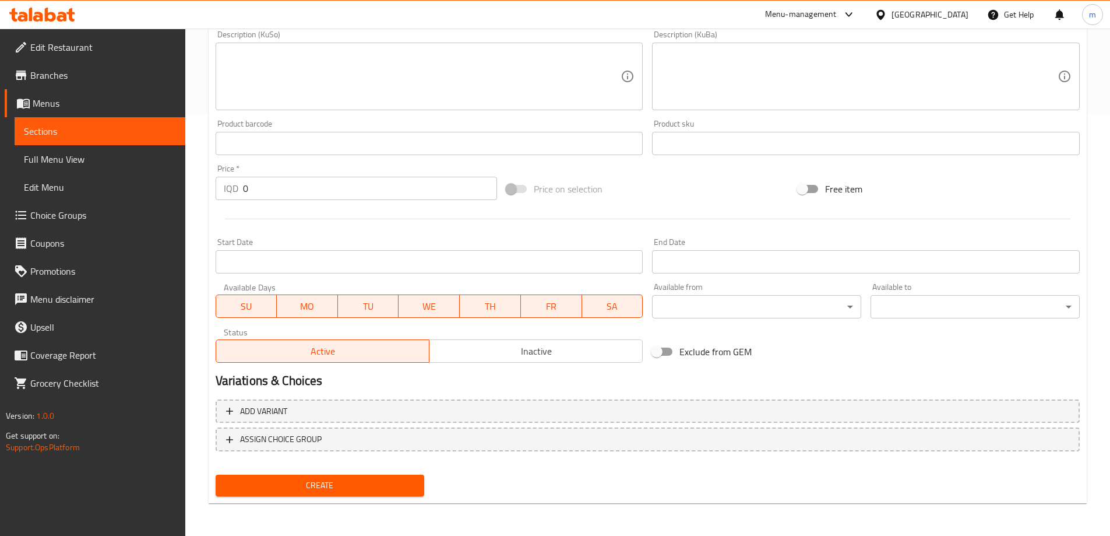
type input "ساجی ئیتاڵی مریشک"
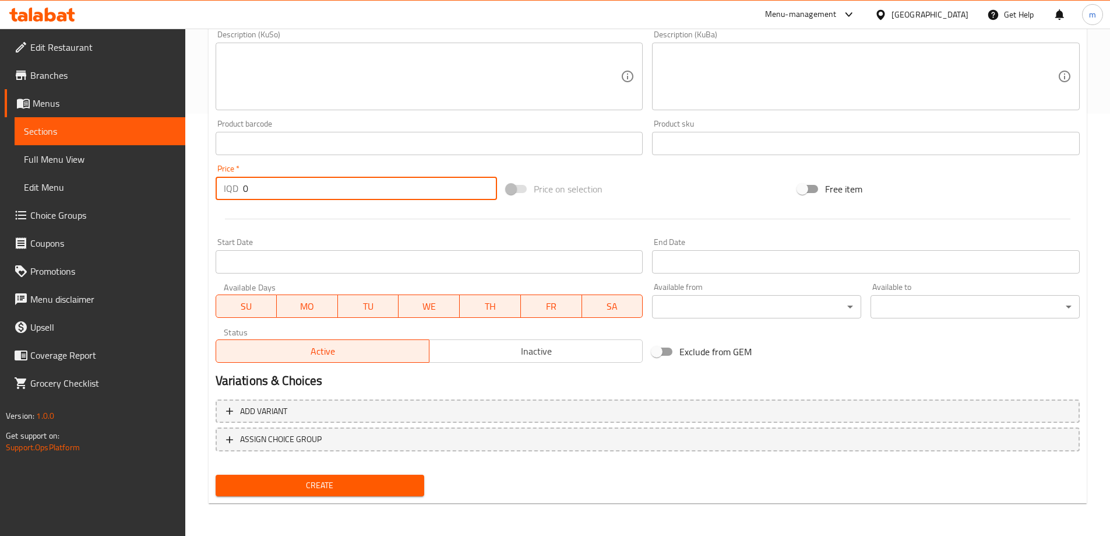
drag, startPoint x: 242, startPoint y: 185, endPoint x: 213, endPoint y: 186, distance: 29.1
click at [218, 185] on div "IQD 0 Price *" at bounding box center [357, 188] width 282 height 23
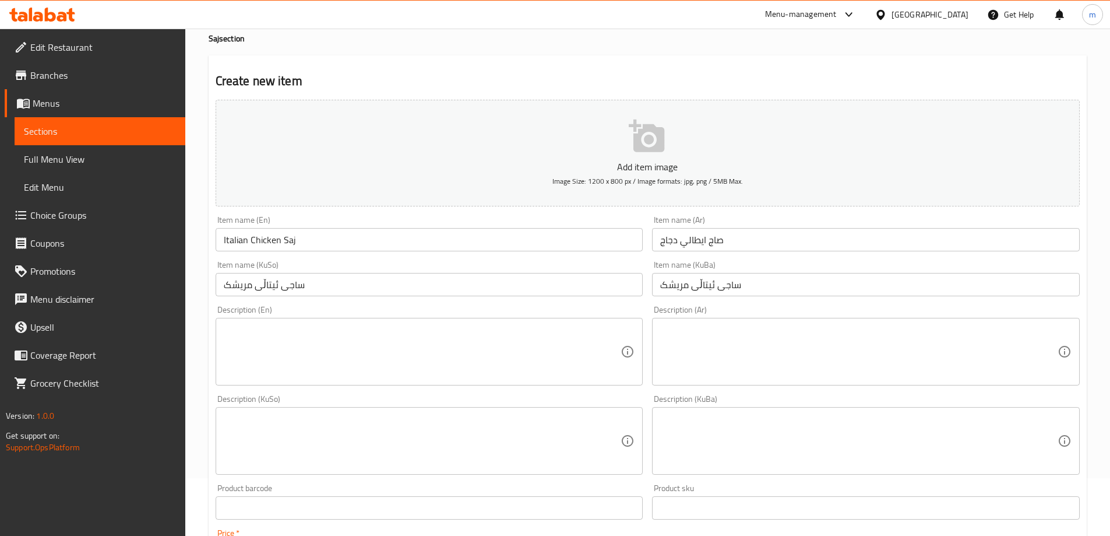
scroll to position [0, 0]
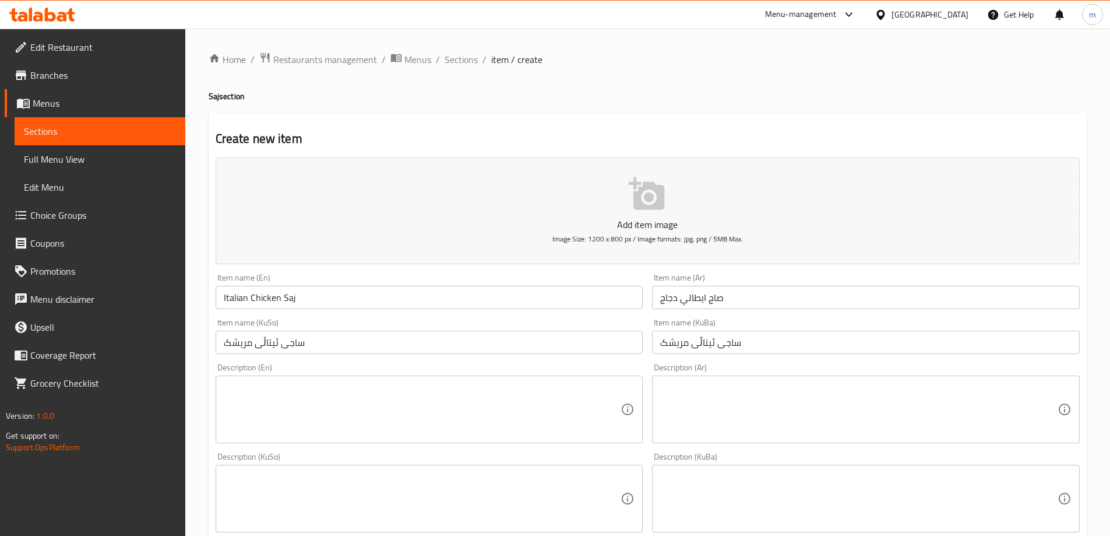
type input "9"
click at [722, 340] on input "ساجی ئیتاڵی مریشک" at bounding box center [866, 341] width 428 height 23
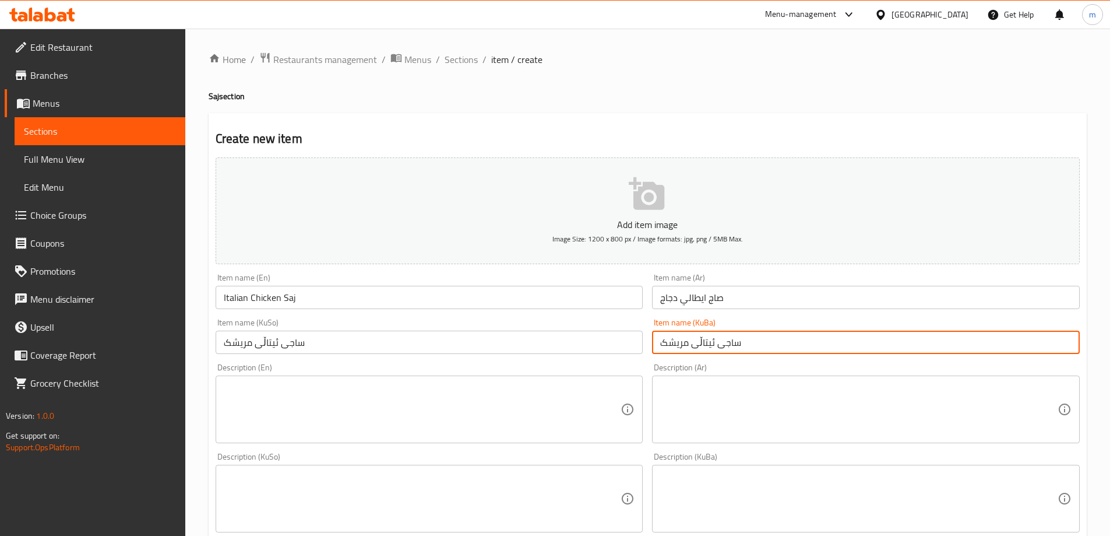
click at [722, 340] on input "ساجی ئیتاڵی مریشک" at bounding box center [866, 341] width 428 height 23
click at [713, 302] on input "صاج ايطالي دجاج" at bounding box center [866, 297] width 428 height 23
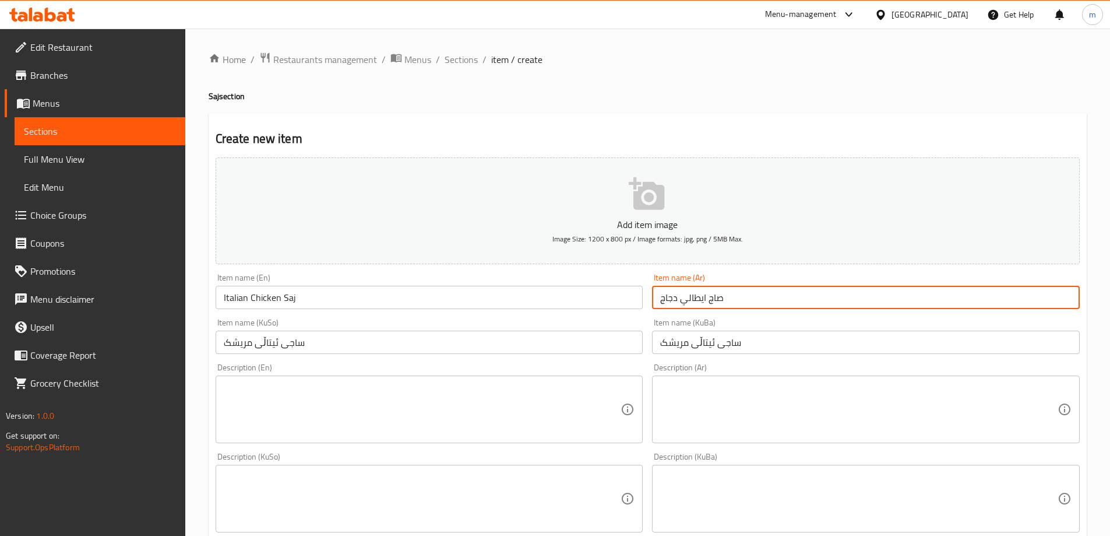
click at [713, 302] on input "صاج ايطالي دجاج" at bounding box center [866, 297] width 428 height 23
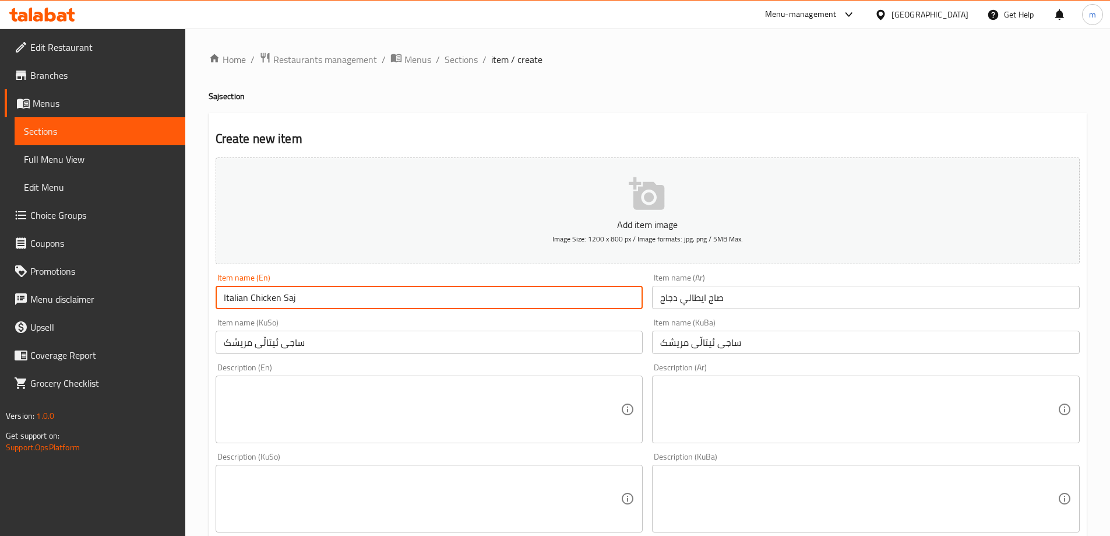
click at [390, 293] on input "Italian Chicken Saj" at bounding box center [430, 297] width 428 height 23
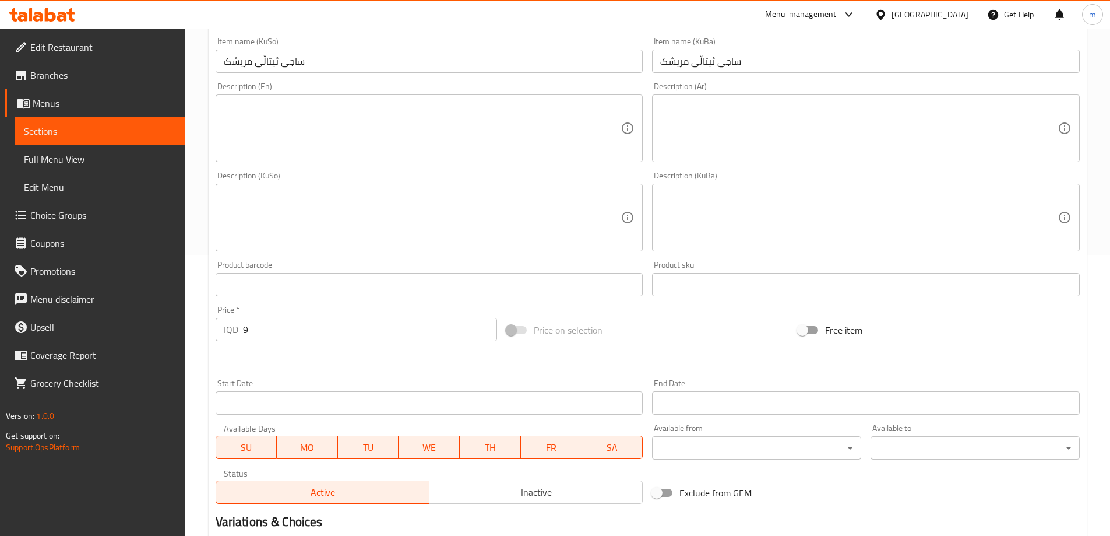
scroll to position [422, 0]
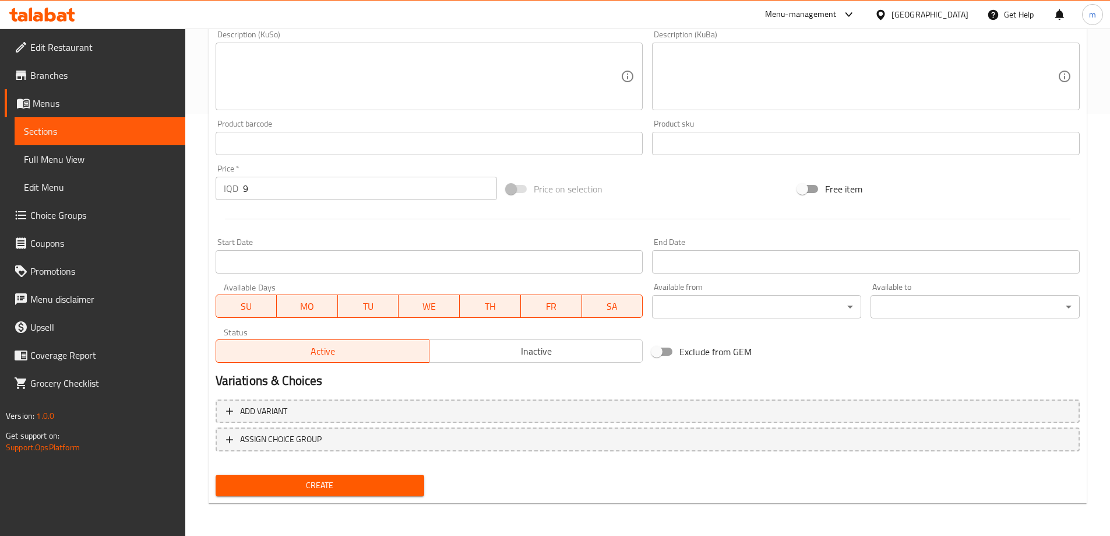
click at [299, 473] on div "Create" at bounding box center [320, 485] width 219 height 31
click at [300, 478] on span "Create" at bounding box center [320, 485] width 191 height 15
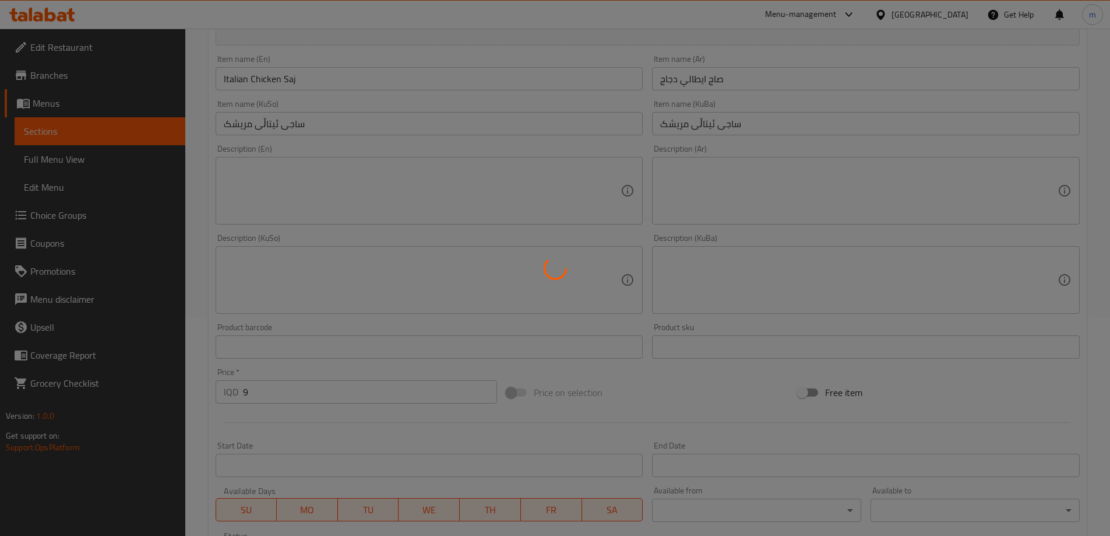
scroll to position [150, 0]
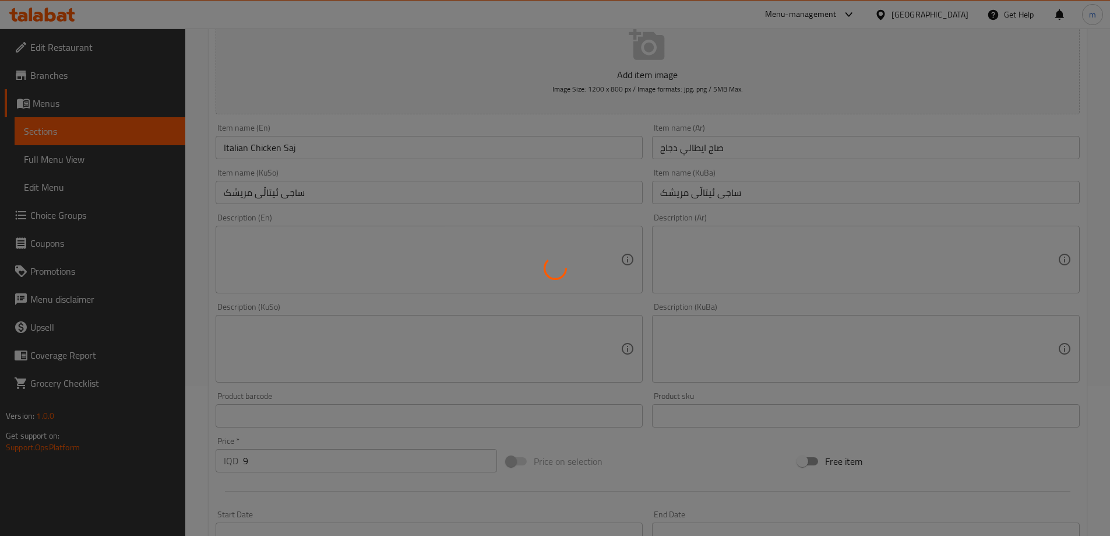
type input "0"
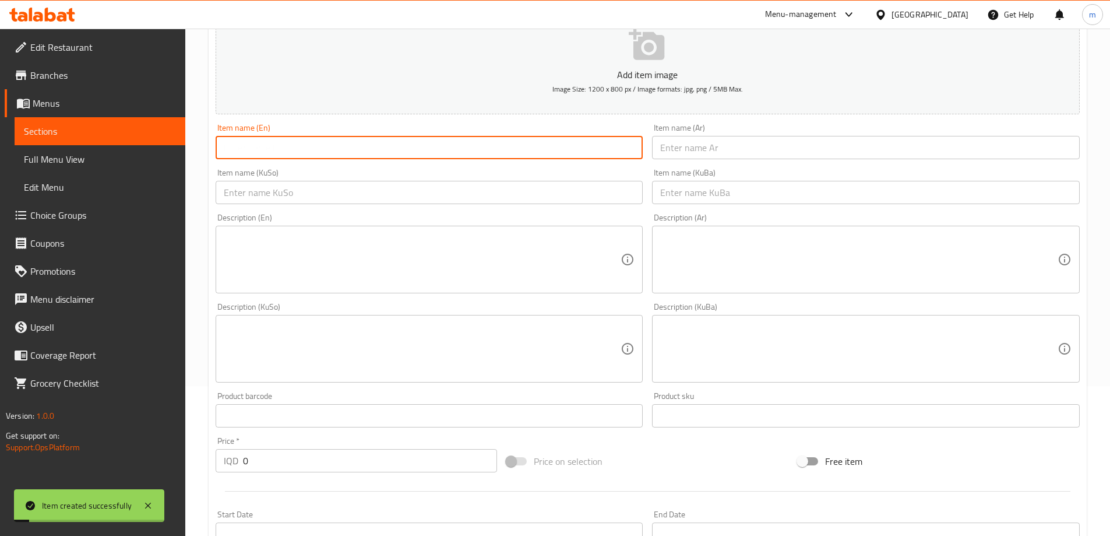
click at [331, 147] on input "text" at bounding box center [430, 147] width 428 height 23
click at [259, 146] on input "Italian Chicken Saj" at bounding box center [430, 147] width 428 height 23
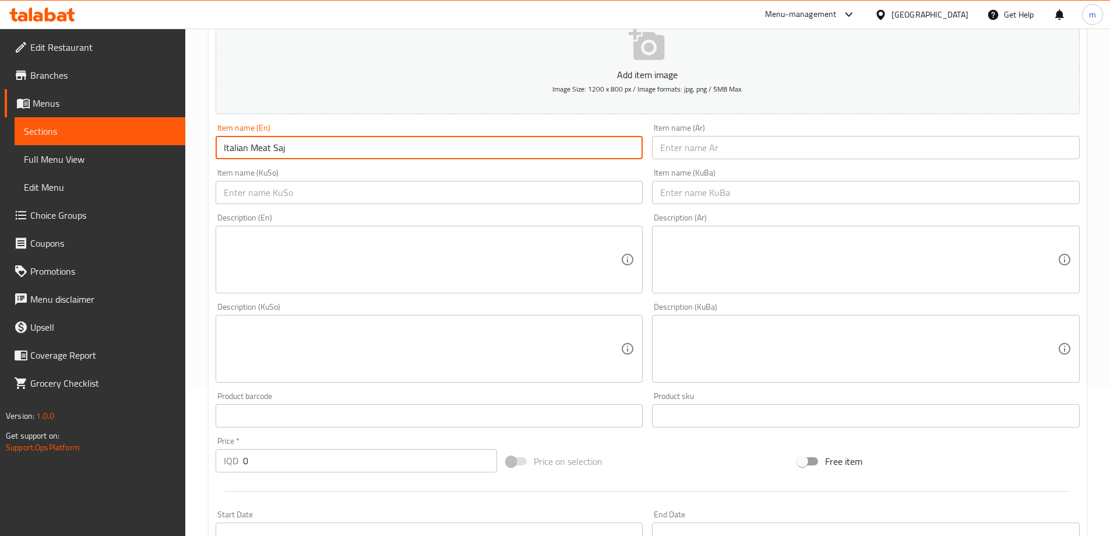
type input "Italian Meat Saj"
click at [835, 139] on input "text" at bounding box center [866, 147] width 428 height 23
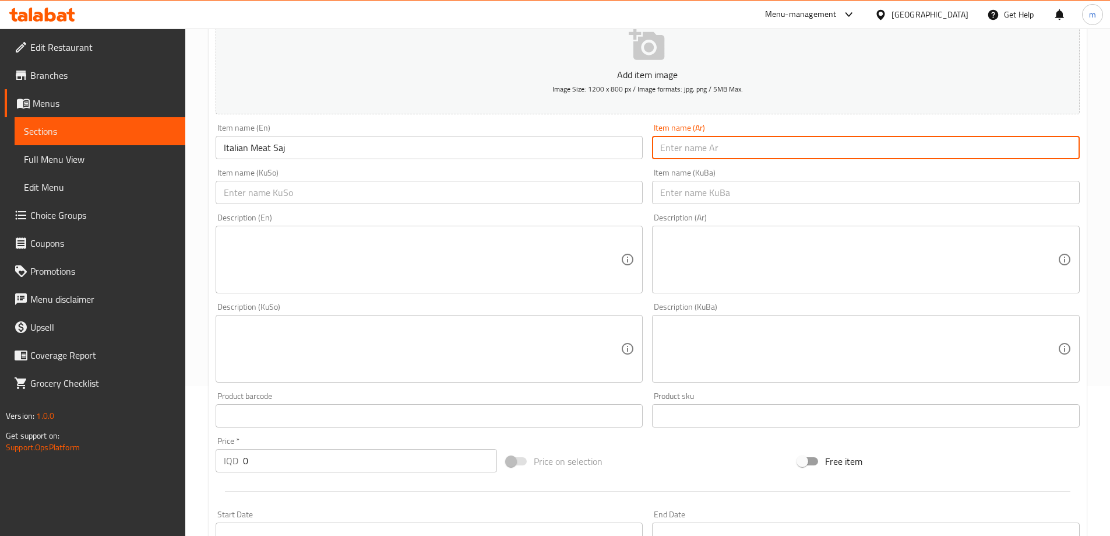
click at [745, 149] on input "text" at bounding box center [866, 147] width 428 height 23
paste input "صاج ايطالي دجاج"
click at [664, 150] on input "صاج ايطالي دجاج" at bounding box center [866, 147] width 428 height 23
type input "صاج ايطالي لحم"
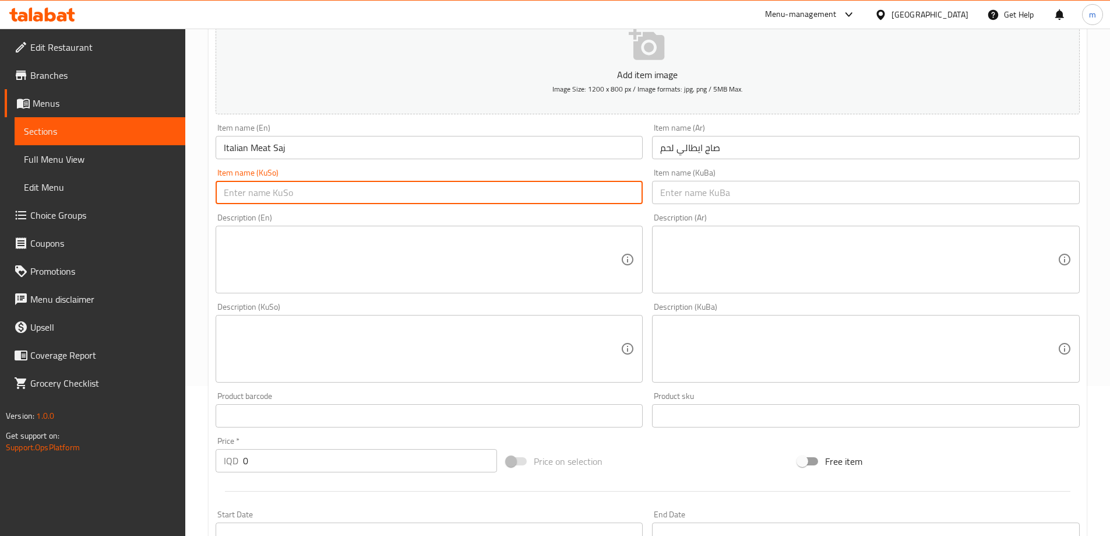
click at [589, 203] on input "text" at bounding box center [430, 192] width 428 height 23
paste input "ساجی ئیتاڵی مریشک"
click at [240, 193] on input "ساجی ئیتاڵی مریشک" at bounding box center [430, 192] width 428 height 23
type input "ساجی ئیتاڵی گۆشت"
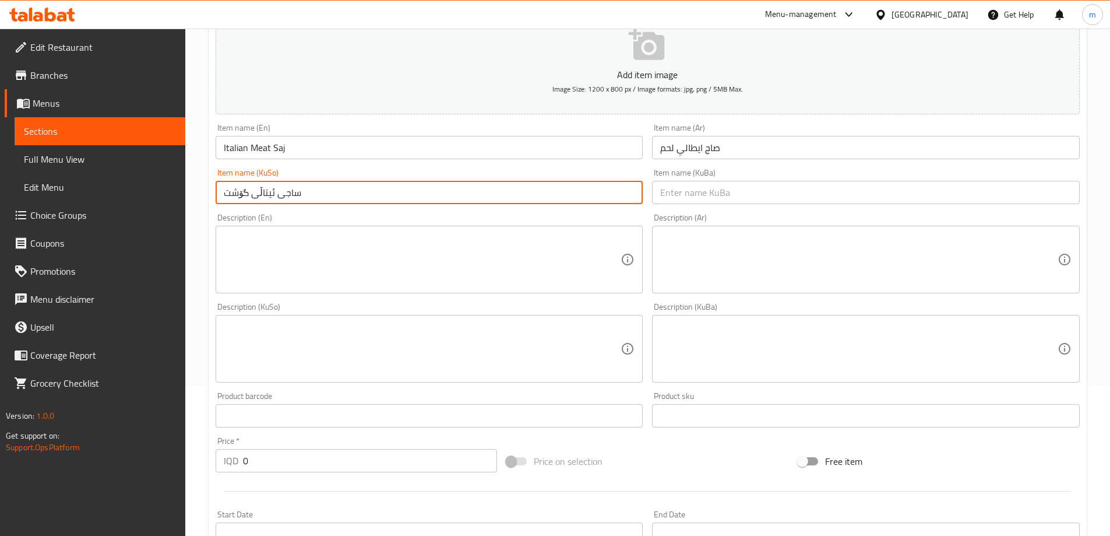
click at [305, 189] on input "ساجی ئیتاڵی گۆشت" at bounding box center [430, 192] width 428 height 23
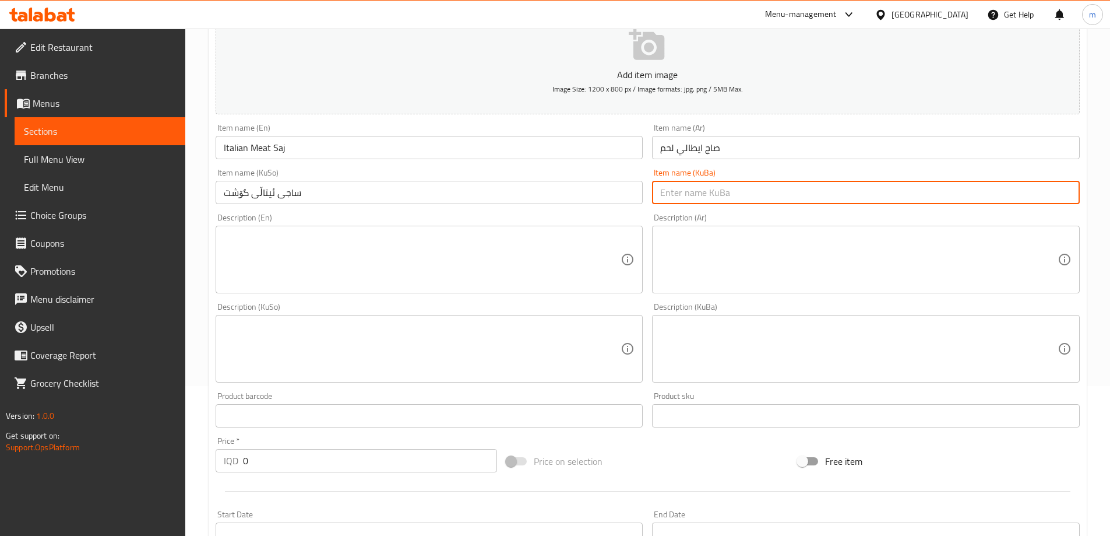
click at [741, 191] on input "text" at bounding box center [866, 192] width 428 height 23
paste input "ساجی ئیتاڵی گۆشت"
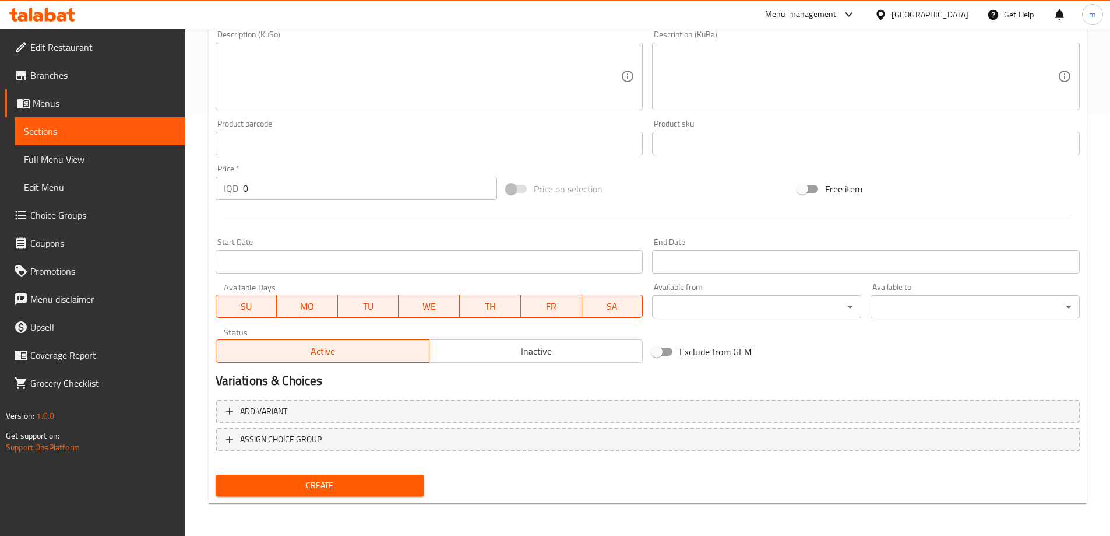
type input "ساجی ئیتاڵی گۆشت"
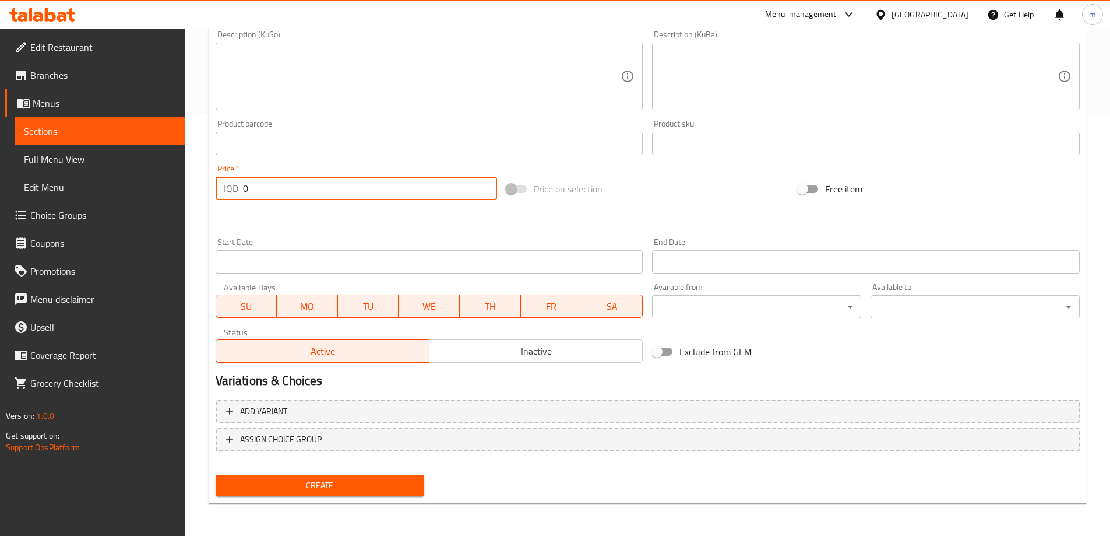
drag, startPoint x: 214, startPoint y: 195, endPoint x: 175, endPoint y: 189, distance: 39.5
click at [175, 189] on div "Edit Restaurant Branches Menus Sections Full Menu View Edit Menu Choice Groups …" at bounding box center [555, 71] width 1110 height 929
type input "10000"
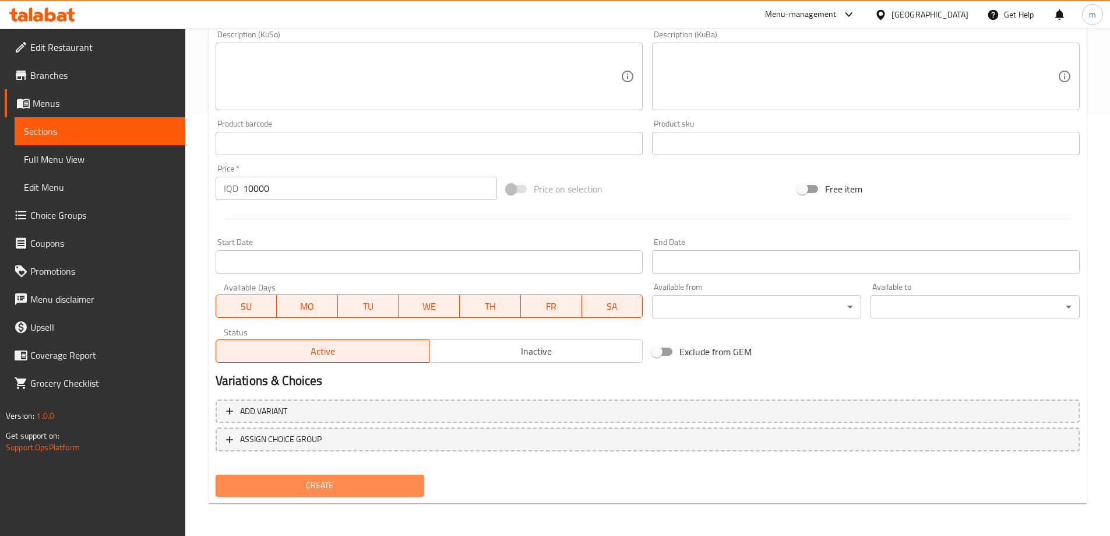
click at [326, 483] on span "Create" at bounding box center [320, 485] width 191 height 15
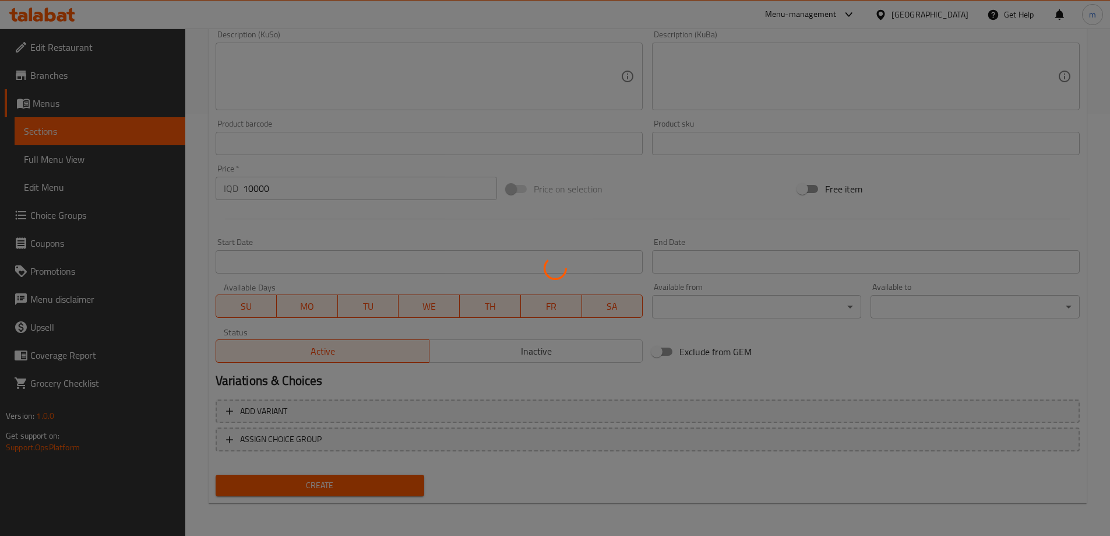
type input "0"
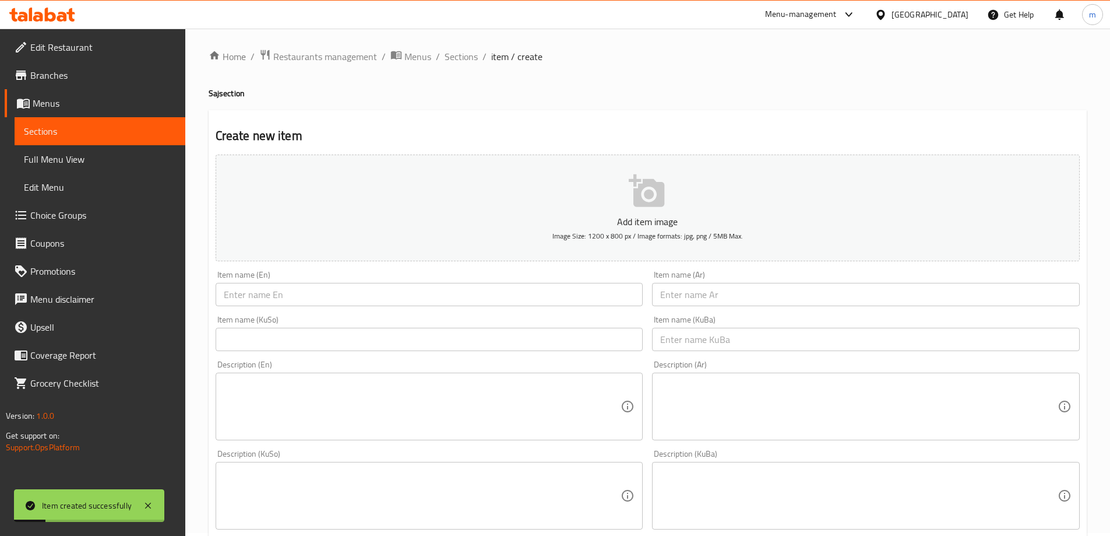
scroll to position [0, 0]
click at [476, 55] on span "Sections" at bounding box center [461, 59] width 33 height 14
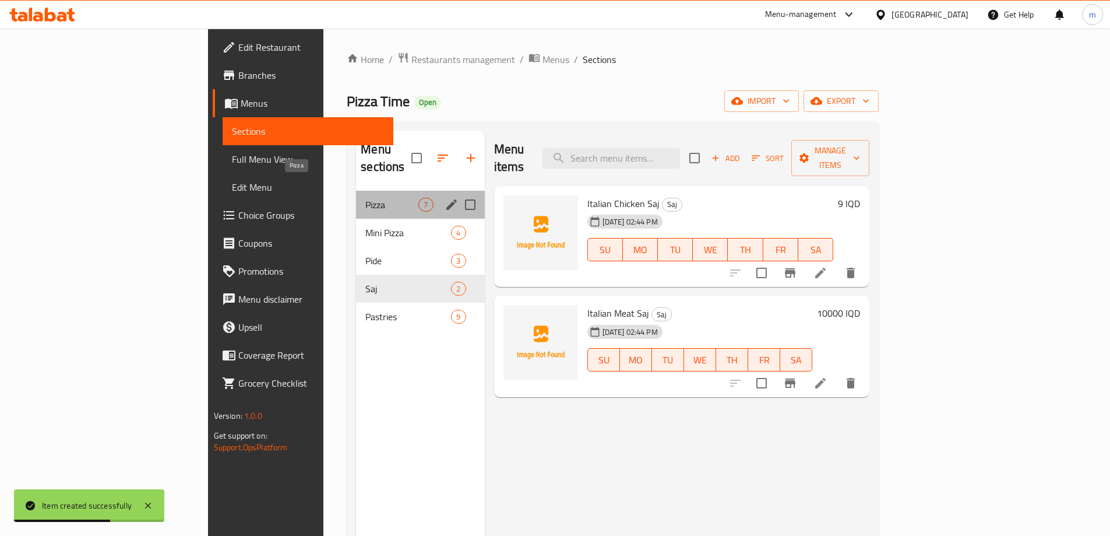
click at [365, 198] on span "Pizza" at bounding box center [391, 205] width 53 height 14
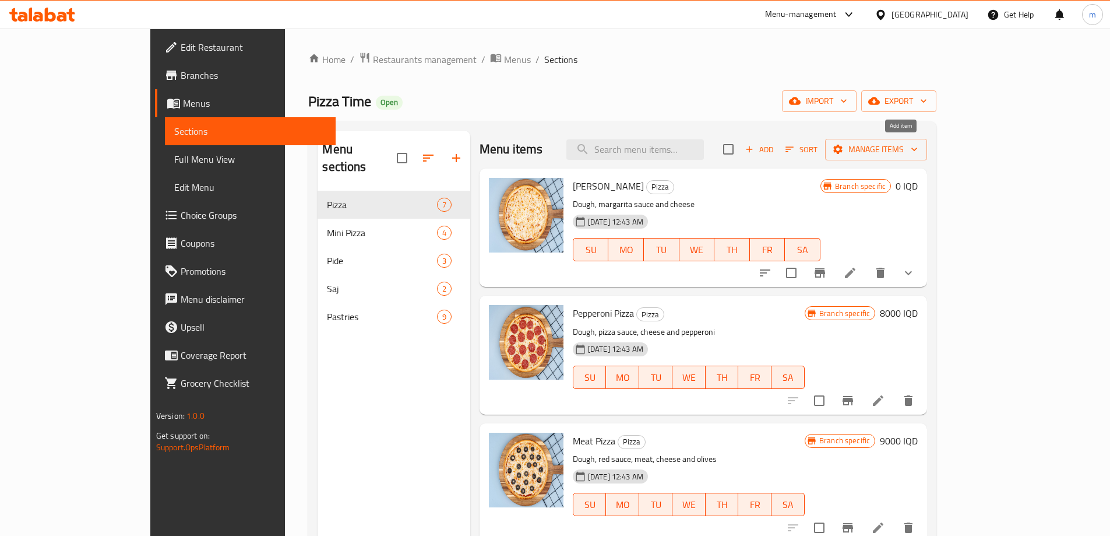
click at [775, 149] on span "Add" at bounding box center [759, 149] width 31 height 13
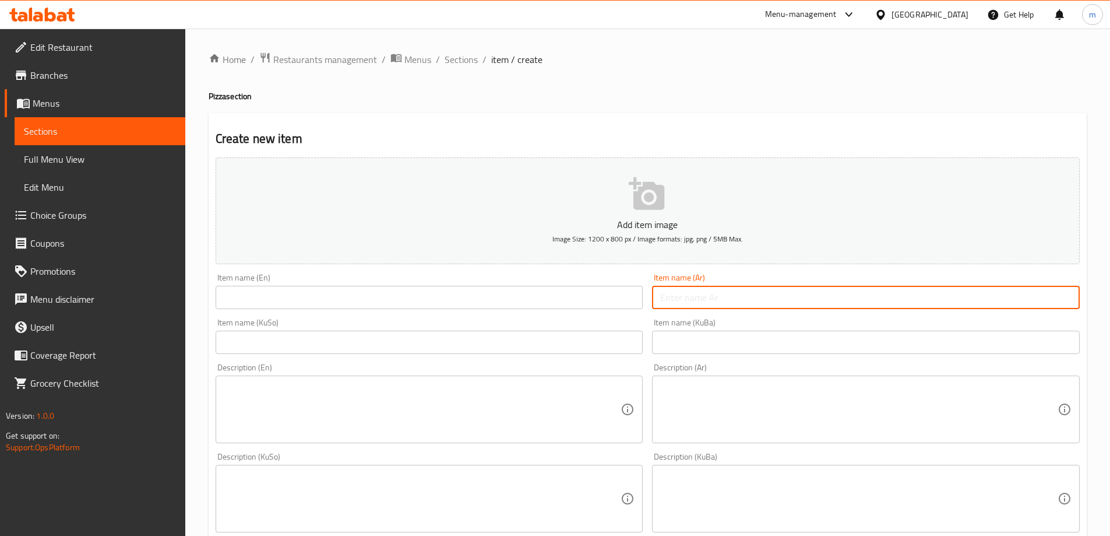
click at [726, 301] on input "text" at bounding box center [866, 297] width 428 height 23
paste input "بيتزا الفريدو"
type input "بيتزا الفريدو"
click at [300, 298] on input "text" at bounding box center [430, 297] width 428 height 23
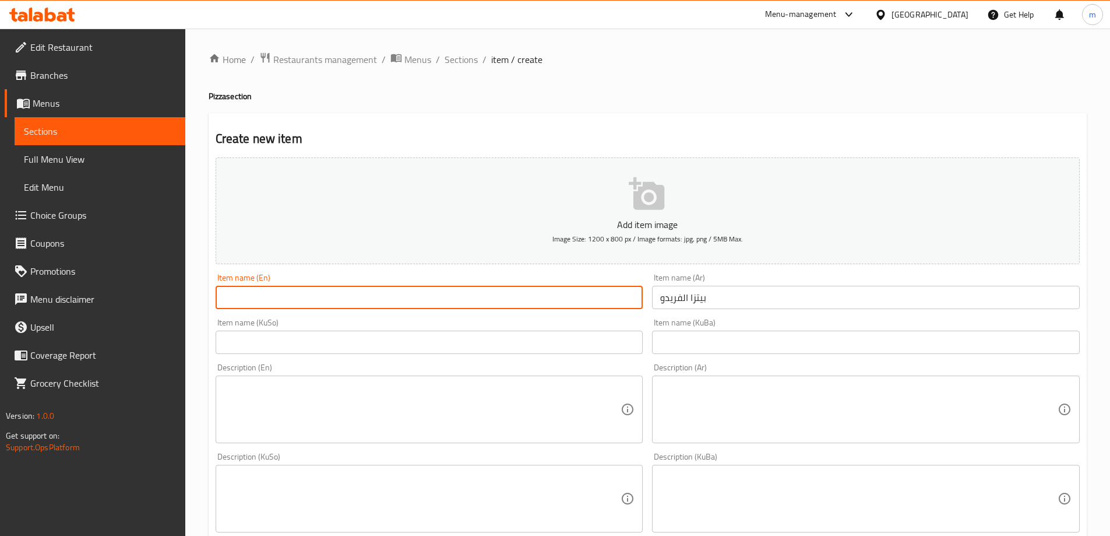
paste input "Alfredo Pizza"
type input "Alfredo Pizza"
click at [379, 342] on input "text" at bounding box center [430, 341] width 428 height 23
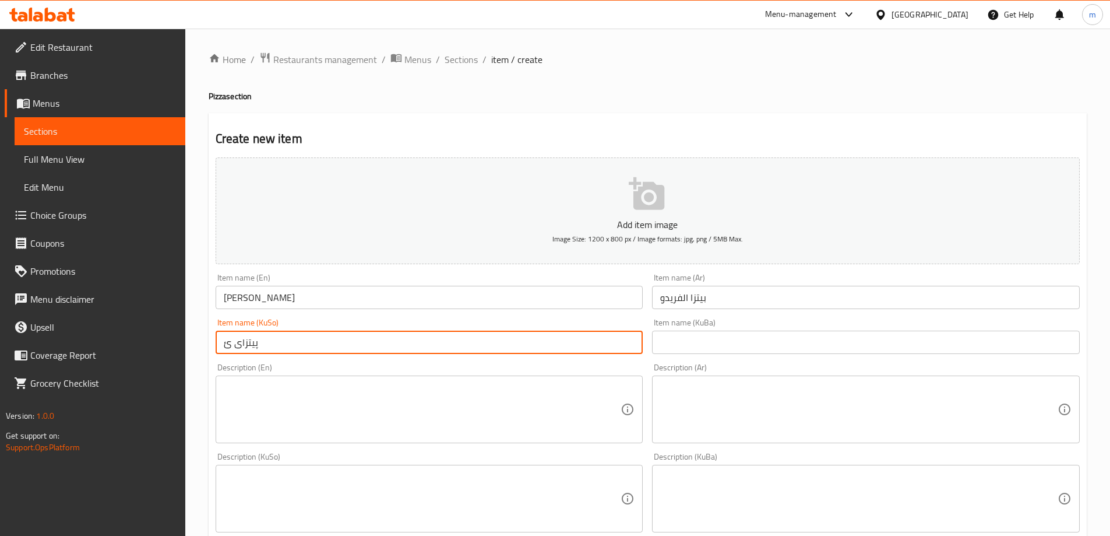
type input "پیتزای ئەلفرێدۆ"
click at [294, 347] on input "پیتزای ئەلفرێدۆ" at bounding box center [430, 341] width 428 height 23
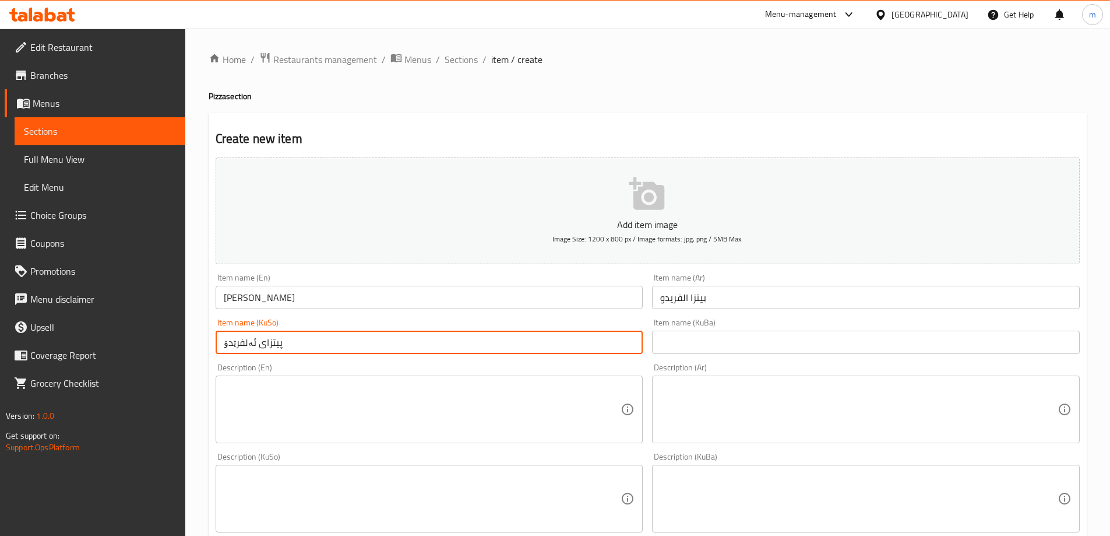
click at [294, 347] on input "پیتزای ئەلفرێدۆ" at bounding box center [430, 341] width 428 height 23
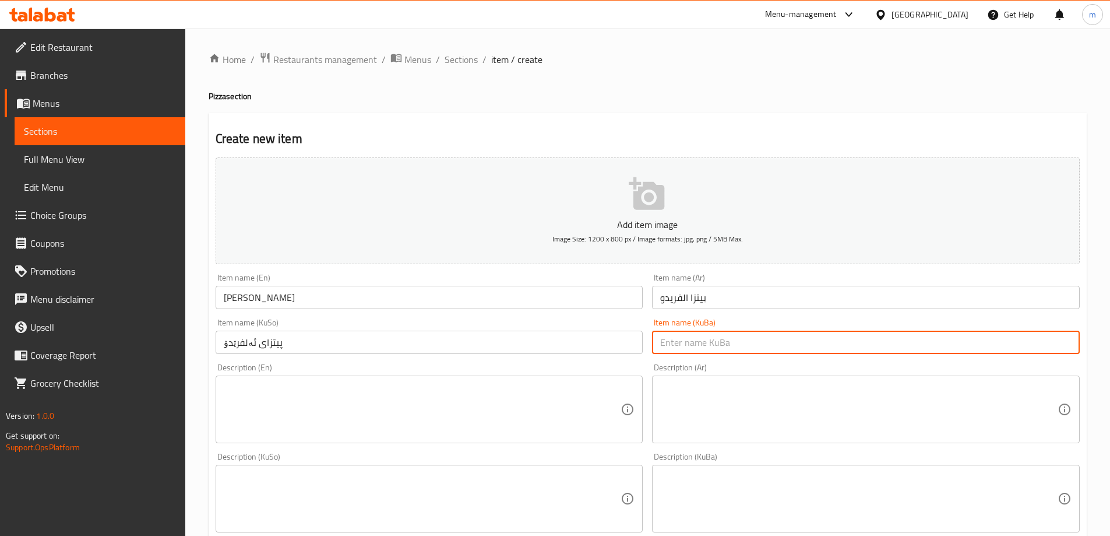
click at [699, 351] on input "text" at bounding box center [866, 341] width 428 height 23
paste input "پیتزای ئەلفرێدۆ"
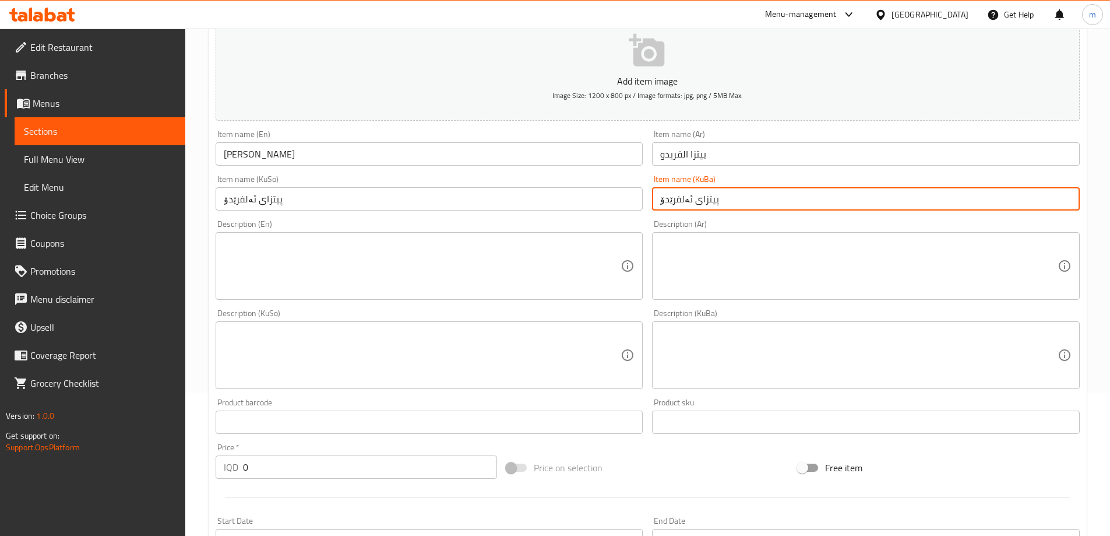
scroll to position [422, 0]
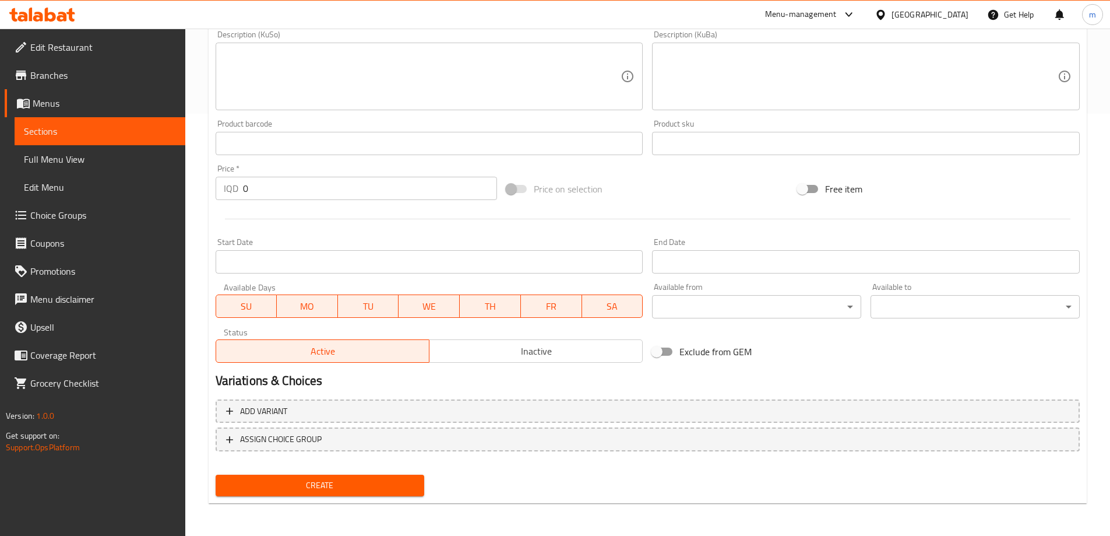
type input "پیتزای ئەلفرێدۆ"
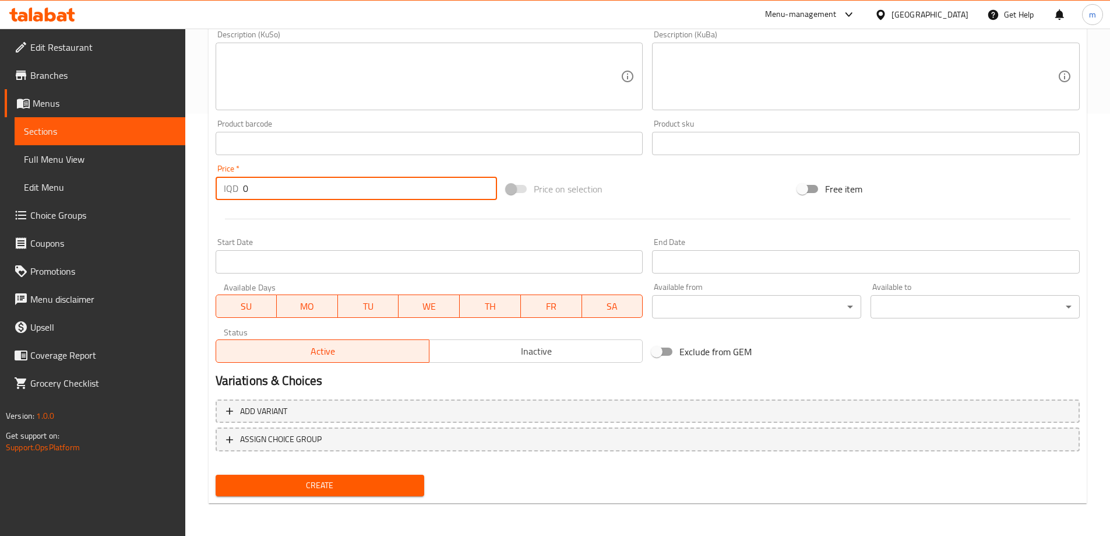
drag, startPoint x: 249, startPoint y: 187, endPoint x: 197, endPoint y: 191, distance: 52.6
click at [202, 200] on div "Home / Restaurants management / Menus / Sections / item / create Pizza section …" at bounding box center [647, 71] width 925 height 929
type input "11000"
click at [293, 487] on span "Create" at bounding box center [320, 485] width 191 height 15
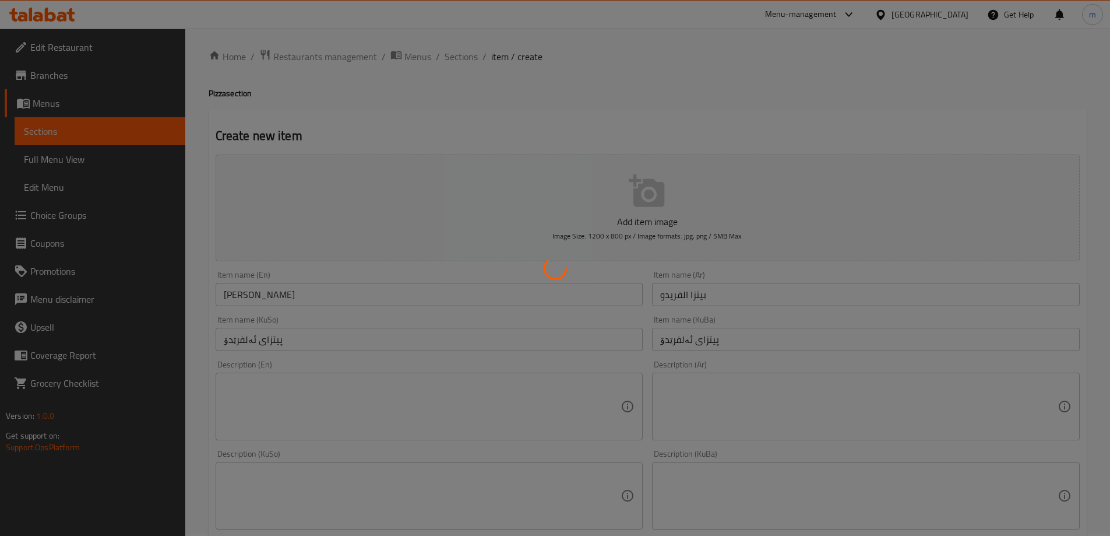
scroll to position [0, 0]
type input "0"
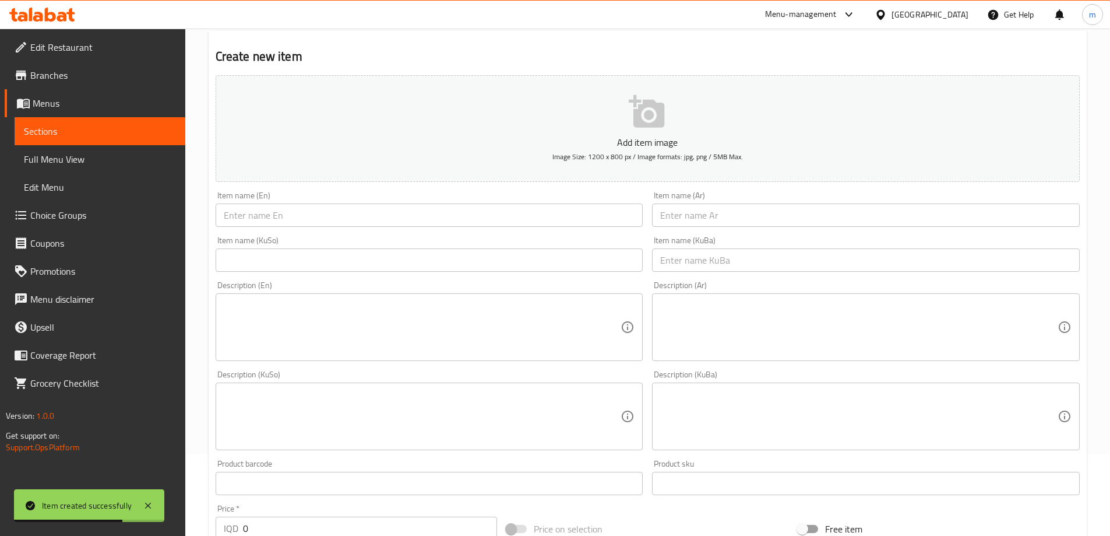
scroll to position [82, 0]
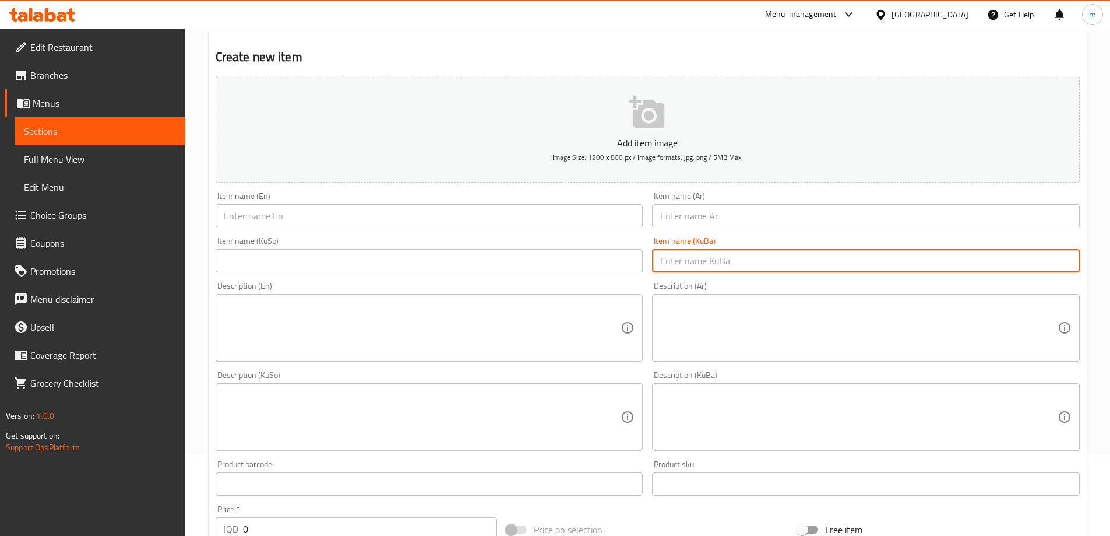
click at [686, 262] on input "text" at bounding box center [866, 260] width 428 height 23
paste input "پیتزای چوار وەرزە"
type input "پیتزای چوار وەرزە"
click at [584, 263] on input "text" at bounding box center [430, 260] width 428 height 23
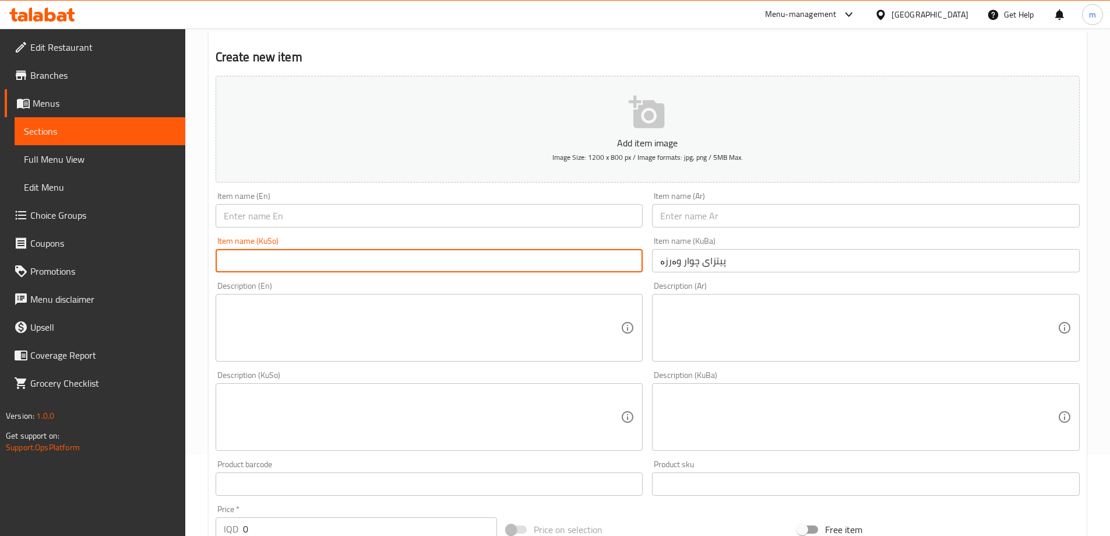
paste input "پیتزای چوار وەرزە"
type input "پیتزای چوار وەرزە"
click at [699, 208] on input "text" at bounding box center [866, 215] width 428 height 23
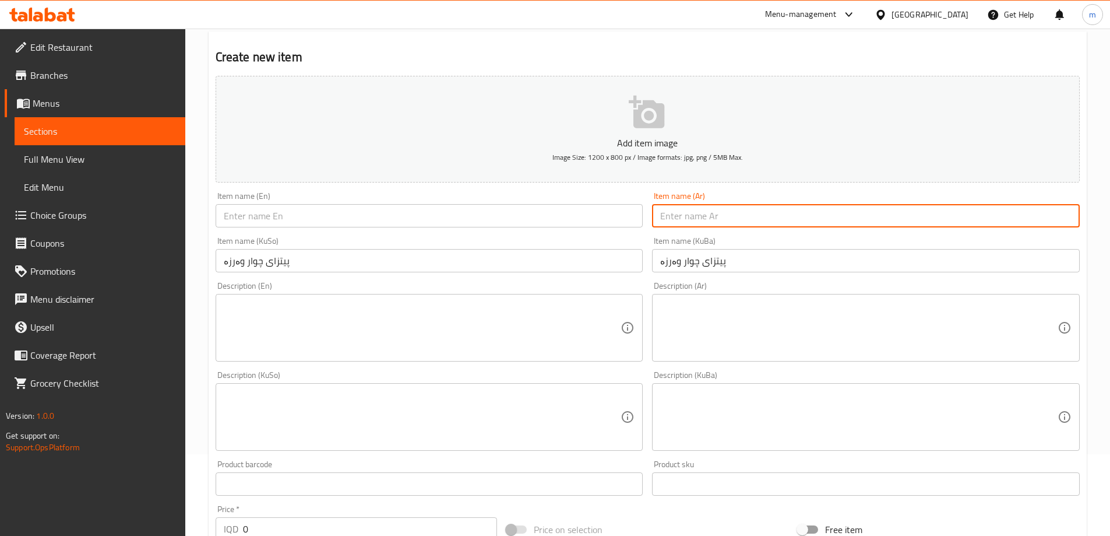
click at [693, 214] on input "text" at bounding box center [866, 215] width 428 height 23
paste input "بيتزا الفصول الأربعة"
type input "بيتزا الفصول الأربعة"
click at [596, 225] on input "text" at bounding box center [430, 215] width 428 height 23
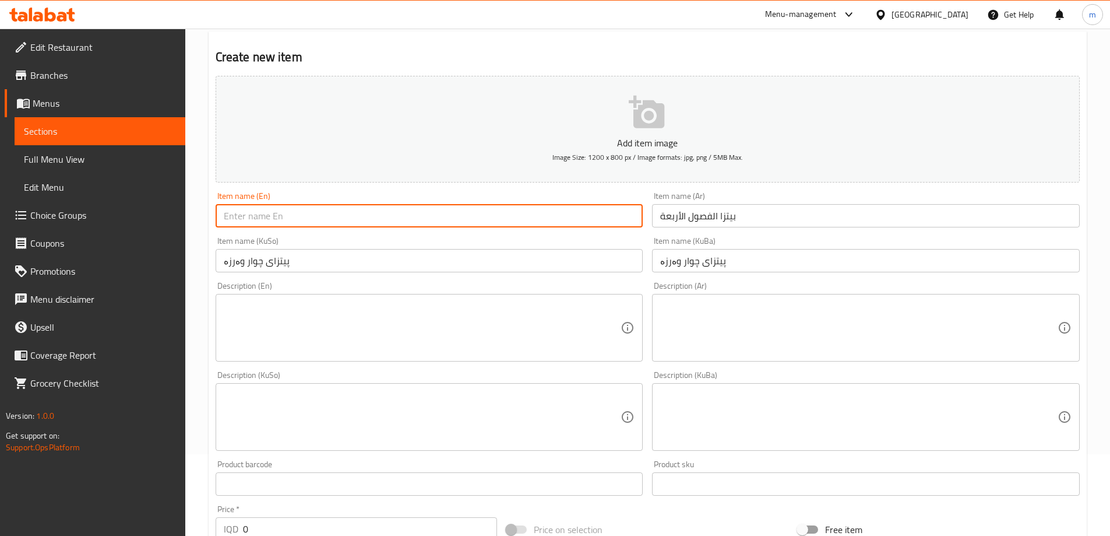
paste input "Four Seasons Pizza"
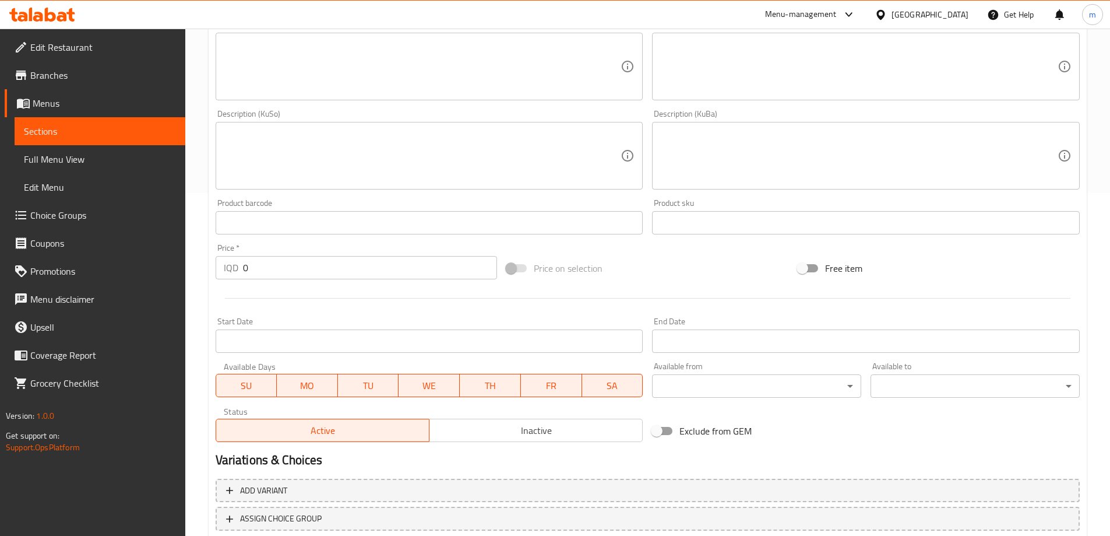
scroll to position [422, 0]
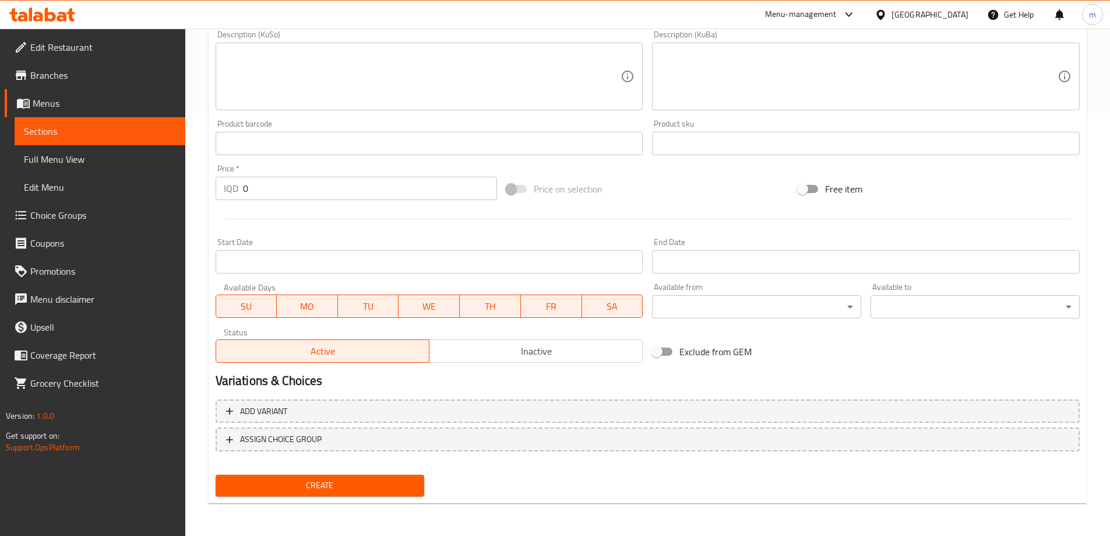
type input "Four Seasons Pizza"
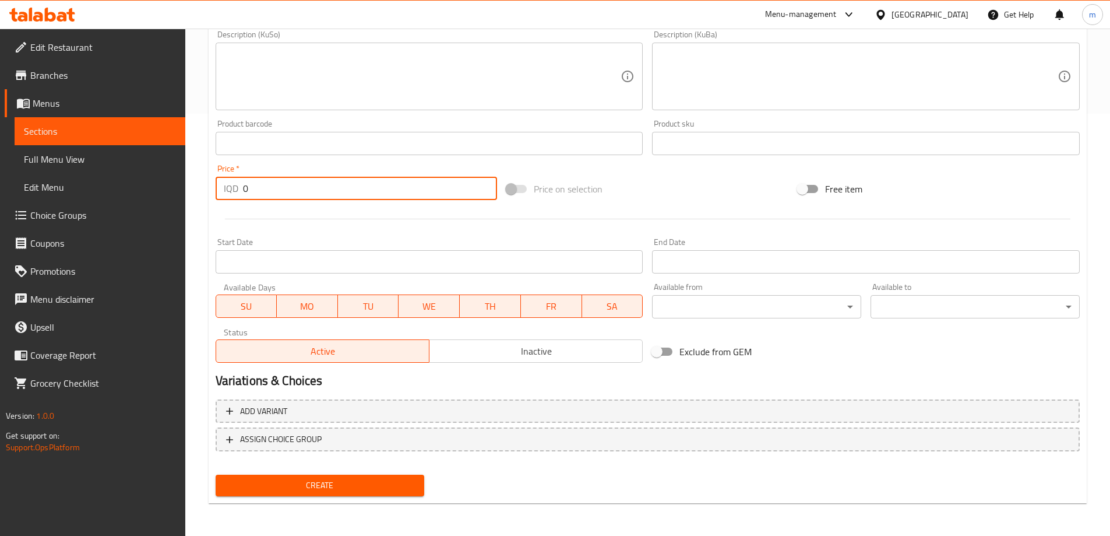
drag, startPoint x: 247, startPoint y: 194, endPoint x: 233, endPoint y: 196, distance: 14.1
click at [234, 196] on div "IQD 0 Price *" at bounding box center [357, 188] width 282 height 23
type input "10000"
click at [330, 481] on span "Create" at bounding box center [320, 485] width 191 height 15
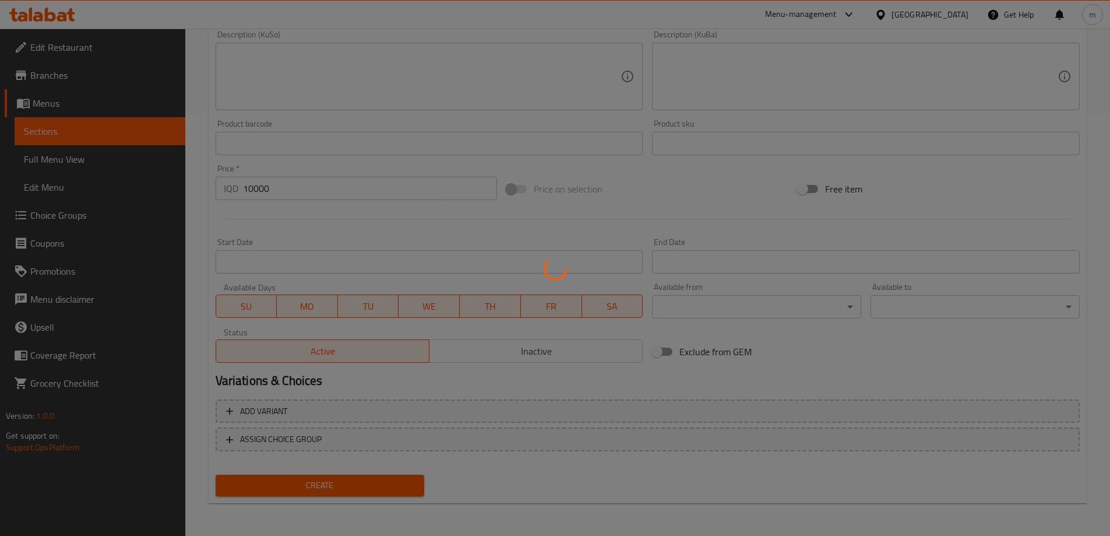
type input "0"
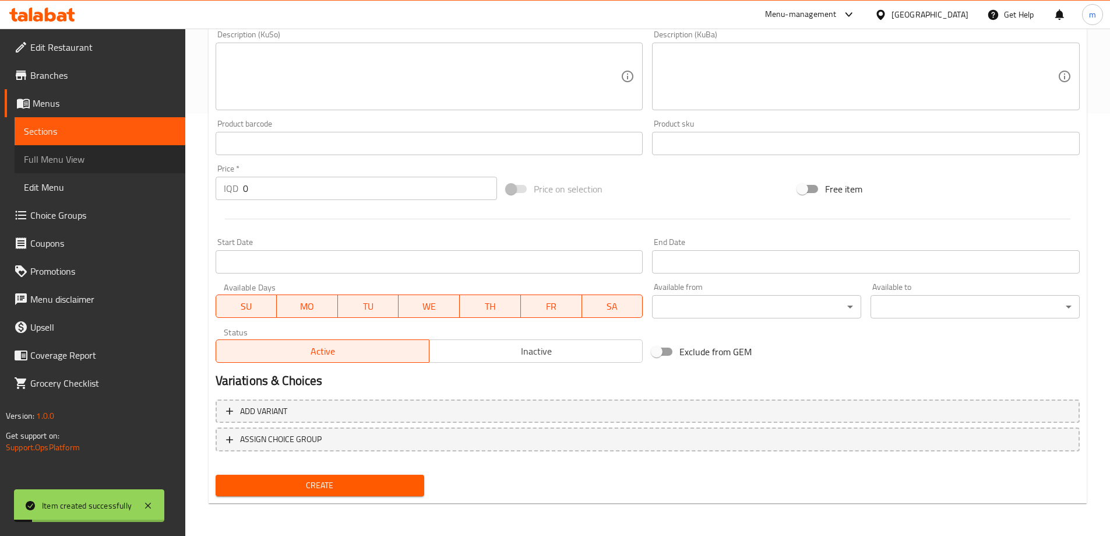
click at [80, 153] on span "Full Menu View" at bounding box center [100, 159] width 152 height 14
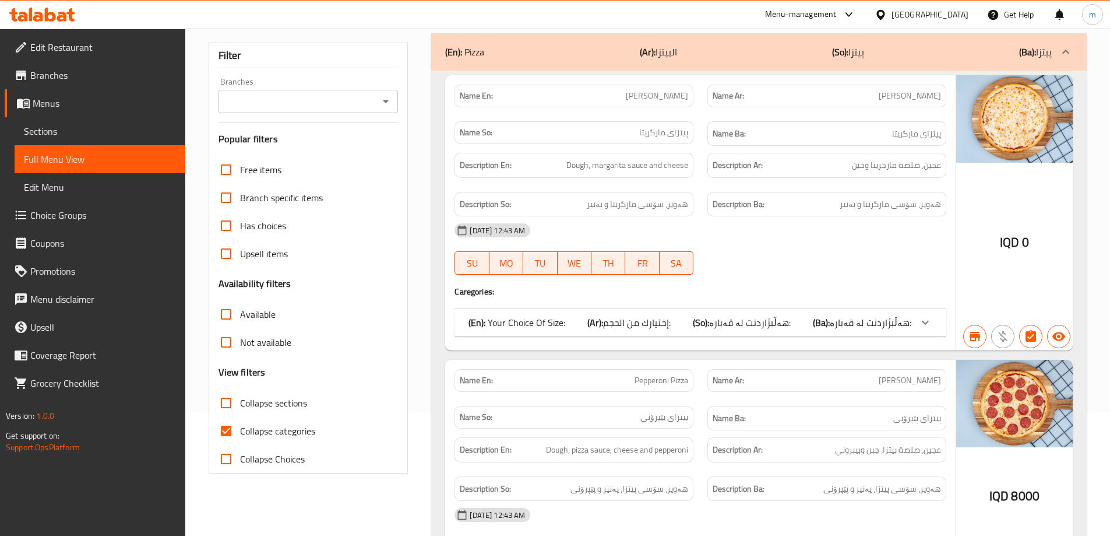
scroll to position [150, 0]
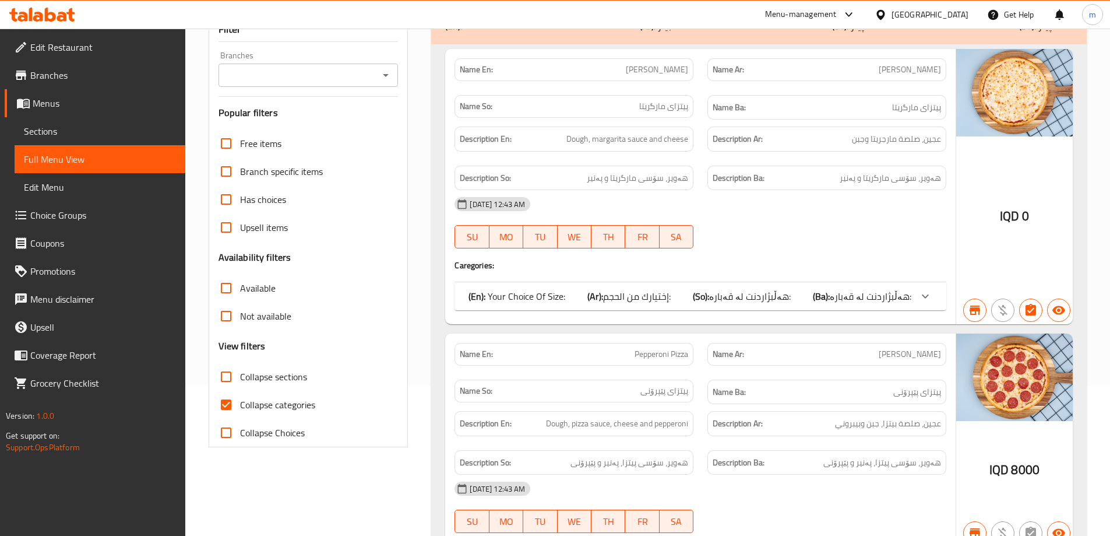
click at [283, 67] on input "Branches" at bounding box center [299, 75] width 154 height 16
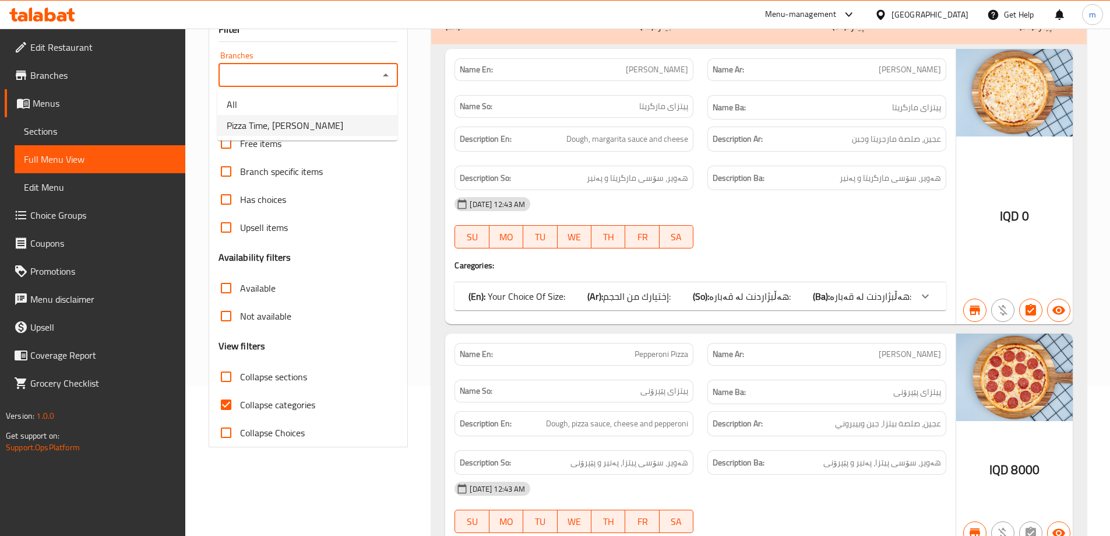
click at [266, 128] on span "Pizza Time, Al Dora" at bounding box center [285, 125] width 117 height 14
type input "Pizza Time, Al Dora"
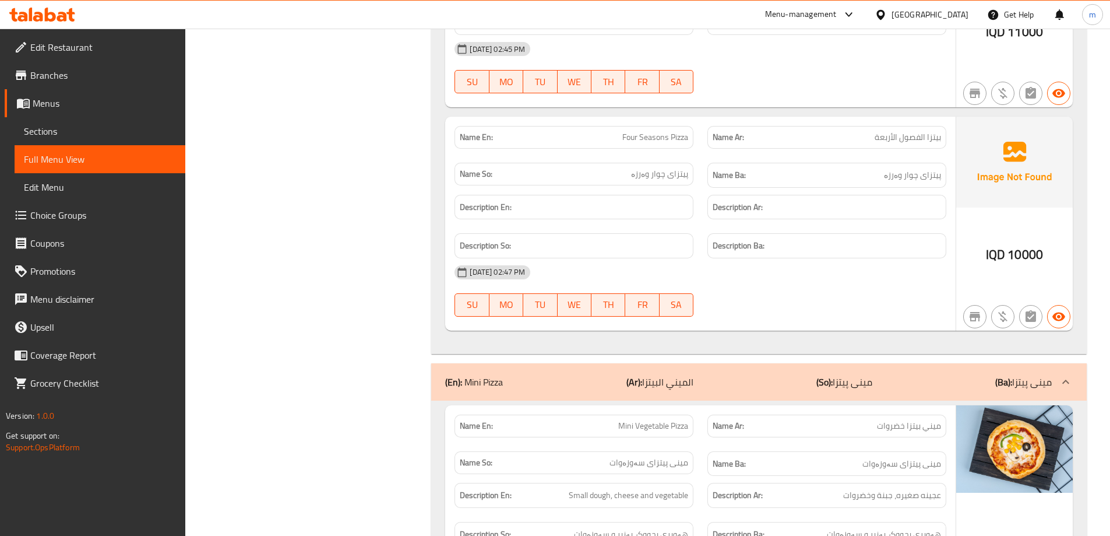
scroll to position [2325, 0]
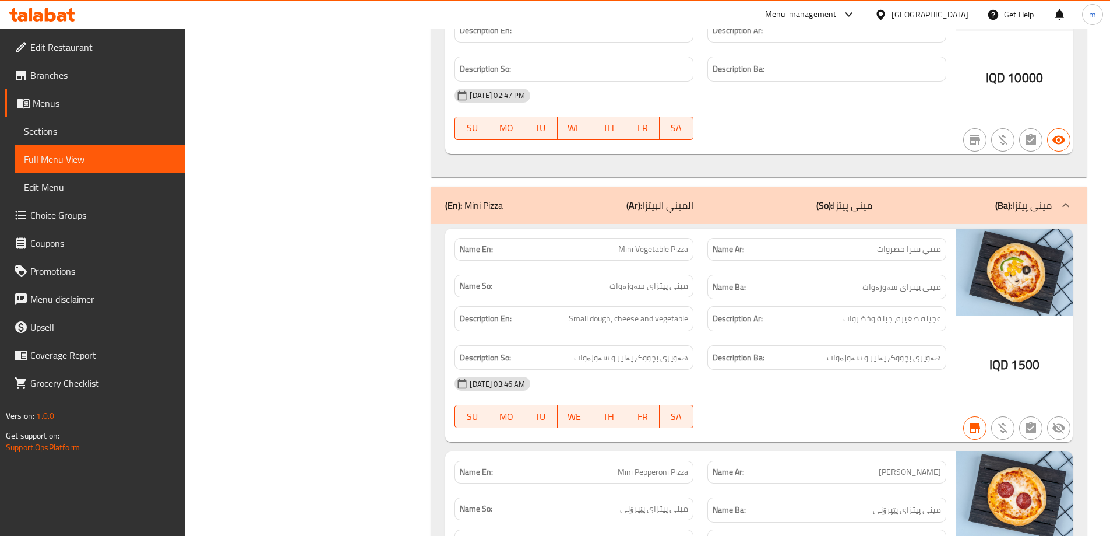
click at [745, 195] on div "(En): Mini Pizza (Ar): الميني البيتزا (So): مینی پیتزا (Ba): مینی پیتزا" at bounding box center [759, 205] width 656 height 37
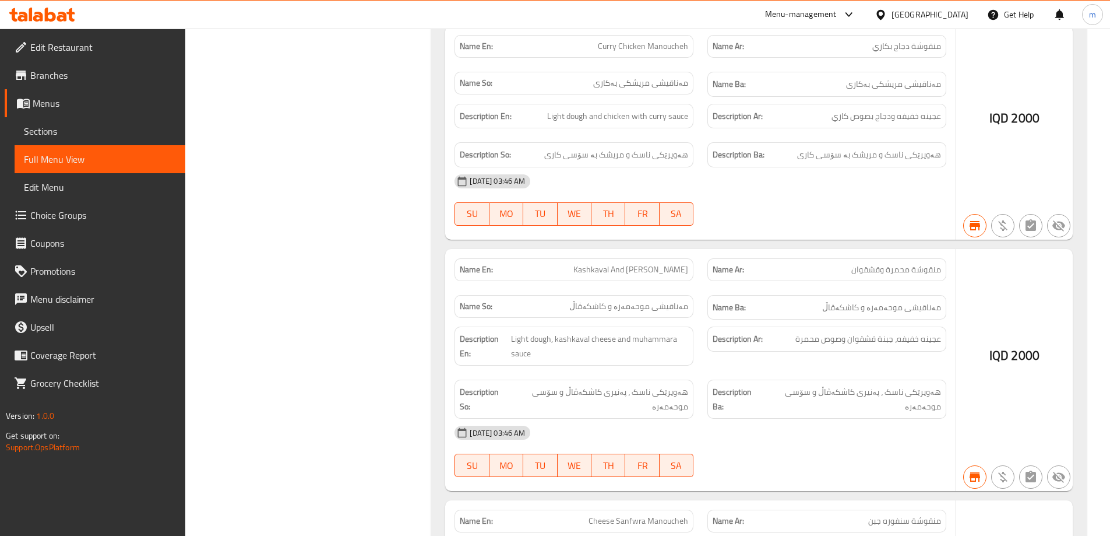
scroll to position [5150, 0]
click at [55, 140] on link "Sections" at bounding box center [100, 131] width 171 height 28
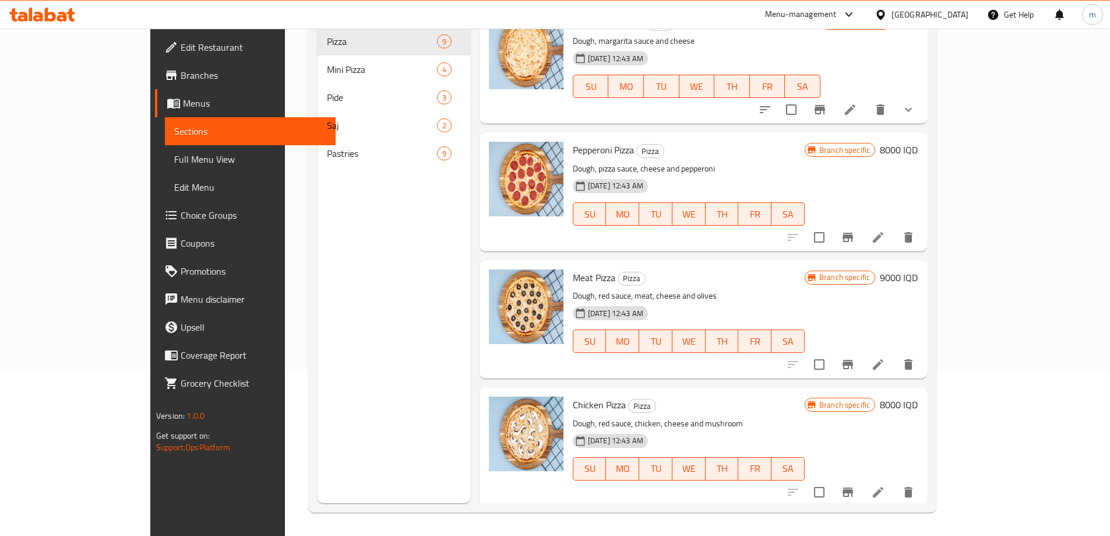
scroll to position [163, 0]
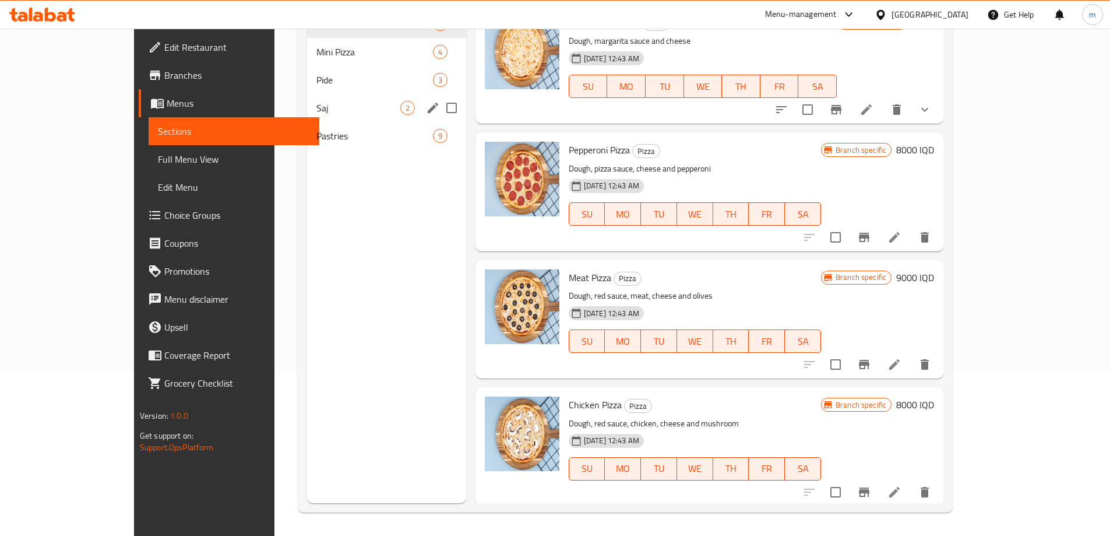
click at [307, 101] on div "Saj 2" at bounding box center [386, 108] width 159 height 28
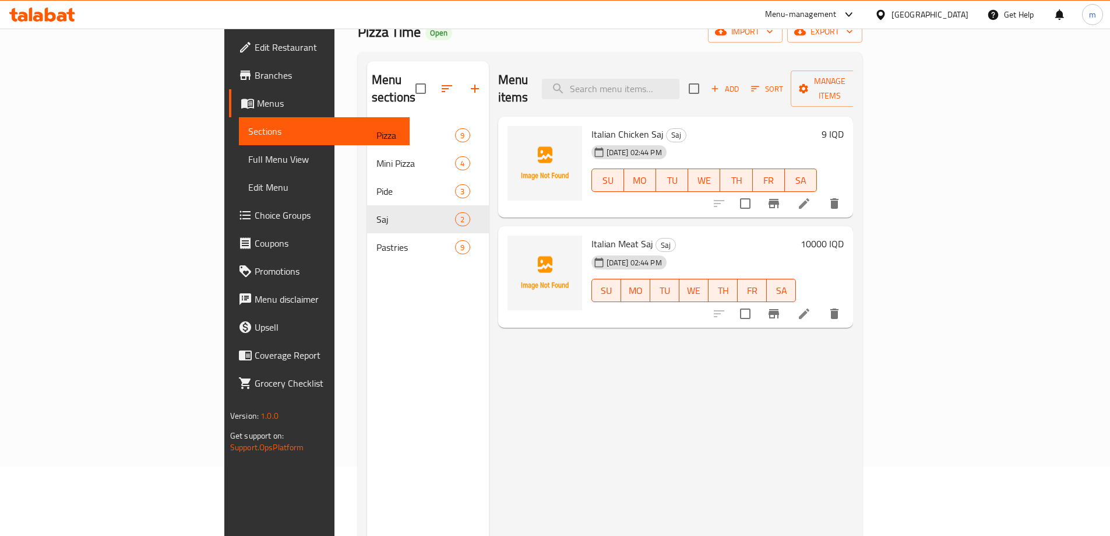
scroll to position [27, 0]
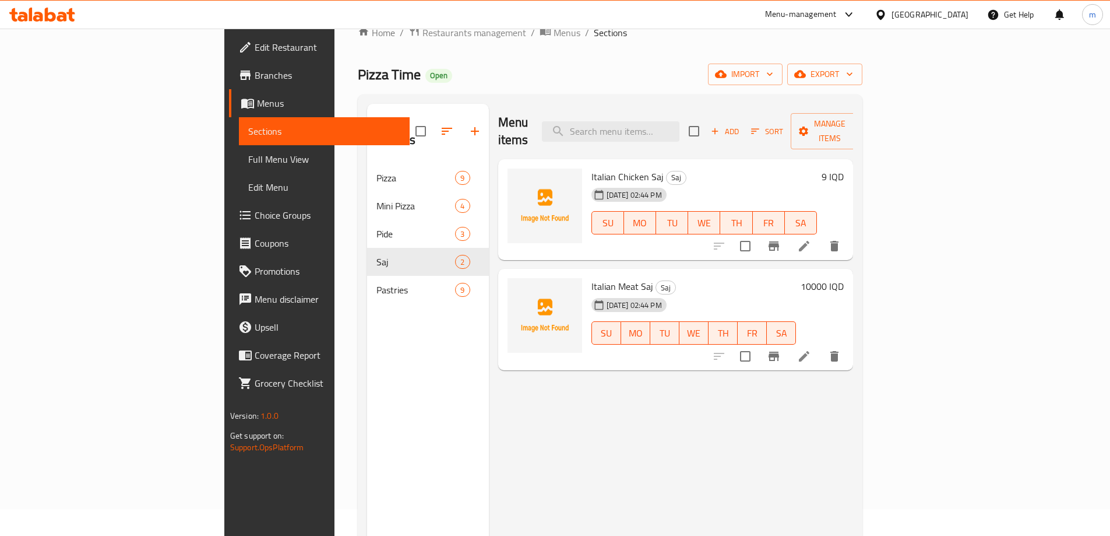
click at [844, 168] on h6 "9 IQD" at bounding box center [833, 176] width 22 height 16
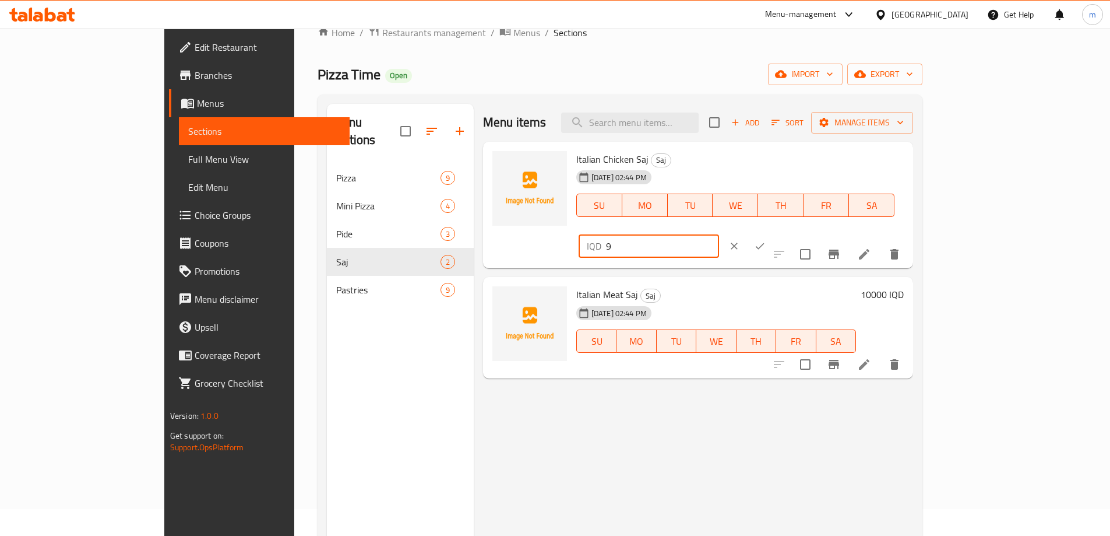
click at [719, 234] on input "9" at bounding box center [662, 245] width 113 height 23
type input "9000"
click at [765, 243] on icon "ok" at bounding box center [760, 246] width 9 height 6
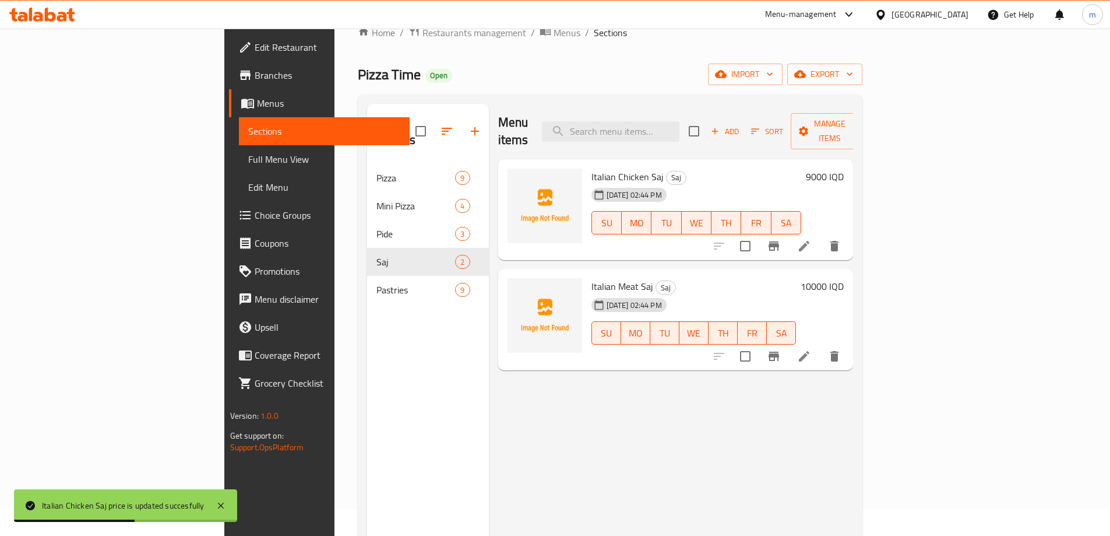
click at [248, 160] on span "Full Menu View" at bounding box center [324, 159] width 152 height 14
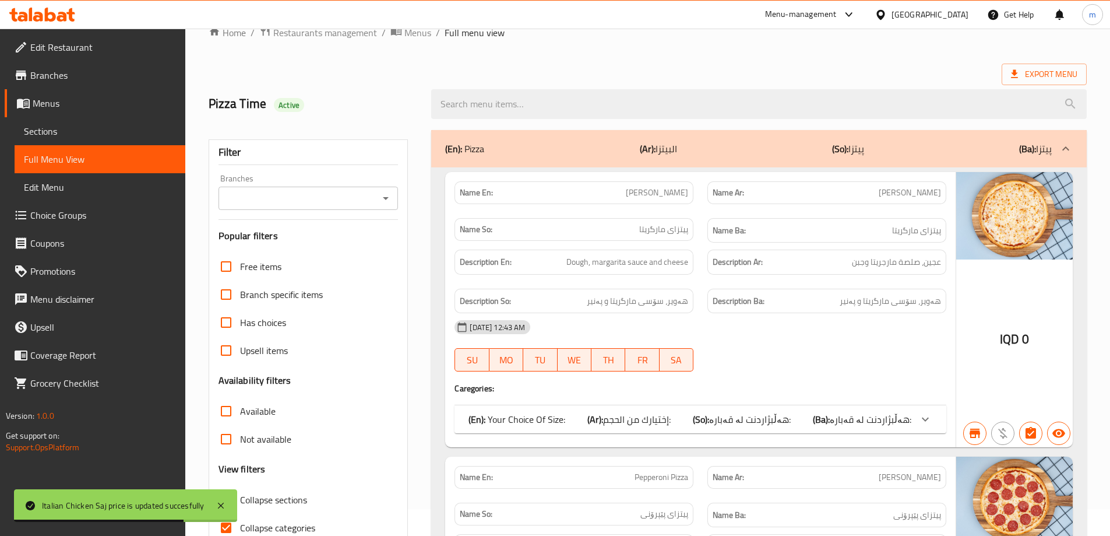
click at [318, 200] on input "Branches" at bounding box center [299, 198] width 154 height 16
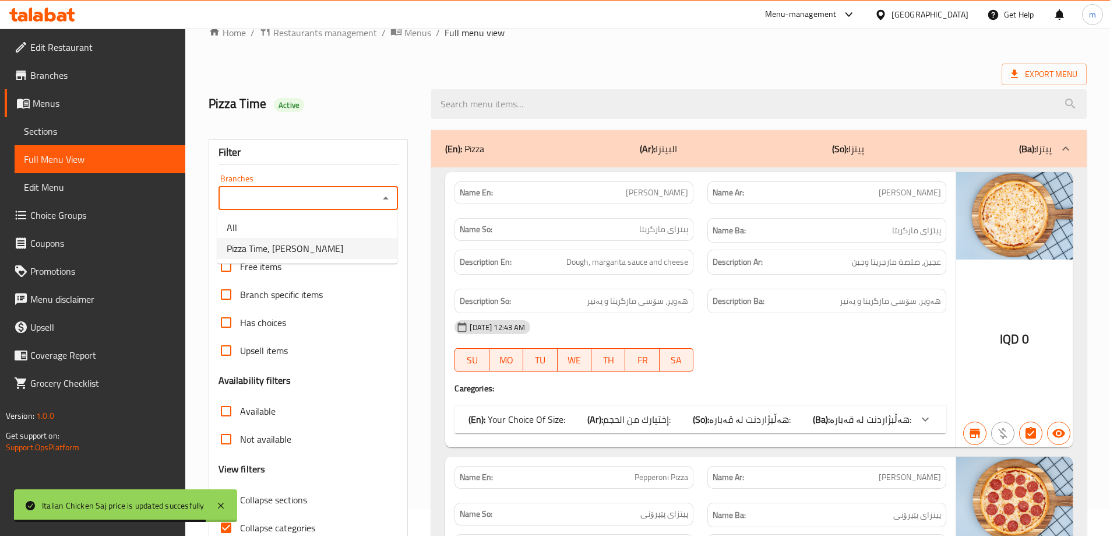
click at [282, 248] on span "Pizza Time, Al Dora" at bounding box center [285, 248] width 117 height 14
type input "Pizza Time, Al Dora"
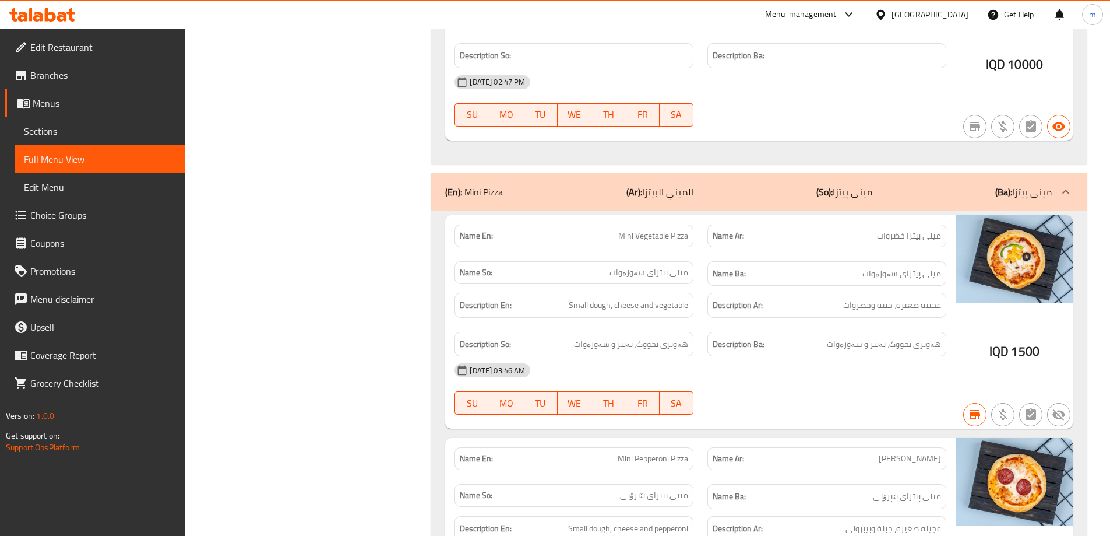
scroll to position [2475, 0]
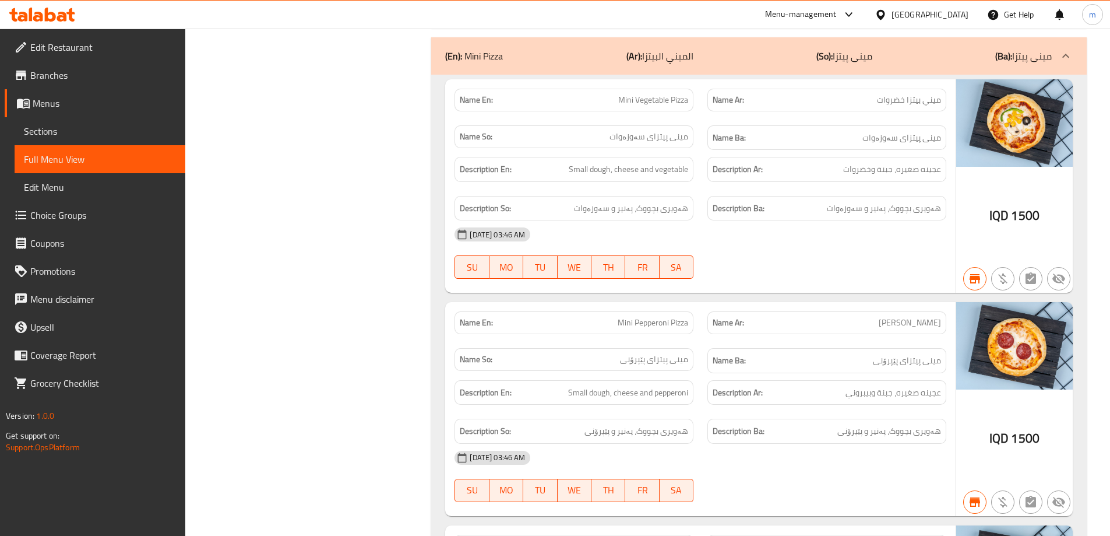
click at [797, 45] on div "(En): Mini Pizza (Ar): الميني البيتزا (So): مینی پیتزا (Ba): مینی پیتزا" at bounding box center [759, 55] width 656 height 37
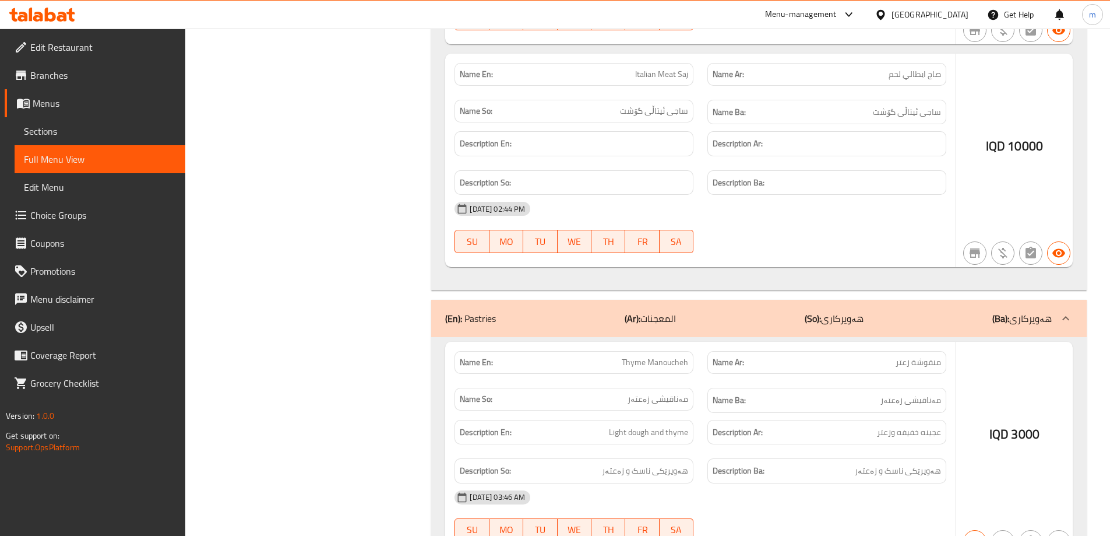
scroll to position [3469, 0]
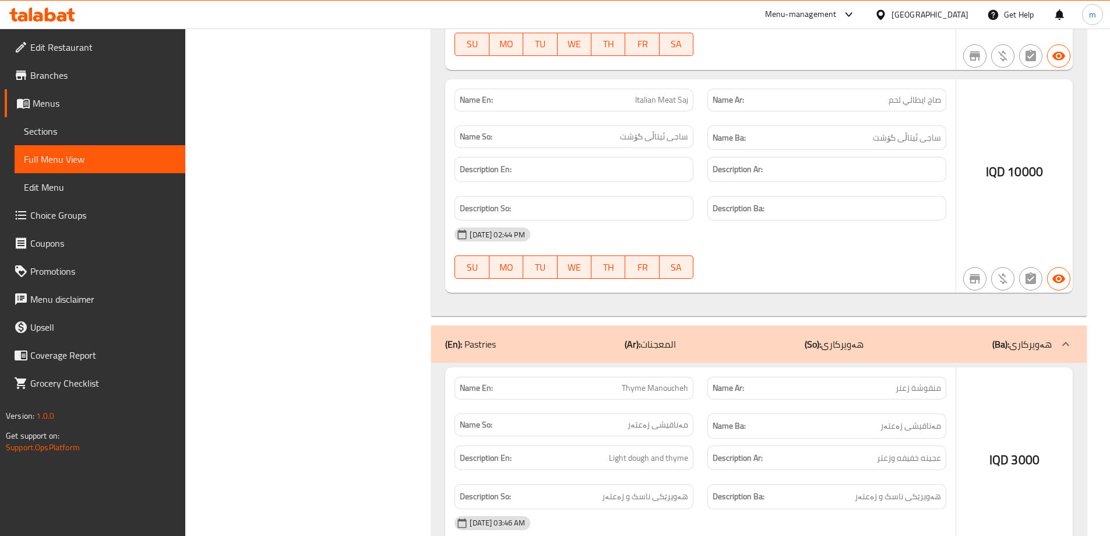
click at [730, 330] on div "(En): Pastries (Ar): المعجنات (So): هەویرکاری (Ba): هەویرکاری" at bounding box center [759, 343] width 656 height 37
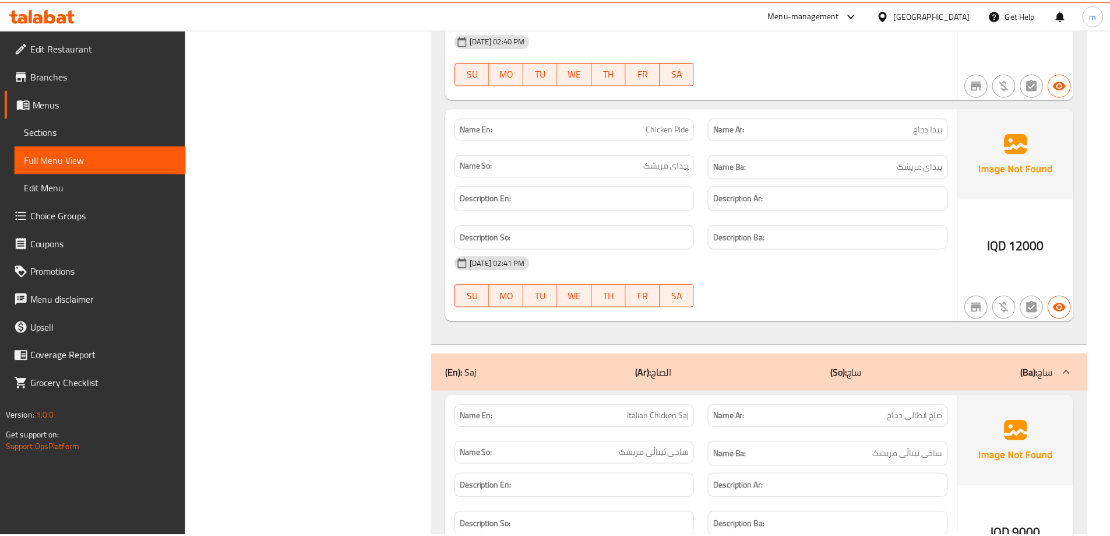
scroll to position [3310, 0]
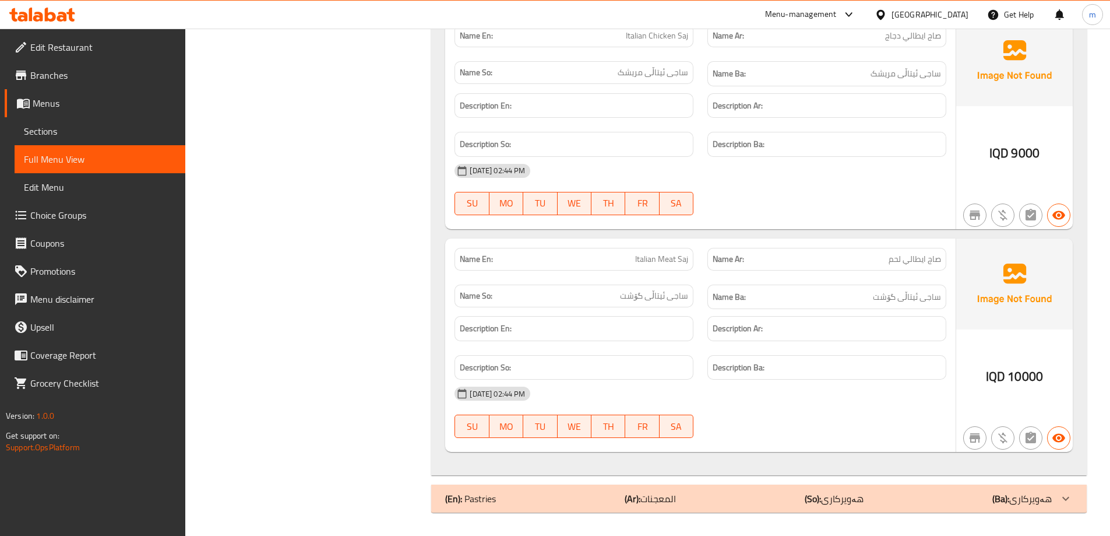
click at [35, 16] on icon at bounding box center [42, 15] width 66 height 14
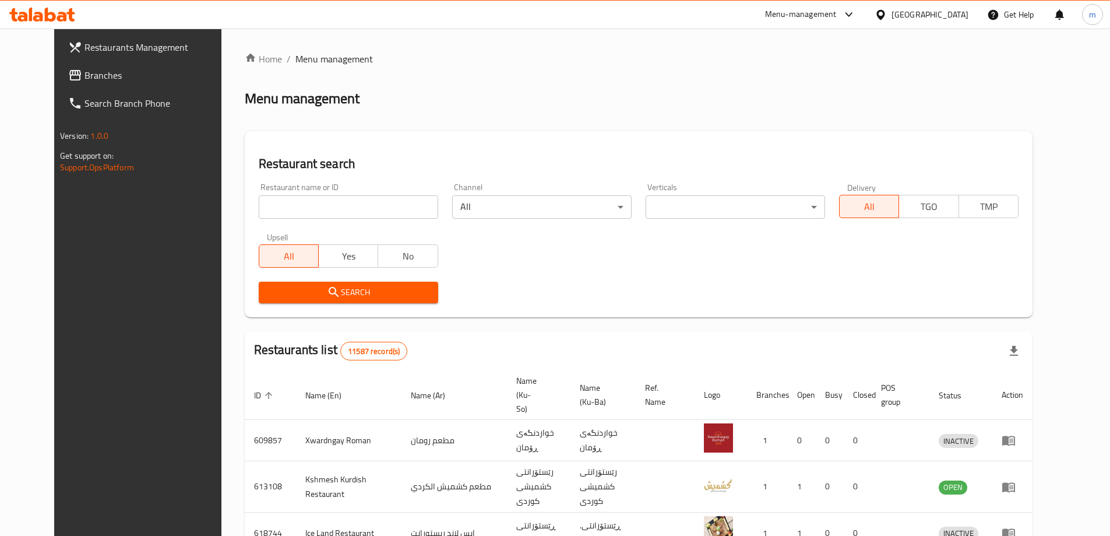
drag, startPoint x: 254, startPoint y: 187, endPoint x: 255, endPoint y: 199, distance: 12.4
click at [259, 190] on div "Restaurant name or ID Restaurant name or ID" at bounding box center [349, 201] width 180 height 36
click at [259, 203] on input "search" at bounding box center [349, 206] width 180 height 23
paste input "742890"
type input "742890"
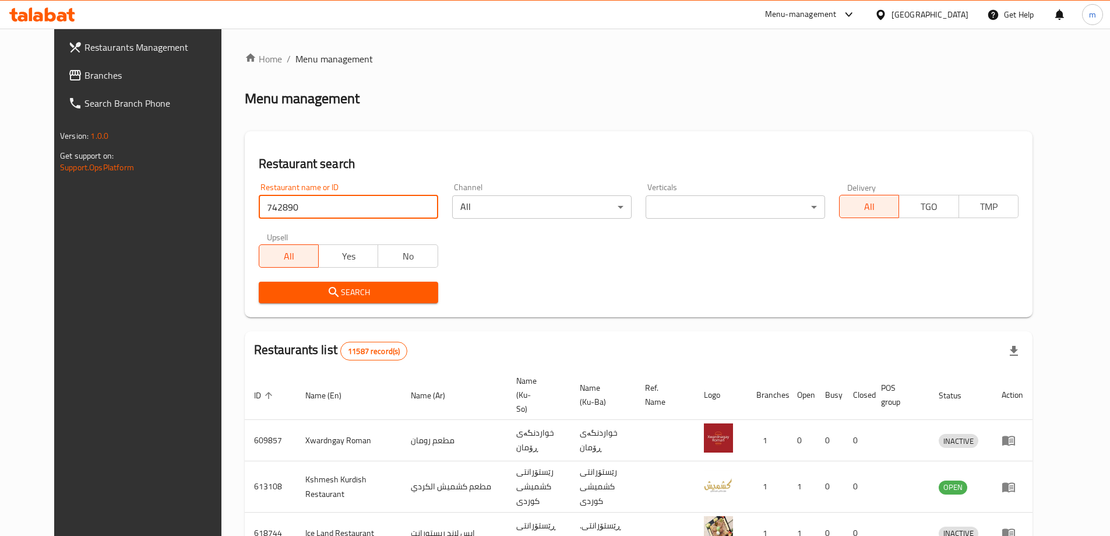
click button "Search" at bounding box center [349, 293] width 180 height 22
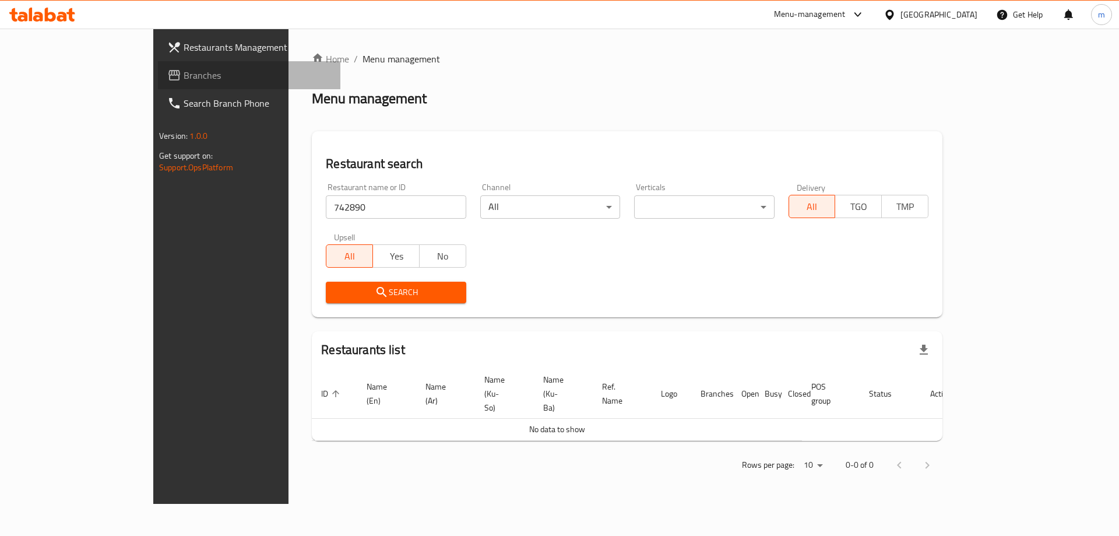
click at [184, 71] on span "Branches" at bounding box center [257, 75] width 147 height 14
